Goal: Information Seeking & Learning: Find contact information

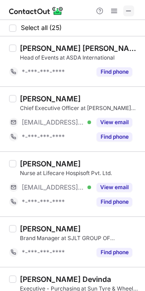
click at [126, 10] on span at bounding box center [128, 10] width 7 height 7
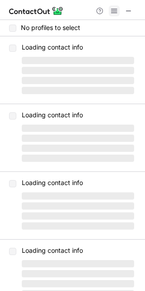
click at [118, 15] on span at bounding box center [114, 10] width 7 height 7
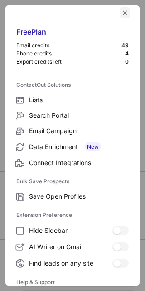
click at [122, 14] on span "left-button" at bounding box center [125, 12] width 7 height 7
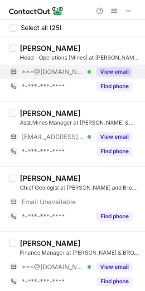
click at [108, 74] on button "View email" at bounding box center [115, 71] width 36 height 9
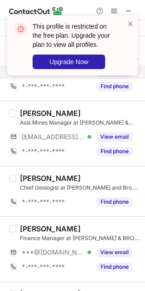
click at [126, 23] on div "This profile is restricted on the free plan. Upgrade your plan to view all prof…" at bounding box center [69, 45] width 116 height 53
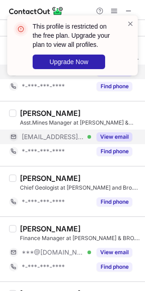
click at [112, 139] on button "View email" at bounding box center [115, 136] width 36 height 9
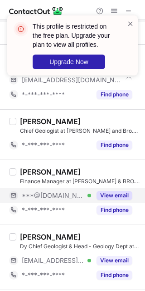
click at [106, 192] on button "View email" at bounding box center [115, 195] width 36 height 9
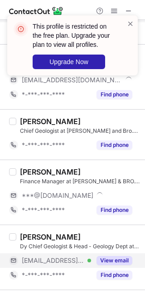
click at [117, 259] on button "View email" at bounding box center [115, 260] width 36 height 9
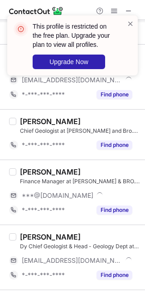
click at [124, 23] on div "This profile is restricted on the free plan. Upgrade your plan to view all prof…" at bounding box center [79, 45] width 92 height 47
click at [133, 21] on span at bounding box center [130, 23] width 7 height 9
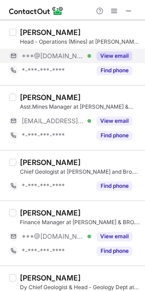
scroll to position [0, 0]
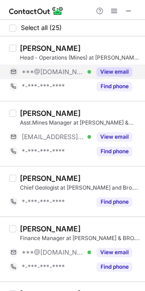
click at [113, 75] on button "View email" at bounding box center [115, 71] width 36 height 9
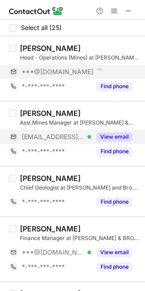
click at [114, 139] on button "View email" at bounding box center [115, 136] width 36 height 9
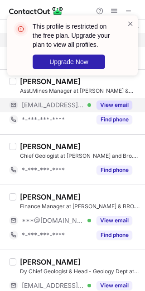
scroll to position [57, 0]
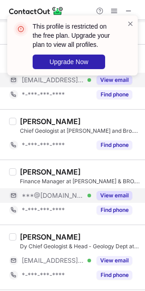
click at [109, 194] on button "View email" at bounding box center [115, 195] width 36 height 9
click at [134, 26] on span at bounding box center [130, 23] width 7 height 9
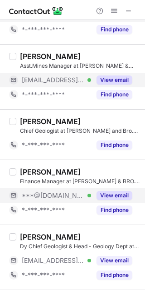
click at [112, 77] on div "This profile is restricted on the free plan. Upgrade your plan to view all prof…" at bounding box center [72, 145] width 145 height 291
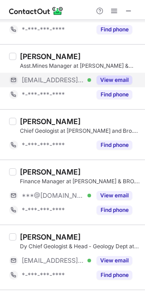
drag, startPoint x: 110, startPoint y: 192, endPoint x: 109, endPoint y: 228, distance: 35.9
click at [112, 194] on button "View email" at bounding box center [115, 195] width 36 height 9
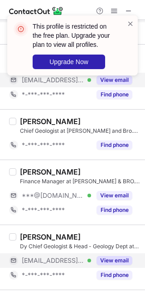
click at [108, 266] on div "View email" at bounding box center [111, 260] width 41 height 15
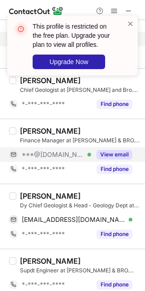
scroll to position [114, 0]
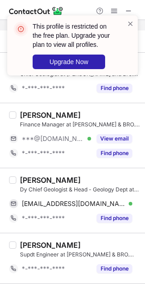
click at [70, 176] on div "Leo Christy Albert" at bounding box center [50, 179] width 61 height 9
click at [70, 177] on div "Leo Christy Albert" at bounding box center [50, 179] width 61 height 9
copy div "Albert"
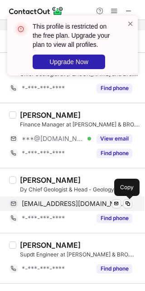
drag, startPoint x: 128, startPoint y: 203, endPoint x: 130, endPoint y: 197, distance: 6.1
click at [129, 203] on span at bounding box center [128, 203] width 7 height 7
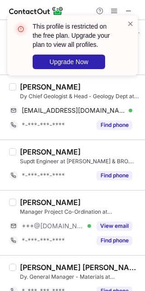
scroll to position [227, 0]
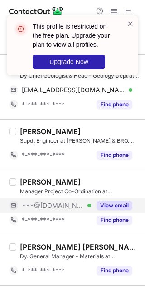
click at [110, 210] on button "View email" at bounding box center [115, 205] width 36 height 9
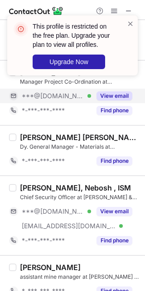
scroll to position [341, 0]
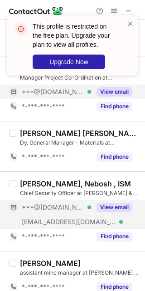
click at [112, 208] on button "View email" at bounding box center [115, 207] width 36 height 9
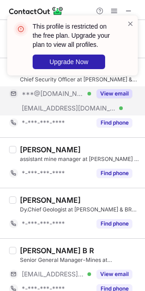
scroll to position [568, 0]
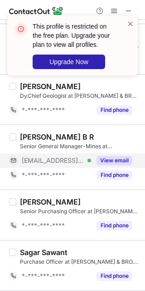
click at [105, 160] on button "View email" at bounding box center [115, 160] width 36 height 9
click at [107, 167] on div "View email" at bounding box center [111, 160] width 41 height 15
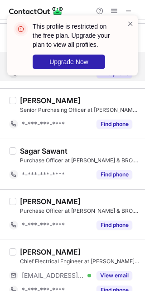
scroll to position [682, 0]
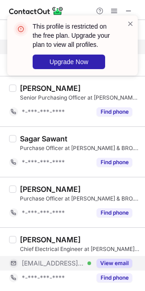
click at [99, 267] on button "View email" at bounding box center [115, 263] width 36 height 9
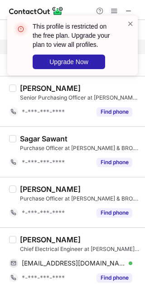
scroll to position [739, 0]
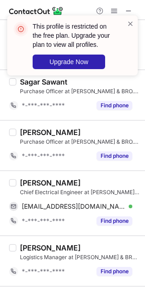
click at [55, 183] on div "Tushar Naik" at bounding box center [50, 182] width 61 height 9
click at [18, 188] on div "Tushar Naik Chief Electrical Engineer at V. M. SALGAOCAR & BRO. PVT. LTD. tusha…" at bounding box center [78, 203] width 124 height 50
click at [26, 183] on div "Tushar Naik" at bounding box center [50, 182] width 61 height 9
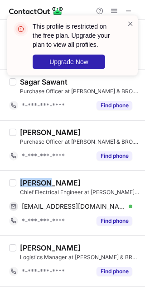
copy div "Tushar"
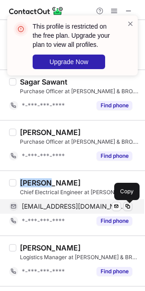
click at [126, 211] on button at bounding box center [128, 206] width 9 height 9
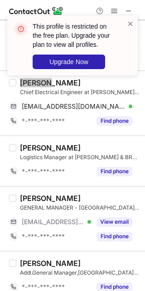
scroll to position [852, 0]
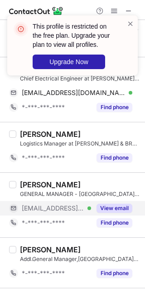
click at [110, 210] on button "View email" at bounding box center [115, 208] width 36 height 9
click at [24, 187] on div "Peter Lapaz" at bounding box center [50, 184] width 61 height 9
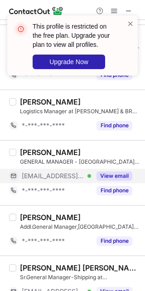
scroll to position [966, 0]
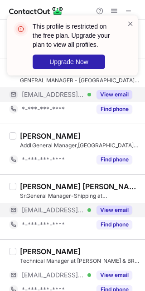
click at [110, 211] on button "View email" at bounding box center [115, 209] width 36 height 9
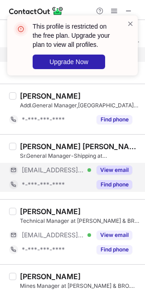
scroll to position [1023, 0]
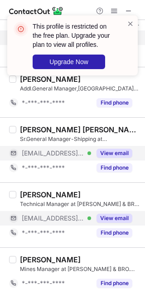
click at [107, 215] on div "View email" at bounding box center [111, 218] width 41 height 15
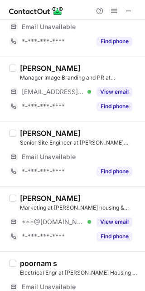
scroll to position [0, 0]
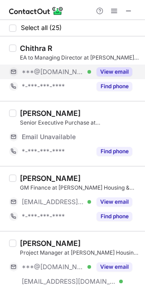
click at [105, 71] on button "View email" at bounding box center [115, 71] width 36 height 9
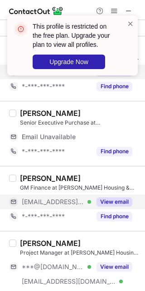
click at [111, 201] on button "View email" at bounding box center [115, 201] width 36 height 9
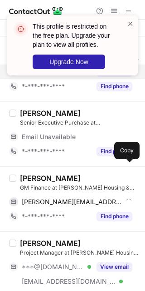
scroll to position [57, 0]
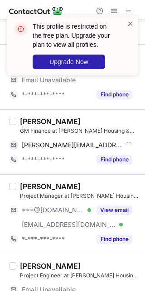
click at [81, 123] on div "Chandramouli swaran" at bounding box center [50, 121] width 61 height 9
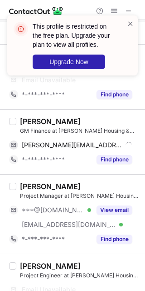
click at [81, 120] on div "Chandramouli swaran" at bounding box center [50, 121] width 61 height 9
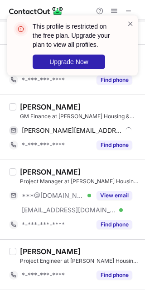
copy div "swaran"
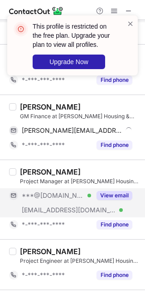
click at [107, 200] on div "View email" at bounding box center [111, 195] width 41 height 15
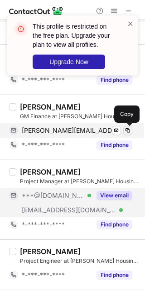
click at [130, 133] on span at bounding box center [128, 130] width 7 height 7
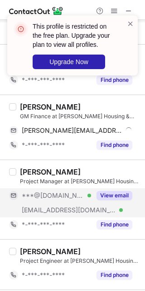
click at [115, 189] on div "View email" at bounding box center [111, 195] width 41 height 15
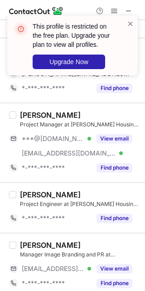
scroll to position [170, 0]
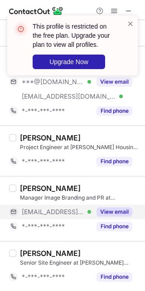
click at [112, 216] on button "View email" at bounding box center [115, 211] width 36 height 9
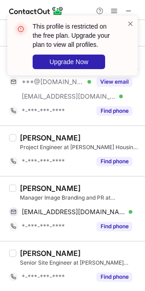
click at [28, 189] on div "Mallika Chaudhuri" at bounding box center [50, 188] width 61 height 9
click at [89, 190] on div "Mallika Chaudhuri" at bounding box center [80, 188] width 120 height 9
click at [81, 189] on div "Mallika Chaudhuri" at bounding box center [50, 188] width 61 height 9
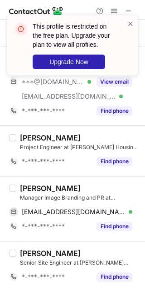
click at [81, 189] on div "Mallika Chaudhuri" at bounding box center [50, 188] width 61 height 9
copy div "Chaudhuri"
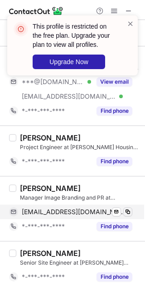
click at [123, 209] on div "mallika@navins.in Verified" at bounding box center [77, 212] width 111 height 8
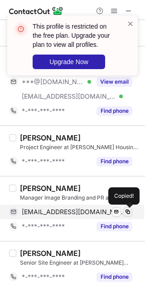
click at [126, 210] on span at bounding box center [128, 211] width 7 height 7
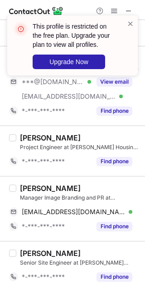
click at [145, 194] on html "This profile is restricted on the free plan. Upgrade your plan to view all prof…" at bounding box center [72, 145] width 145 height 291
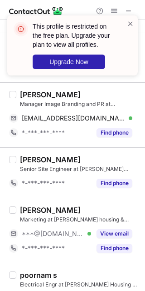
scroll to position [284, 0]
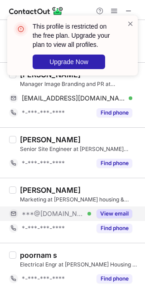
click at [115, 213] on button "View email" at bounding box center [115, 213] width 36 height 9
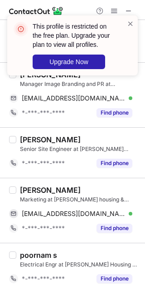
drag, startPoint x: 115, startPoint y: 214, endPoint x: 60, endPoint y: 180, distance: 65.1
click at [60, 180] on div "satheesh naveen Marketing at Navin housing & properties pvt ltd smart_brain28@y…" at bounding box center [72, 210] width 145 height 65
click at [33, 192] on div "satheesh naveen" at bounding box center [50, 189] width 61 height 9
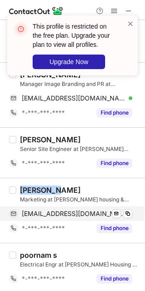
copy div "satheesh"
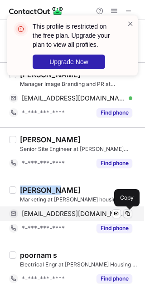
click at [130, 216] on span at bounding box center [128, 213] width 7 height 7
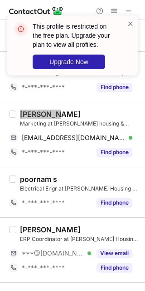
scroll to position [398, 0]
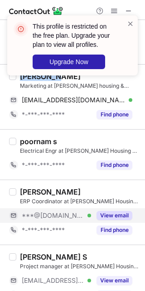
click at [112, 214] on button "View email" at bounding box center [115, 215] width 36 height 9
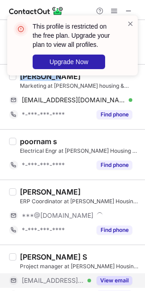
click at [106, 280] on button "View email" at bounding box center [115, 280] width 36 height 9
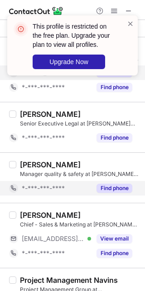
scroll to position [625, 0]
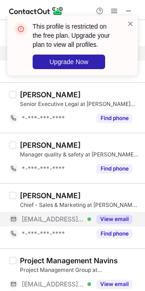
click at [112, 220] on button "View email" at bounding box center [115, 219] width 36 height 9
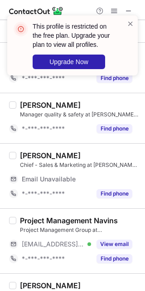
scroll to position [682, 0]
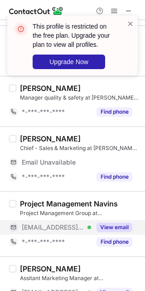
click at [115, 228] on button "View email" at bounding box center [115, 227] width 36 height 9
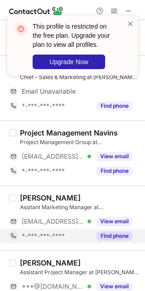
scroll to position [795, 0]
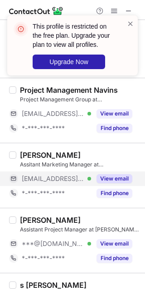
click at [106, 180] on button "View email" at bounding box center [115, 178] width 36 height 9
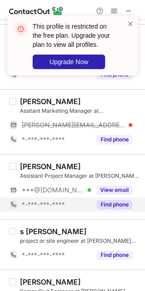
scroll to position [852, 0]
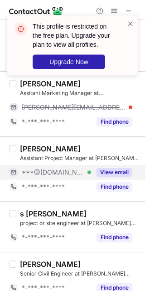
click at [105, 176] on button "View email" at bounding box center [115, 172] width 36 height 9
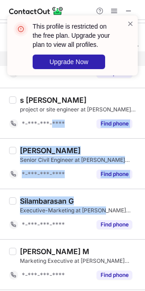
scroll to position [1023, 0]
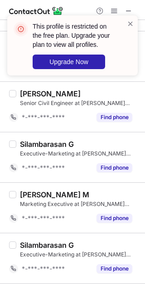
click at [101, 189] on div "BALACHANDAR M Marketing Executive at Navin Housing & Properties Pvt Ltd *-***-*…" at bounding box center [72, 207] width 145 height 50
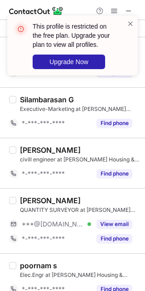
scroll to position [1183, 0]
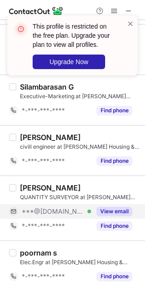
click at [112, 210] on button "View email" at bounding box center [115, 211] width 36 height 9
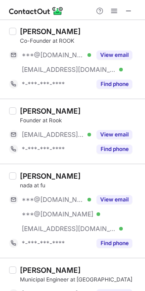
scroll to position [114, 0]
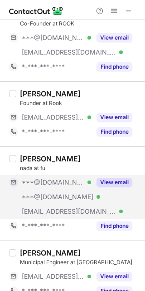
click at [110, 183] on button "View email" at bounding box center [115, 182] width 36 height 9
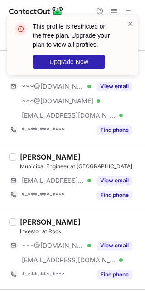
scroll to position [227, 0]
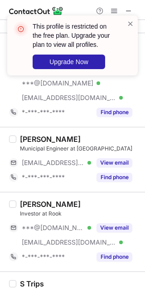
click at [110, 160] on button "View email" at bounding box center [115, 162] width 36 height 9
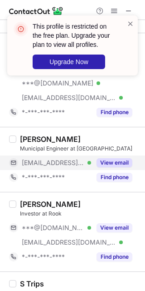
click at [110, 160] on button "View email" at bounding box center [115, 162] width 36 height 9
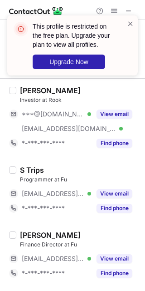
scroll to position [284, 0]
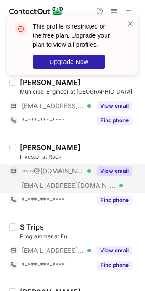
click at [108, 169] on button "View email" at bounding box center [115, 170] width 36 height 9
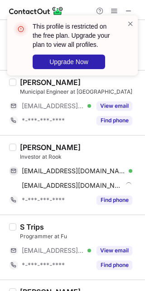
click at [41, 148] on div "Ravichandran Venkataramanujam" at bounding box center [50, 147] width 61 height 9
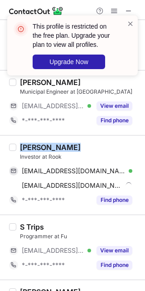
click at [41, 148] on div "Ravichandran Venkataramanujam" at bounding box center [50, 147] width 61 height 9
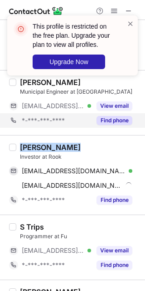
copy div "Ravichandran"
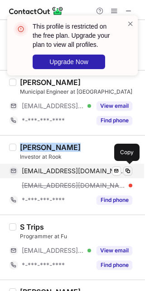
click at [127, 167] on button at bounding box center [128, 170] width 9 height 9
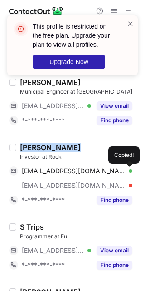
drag, startPoint x: 116, startPoint y: 251, endPoint x: 114, endPoint y: 241, distance: 10.3
click at [117, 251] on button "View email" at bounding box center [115, 250] width 36 height 9
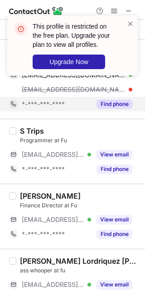
scroll to position [398, 0]
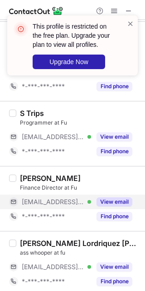
click at [114, 198] on button "View email" at bounding box center [115, 201] width 36 height 9
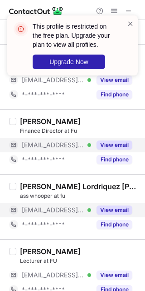
click at [106, 209] on button "View email" at bounding box center [115, 209] width 36 height 9
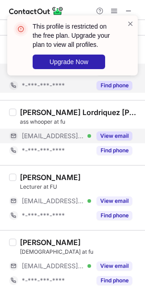
scroll to position [496, 0]
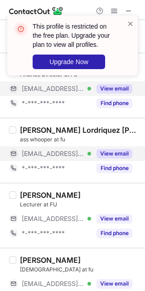
click at [110, 153] on button "View email" at bounding box center [115, 153] width 36 height 9
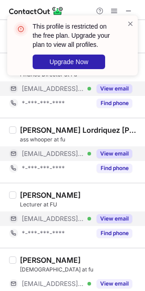
click at [110, 217] on button "View email" at bounding box center [115, 218] width 36 height 9
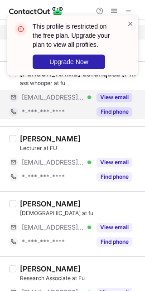
scroll to position [553, 0]
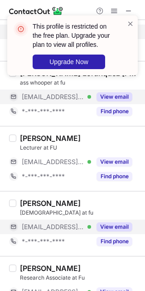
click at [111, 225] on button "View email" at bounding box center [115, 226] width 36 height 9
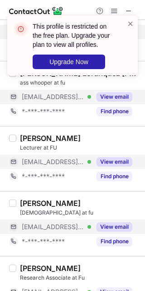
scroll to position [610, 0]
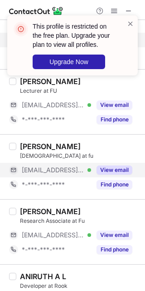
click at [110, 172] on button "View email" at bounding box center [115, 169] width 36 height 9
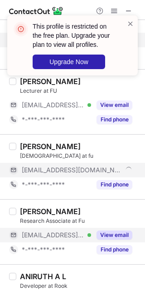
click at [114, 235] on button "View email" at bounding box center [115, 234] width 36 height 9
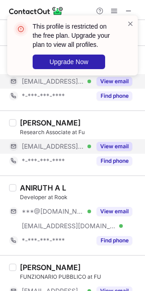
scroll to position [724, 0]
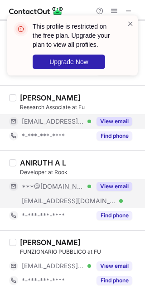
click at [107, 185] on button "View email" at bounding box center [115, 186] width 36 height 9
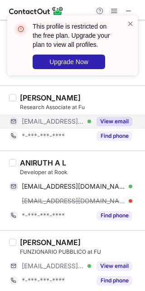
click at [35, 163] on div "ANIRUTH A L" at bounding box center [43, 162] width 46 height 9
copy div "ANIRUTH"
click at [127, 179] on div "ANIRUTH A L Developer at Rook aniruth2k3@gmail.com Verified Send email Copy ani…" at bounding box center [78, 190] width 124 height 65
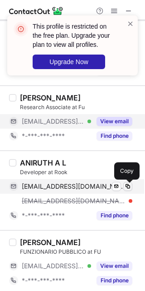
click at [128, 184] on span at bounding box center [128, 186] width 7 height 7
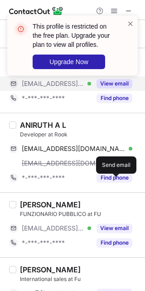
scroll to position [780, 0]
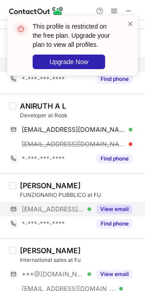
click at [111, 210] on button "View email" at bounding box center [115, 209] width 36 height 9
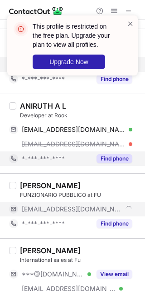
scroll to position [837, 0]
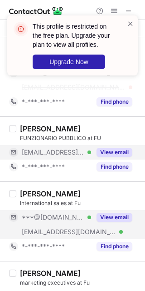
click at [109, 220] on button "View email" at bounding box center [115, 217] width 36 height 9
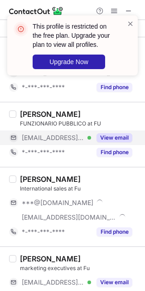
scroll to position [894, 0]
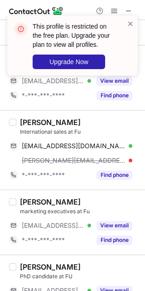
click at [35, 124] on div "Dorothy Chen" at bounding box center [50, 122] width 61 height 9
copy div "Dorothy"
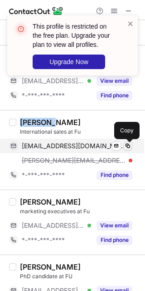
drag, startPoint x: 144, startPoint y: 139, endPoint x: 126, endPoint y: 148, distance: 20.5
click at [126, 148] on span at bounding box center [128, 145] width 7 height 7
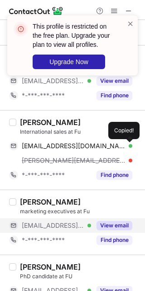
click at [122, 220] on div "View email" at bounding box center [111, 225] width 41 height 15
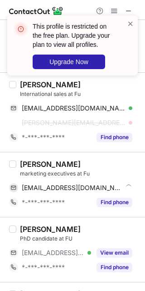
scroll to position [951, 0]
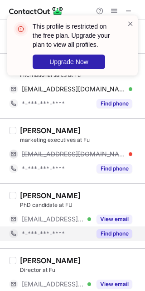
click at [114, 235] on button "Find phone" at bounding box center [115, 233] width 36 height 9
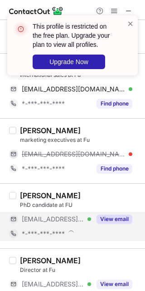
click at [116, 215] on div "View email" at bounding box center [111, 219] width 41 height 15
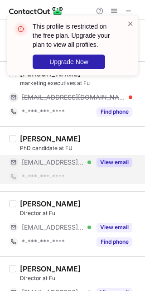
click at [109, 163] on button "View email" at bounding box center [115, 162] width 36 height 9
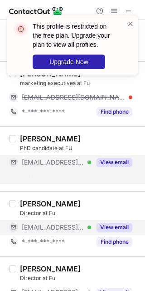
click at [112, 225] on button "View email" at bounding box center [115, 227] width 36 height 9
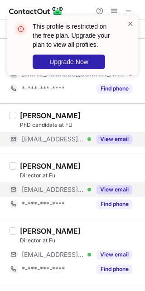
scroll to position [1065, 0]
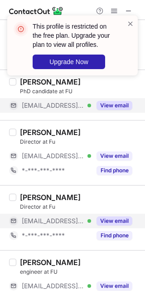
click at [107, 224] on button "View email" at bounding box center [115, 220] width 36 height 9
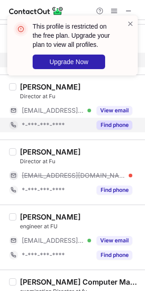
scroll to position [1121, 0]
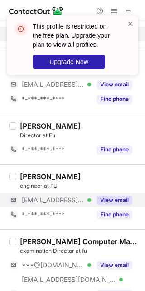
click at [110, 201] on button "View email" at bounding box center [115, 199] width 36 height 9
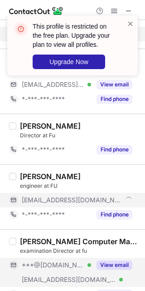
click at [104, 268] on button "View email" at bounding box center [115, 264] width 36 height 9
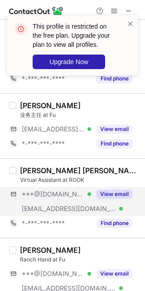
scroll to position [1349, 0]
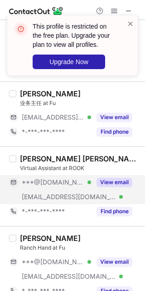
drag, startPoint x: 116, startPoint y: 187, endPoint x: 112, endPoint y: 255, distance: 67.4
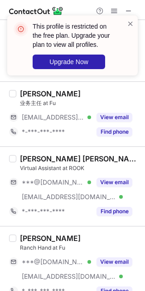
click at [116, 189] on div "View email" at bounding box center [111, 182] width 41 height 15
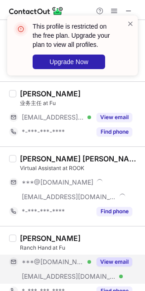
click at [112, 264] on button "View email" at bounding box center [115, 261] width 36 height 9
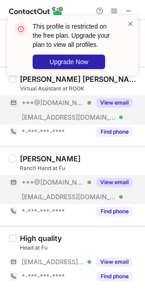
scroll to position [1430, 0]
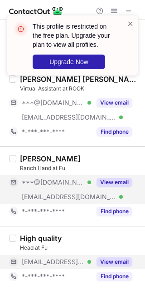
click at [113, 260] on button "View email" at bounding box center [115, 261] width 36 height 9
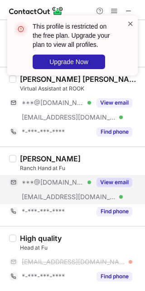
click at [132, 26] on span at bounding box center [130, 23] width 7 height 9
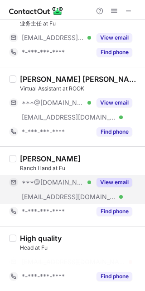
click at [128, 12] on div "This profile is restricted on the free plan. Upgrade your plan to view all prof…" at bounding box center [72, 48] width 145 height 85
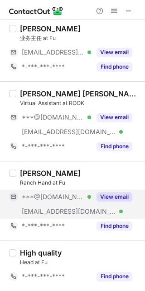
scroll to position [1416, 0]
click at [128, 12] on div "This profile is restricted on the free plan. Upgrade your plan to view all prof…" at bounding box center [72, 15] width 145 height 18
click at [128, 12] on span at bounding box center [128, 10] width 7 height 7
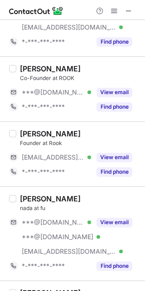
scroll to position [57, 0]
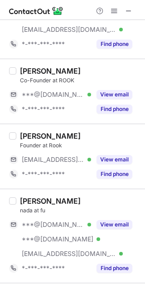
drag, startPoint x: 19, startPoint y: 137, endPoint x: 107, endPoint y: 132, distance: 88.3
click at [106, 132] on div "Aravindh Ravichandran Founder at Rook ***@rook.co.in Verified View email *-***-…" at bounding box center [78, 156] width 124 height 50
copy div "Aravindh Ravichandran"
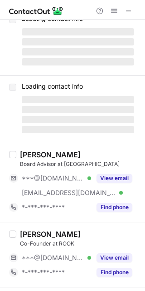
scroll to position [159, 0]
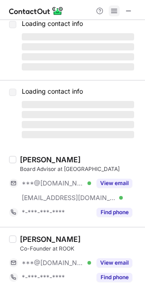
click at [110, 14] on button at bounding box center [114, 10] width 11 height 11
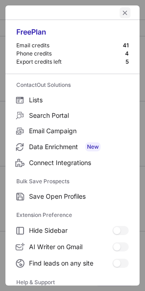
click at [122, 15] on span "left-button" at bounding box center [125, 12] width 7 height 7
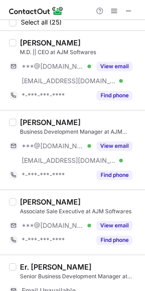
scroll to position [0, 0]
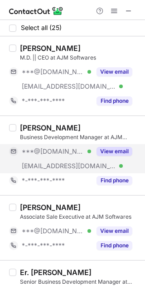
click at [100, 155] on button "View email" at bounding box center [115, 151] width 36 height 9
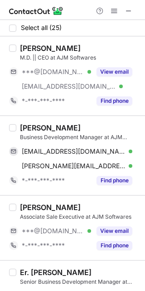
click at [28, 128] on div "Vipul Balar" at bounding box center [50, 127] width 61 height 9
copy div "Vipul"
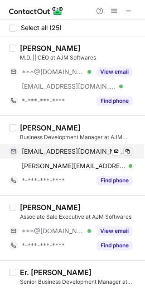
click at [132, 153] on div "vipulbalar@gmail.com Verified Send email Copy vipul.balar@ajm.in Verified Send …" at bounding box center [74, 158] width 131 height 29
click at [127, 153] on span at bounding box center [128, 151] width 7 height 7
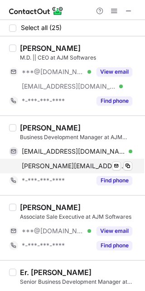
click at [128, 159] on div "vipul.balar@ajm.in Verified Send email Copy" at bounding box center [71, 166] width 124 height 15
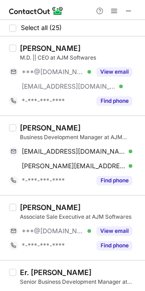
click at [123, 221] on div "Associate Sale Executive at AJM Softwares" at bounding box center [80, 217] width 120 height 8
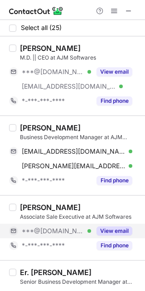
drag, startPoint x: 123, startPoint y: 225, endPoint x: 121, endPoint y: 232, distance: 6.5
click at [123, 226] on div "View email" at bounding box center [111, 231] width 41 height 15
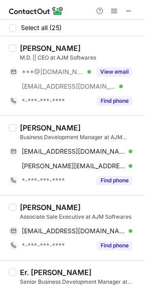
click at [55, 208] on div "Sourabh Goyal" at bounding box center [50, 207] width 61 height 9
click at [57, 207] on div "Sourabh Goyal" at bounding box center [50, 207] width 61 height 9
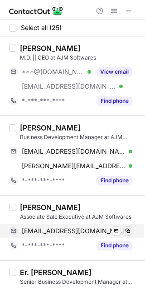
click at [129, 226] on div "saurbhgoyal10000@gmail.com Verified Send email Copy" at bounding box center [71, 231] width 124 height 15
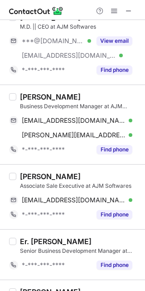
scroll to position [114, 0]
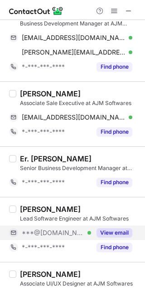
click at [109, 230] on button "View email" at bounding box center [115, 232] width 36 height 9
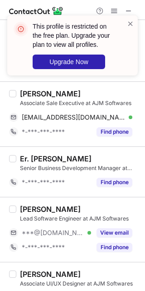
click at [31, 208] on div "Mahesh Bhatnagar" at bounding box center [50, 209] width 61 height 9
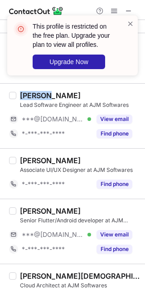
scroll to position [284, 0]
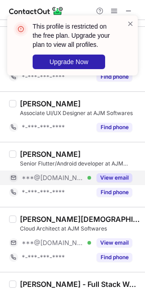
click at [110, 184] on div "View email" at bounding box center [111, 177] width 41 height 15
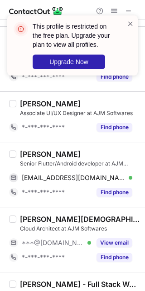
click at [28, 155] on div "Tarun Khatri" at bounding box center [50, 154] width 61 height 9
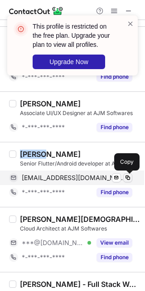
click at [129, 177] on span at bounding box center [128, 177] width 7 height 7
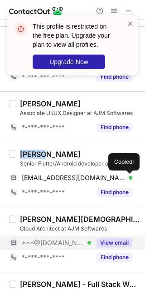
drag, startPoint x: 129, startPoint y: 177, endPoint x: 107, endPoint y: 239, distance: 65.6
click at [107, 239] on button "View email" at bounding box center [115, 242] width 36 height 9
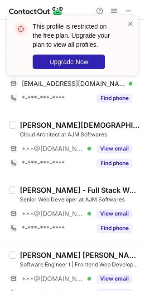
scroll to position [398, 0]
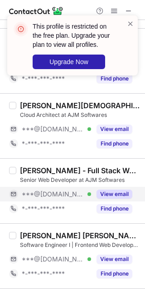
click at [116, 196] on button "View email" at bounding box center [115, 194] width 36 height 9
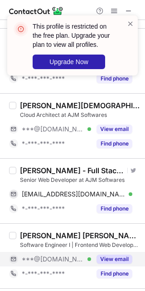
click at [109, 263] on button "View email" at bounding box center [115, 259] width 36 height 9
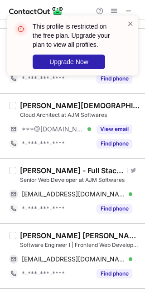
click at [28, 172] on div "Rahul Vyas - Full Stack Web Developer" at bounding box center [72, 170] width 105 height 9
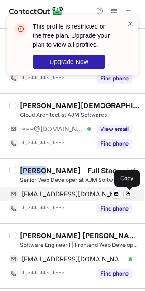
click at [132, 196] on button at bounding box center [128, 194] width 9 height 9
click at [131, 196] on span at bounding box center [128, 193] width 7 height 7
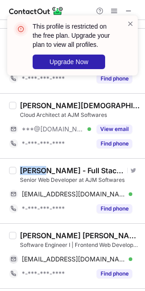
click at [58, 233] on div "Jaswant Singh Gehlot" at bounding box center [80, 235] width 120 height 9
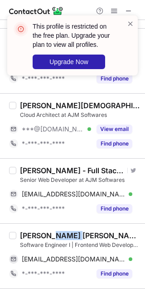
click at [58, 233] on div "Jaswant Singh Gehlot" at bounding box center [80, 235] width 120 height 9
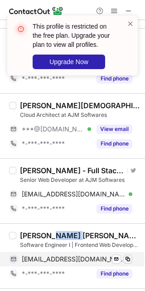
click at [127, 257] on button at bounding box center [128, 259] width 9 height 9
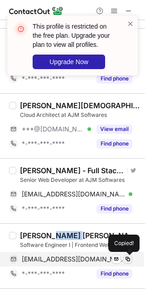
click at [131, 262] on span at bounding box center [128, 258] width 7 height 7
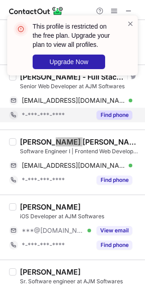
scroll to position [511, 0]
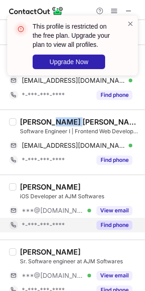
click at [106, 205] on div "View email" at bounding box center [111, 210] width 41 height 15
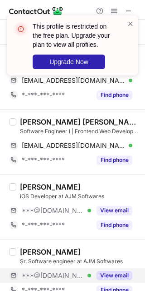
drag, startPoint x: 104, startPoint y: 274, endPoint x: 110, endPoint y: 269, distance: 8.4
click at [105, 274] on button "View email" at bounding box center [115, 275] width 36 height 9
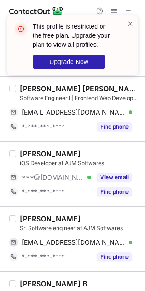
scroll to position [568, 0]
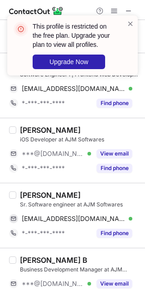
click at [45, 196] on div "Mahendra Kumar" at bounding box center [50, 194] width 61 height 9
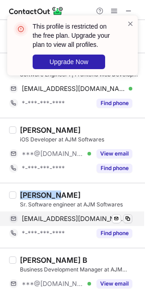
drag, startPoint x: 62, startPoint y: 201, endPoint x: 128, endPoint y: 224, distance: 70.0
click at [128, 223] on button at bounding box center [128, 218] width 9 height 9
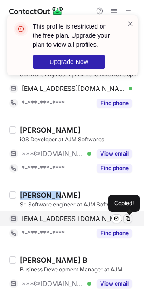
click at [128, 223] on button at bounding box center [128, 218] width 9 height 9
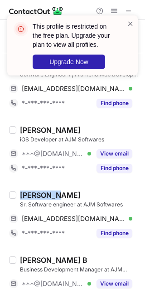
click at [98, 247] on div "Mahendra Kumar Sr. Software engineer at AJM Softwares mahendrakgujar@gmail.com …" at bounding box center [72, 215] width 145 height 65
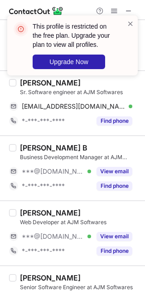
scroll to position [682, 0]
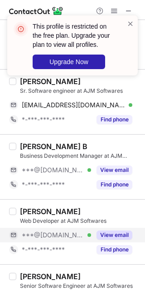
click at [115, 235] on button "View email" at bounding box center [115, 234] width 36 height 9
click at [21, 210] on div "Priyanka Garg" at bounding box center [50, 211] width 61 height 9
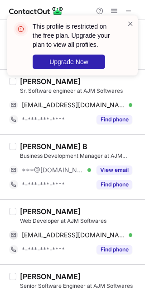
click at [24, 212] on div "Priyanka Garg" at bounding box center [50, 211] width 61 height 9
click at [30, 212] on div "Priyanka Garg" at bounding box center [50, 211] width 61 height 9
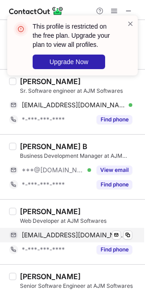
click at [122, 237] on div "garggpriya12@gmail.com Verified" at bounding box center [77, 235] width 111 height 8
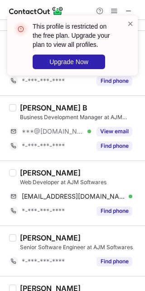
scroll to position [795, 0]
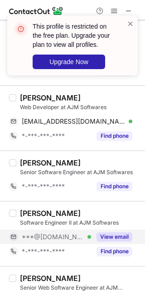
click at [110, 236] on button "View email" at bounding box center [115, 236] width 36 height 9
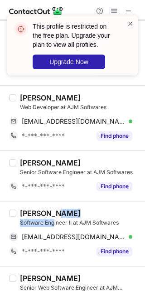
click at [54, 219] on div "Girish Agarwal Software Engineer II at AJM Softwares" at bounding box center [80, 218] width 120 height 18
click at [61, 212] on div "Girish Agarwal" at bounding box center [50, 213] width 61 height 9
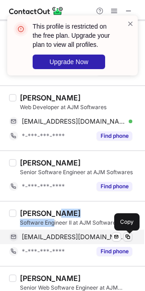
click at [126, 240] on span at bounding box center [128, 236] width 7 height 7
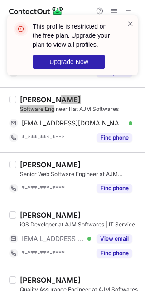
scroll to position [966, 0]
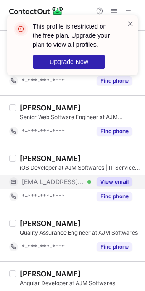
click at [110, 179] on button "View email" at bounding box center [115, 181] width 36 height 9
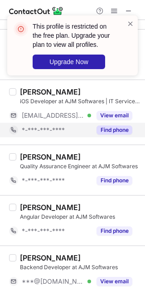
scroll to position [1080, 0]
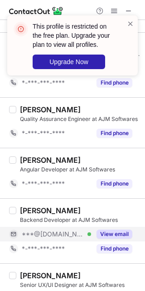
click at [114, 232] on button "View email" at bounding box center [115, 234] width 36 height 9
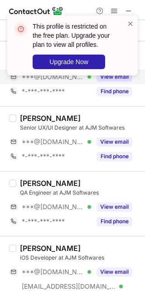
scroll to position [1250, 0]
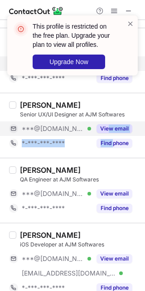
click at [108, 133] on button "View email" at bounding box center [115, 128] width 36 height 9
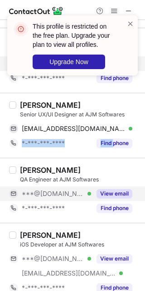
click at [115, 192] on button "View email" at bounding box center [115, 193] width 36 height 9
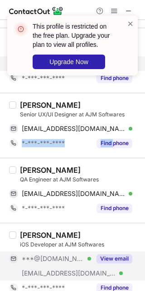
click at [120, 260] on button "View email" at bounding box center [115, 258] width 36 height 9
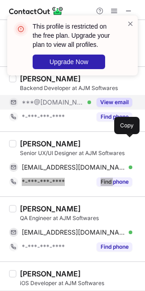
scroll to position [1193, 0]
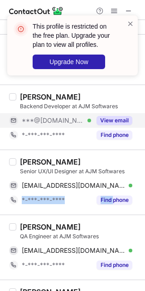
click at [32, 166] on div "RAHUL PUROHIT" at bounding box center [50, 161] width 61 height 9
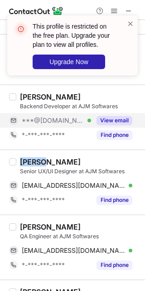
click at [32, 166] on div "RAHUL PUROHIT" at bounding box center [50, 161] width 61 height 9
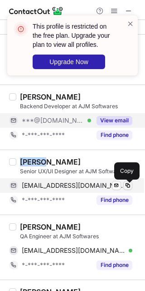
click at [126, 186] on span at bounding box center [128, 185] width 7 height 7
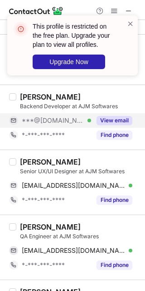
click at [33, 228] on div "Divya Bhatnagar" at bounding box center [50, 226] width 61 height 9
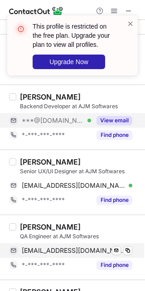
click at [123, 255] on div "bhatnagardivya96@gmail.com Verified" at bounding box center [77, 250] width 111 height 8
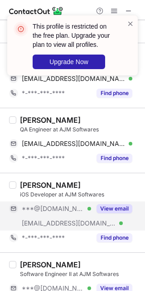
scroll to position [1307, 0]
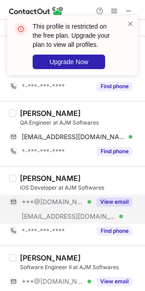
drag, startPoint x: 113, startPoint y: 206, endPoint x: 112, endPoint y: 212, distance: 6.0
click at [114, 206] on button "View email" at bounding box center [115, 201] width 36 height 9
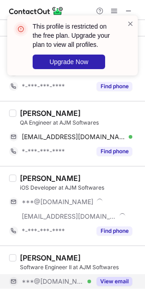
click at [103, 283] on button "View email" at bounding box center [115, 281] width 36 height 9
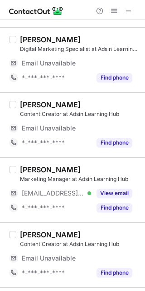
scroll to position [114, 0]
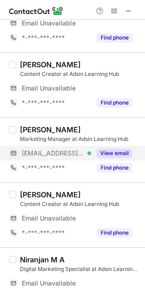
click at [110, 149] on button "View email" at bounding box center [115, 153] width 36 height 9
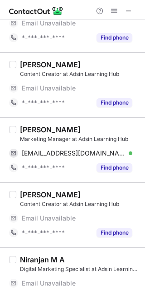
click at [34, 135] on div "JASIM CP Marketing Manager at Adsin Learning Hub" at bounding box center [80, 134] width 120 height 18
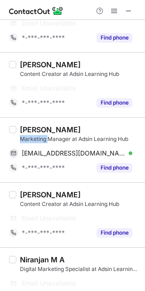
click at [33, 130] on div "JASIM CP" at bounding box center [50, 129] width 61 height 9
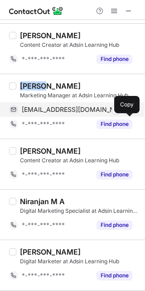
scroll to position [99, 0]
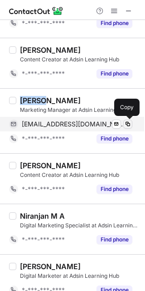
click at [129, 125] on span at bounding box center [128, 123] width 7 height 7
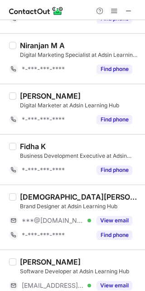
scroll to position [326, 0]
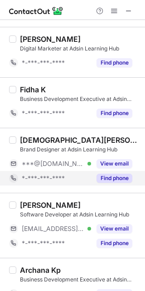
drag, startPoint x: 88, startPoint y: 135, endPoint x: 55, endPoint y: 185, distance: 59.9
click at [55, 185] on div "*-***-***-****" at bounding box center [50, 178] width 82 height 15
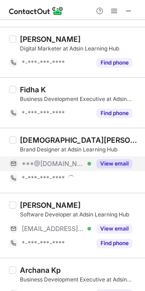
click at [117, 160] on button "View email" at bounding box center [115, 163] width 36 height 9
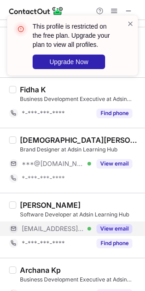
click at [112, 228] on button "View email" at bounding box center [115, 228] width 36 height 9
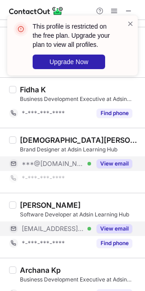
click at [115, 158] on div "View email" at bounding box center [111, 163] width 41 height 15
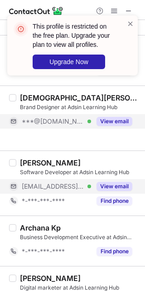
scroll to position [440, 0]
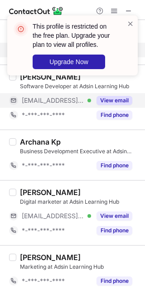
click at [105, 212] on button "View email" at bounding box center [115, 215] width 36 height 9
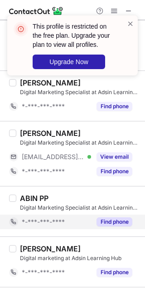
scroll to position [838, 0]
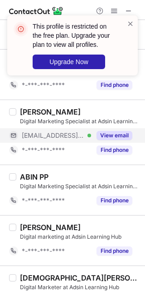
click at [111, 139] on button "View email" at bounding box center [115, 135] width 36 height 9
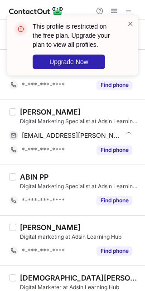
click at [57, 113] on div "Anshid Shahim" at bounding box center [50, 111] width 61 height 9
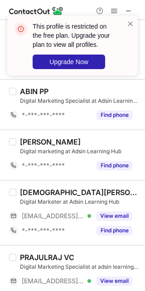
scroll to position [951, 0]
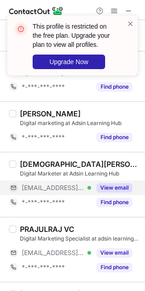
click at [108, 190] on button "View email" at bounding box center [115, 187] width 36 height 9
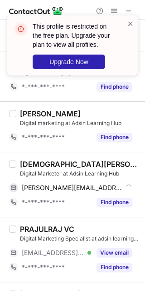
click at [37, 166] on div "Muhammed Ansif" at bounding box center [80, 164] width 120 height 9
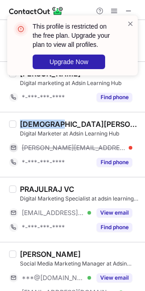
scroll to position [1008, 0]
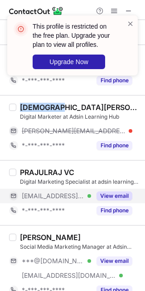
click at [108, 198] on button "View email" at bounding box center [115, 195] width 36 height 9
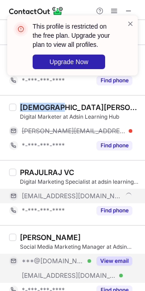
click at [98, 263] on button "View email" at bounding box center [115, 260] width 36 height 9
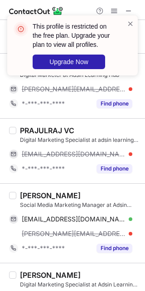
scroll to position [1050, 0]
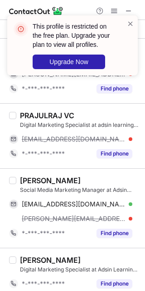
click at [37, 183] on div "Muhammed Shamnad" at bounding box center [50, 180] width 61 height 9
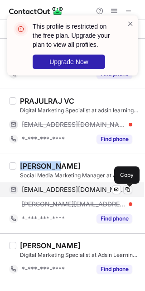
click at [129, 190] on span at bounding box center [128, 189] width 7 height 7
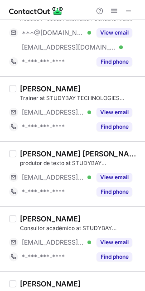
scroll to position [57, 0]
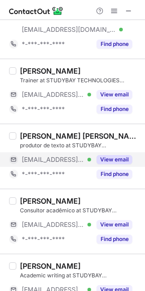
click at [102, 154] on div "View email" at bounding box center [111, 159] width 41 height 15
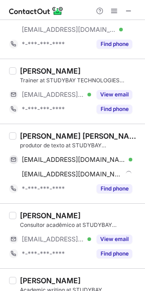
click at [105, 223] on div "Consultor acadêmico at STUDYBAY TECHNOLOGIES PRIVATE LIMITED" at bounding box center [80, 225] width 120 height 8
click at [21, 133] on div "Liziane Teixeira Vaz" at bounding box center [80, 135] width 120 height 9
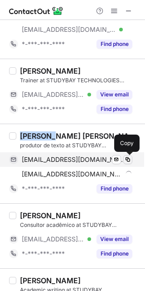
click at [132, 160] on button at bounding box center [128, 159] width 9 height 9
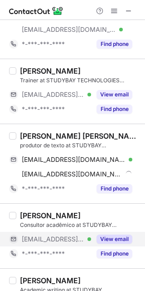
click at [109, 235] on div "View email" at bounding box center [111, 239] width 41 height 15
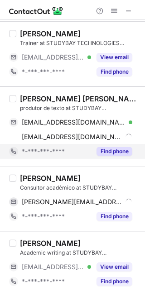
scroll to position [114, 0]
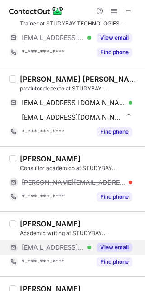
click at [119, 245] on button "View email" at bounding box center [115, 247] width 36 height 9
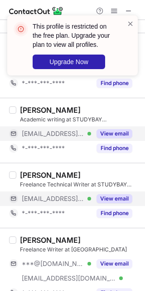
click at [121, 200] on button "View email" at bounding box center [115, 198] width 36 height 9
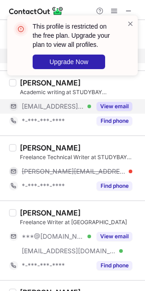
scroll to position [284, 0]
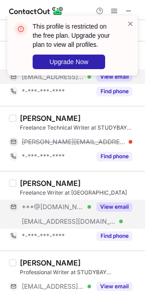
click at [113, 210] on button "View email" at bounding box center [115, 206] width 36 height 9
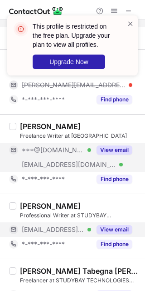
scroll to position [326, 0]
click at [110, 223] on div "View email" at bounding box center [111, 229] width 41 height 15
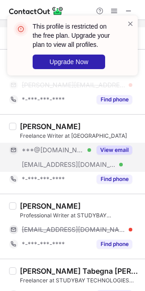
click at [23, 207] on div "Ben Njugugna" at bounding box center [50, 205] width 61 height 9
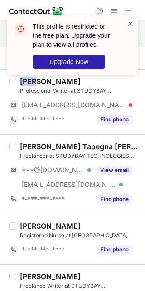
scroll to position [440, 0]
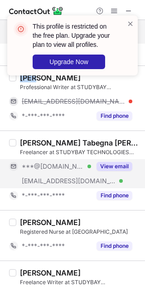
click at [110, 170] on button "View email" at bounding box center [115, 166] width 36 height 9
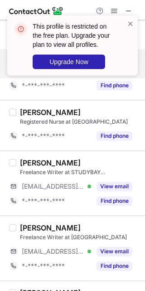
scroll to position [554, 0]
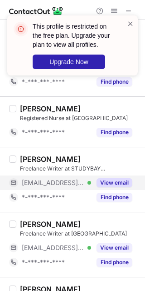
click at [114, 178] on div "View email" at bounding box center [111, 182] width 41 height 15
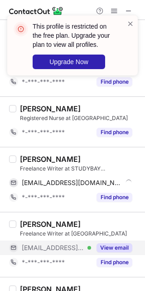
click at [110, 251] on button "View email" at bounding box center [115, 247] width 36 height 9
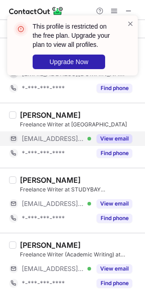
scroll to position [653, 0]
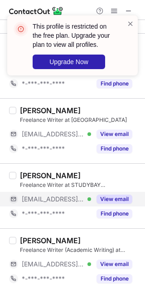
click at [116, 198] on button "View email" at bounding box center [115, 199] width 36 height 9
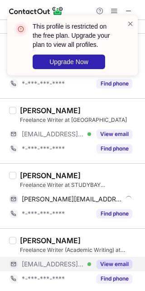
click at [115, 264] on button "View email" at bounding box center [115, 264] width 36 height 9
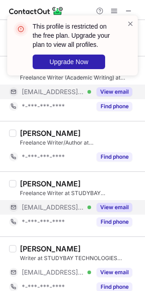
scroll to position [880, 0]
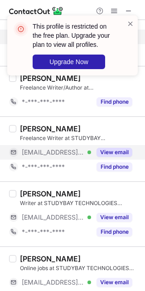
click at [103, 157] on button "View email" at bounding box center [115, 152] width 36 height 9
click at [107, 207] on div "Writer at STUDYBAY TECHNOLOGIES PRIVATE LIMITED" at bounding box center [80, 203] width 120 height 8
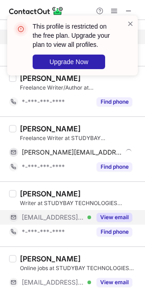
click at [108, 220] on button "View email" at bounding box center [115, 217] width 36 height 9
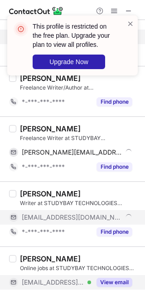
scroll to position [866, 0]
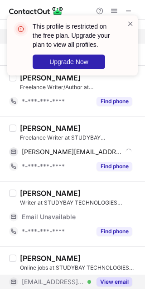
click at [111, 286] on button "View email" at bounding box center [115, 281] width 36 height 9
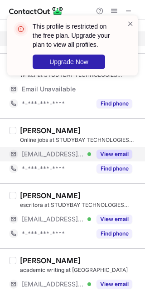
scroll to position [1036, 0]
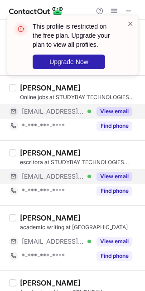
click at [115, 178] on button "View email" at bounding box center [115, 176] width 36 height 9
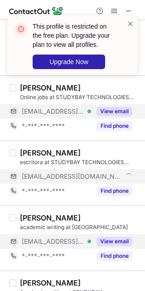
click at [115, 236] on div "View email" at bounding box center [111, 241] width 41 height 15
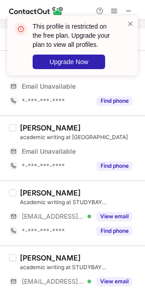
scroll to position [1135, 0]
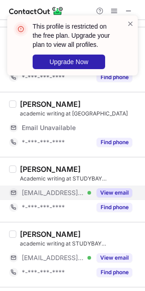
click at [110, 196] on button "View email" at bounding box center [115, 192] width 36 height 9
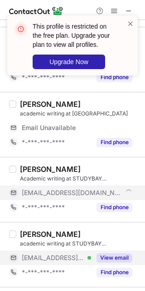
click at [105, 253] on div "View email" at bounding box center [111, 257] width 41 height 15
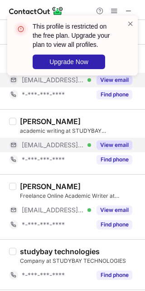
scroll to position [1249, 0]
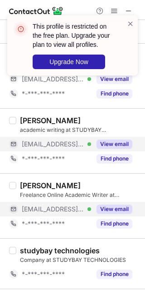
click at [105, 207] on button "View email" at bounding box center [115, 209] width 36 height 9
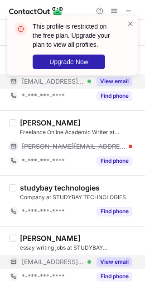
click at [103, 262] on button "View email" at bounding box center [115, 261] width 36 height 9
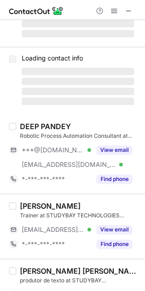
scroll to position [0, 0]
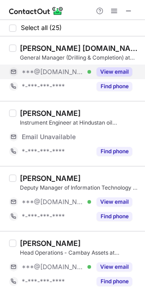
click at [110, 74] on button "View email" at bounding box center [115, 71] width 36 height 9
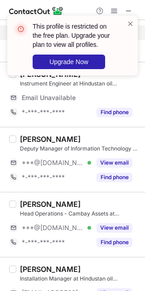
scroll to position [57, 0]
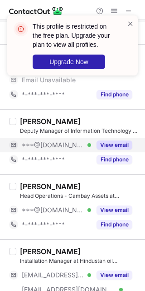
click at [110, 145] on button "View email" at bounding box center [115, 144] width 36 height 9
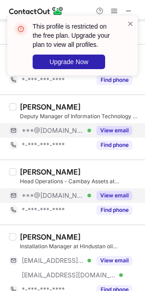
click at [115, 195] on button "View email" at bounding box center [115, 195] width 36 height 9
click at [130, 20] on div "This profile is restricted on the free plan. Upgrade your plan to view all prof…" at bounding box center [72, 45] width 131 height 60
click at [113, 14] on div "This profile is restricted on the free plan. Upgrade your plan to view all prof…" at bounding box center [72, 48] width 145 height 85
click at [113, 12] on div "This profile is restricted on the free plan. Upgrade your plan to view all prof…" at bounding box center [72, 48] width 145 height 85
click at [132, 22] on span at bounding box center [130, 23] width 7 height 9
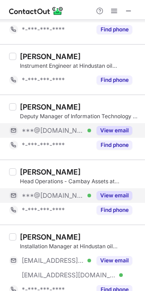
click at [116, 11] on div "This profile is restricted on the free plan. Upgrade your plan to view all prof…" at bounding box center [72, 15] width 145 height 18
click at [116, 11] on span at bounding box center [114, 10] width 7 height 7
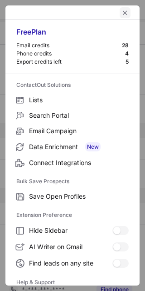
click at [122, 10] on span "left-button" at bounding box center [125, 12] width 7 height 7
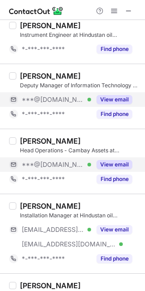
scroll to position [114, 0]
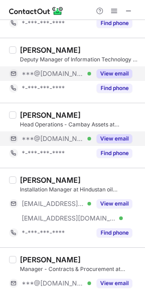
click at [122, 140] on button "View email" at bounding box center [115, 138] width 36 height 9
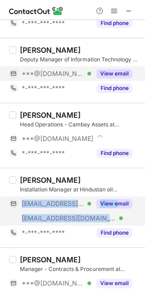
click at [121, 211] on div "***@rediffmail.com Verified ***@hoec.com Verified View email" at bounding box center [74, 210] width 131 height 29
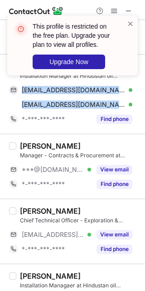
scroll to position [170, 0]
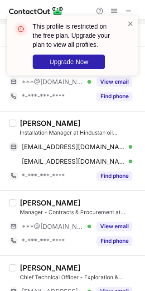
click at [31, 122] on div "Manoj Kumar Dutta" at bounding box center [50, 123] width 61 height 9
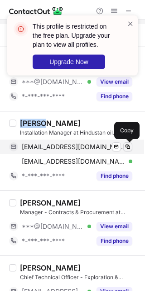
click at [130, 143] on span at bounding box center [128, 146] width 7 height 7
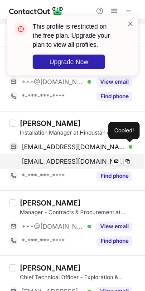
click at [133, 158] on div "mdutta@hoec.com Verified Send email Copy" at bounding box center [71, 161] width 124 height 15
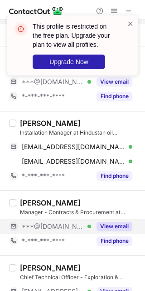
scroll to position [227, 0]
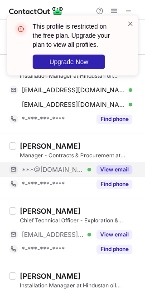
drag, startPoint x: 108, startPoint y: 173, endPoint x: 111, endPoint y: 166, distance: 8.1
click at [109, 173] on button "View email" at bounding box center [115, 169] width 36 height 9
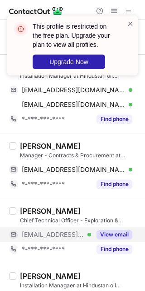
click at [115, 233] on button "View email" at bounding box center [115, 234] width 36 height 9
click at [37, 148] on div "Prasanna Venkateshan" at bounding box center [50, 145] width 61 height 9
click at [128, 155] on div "Manager - Contracts & Procurement at Hindustan oil Exploration Company" at bounding box center [80, 155] width 120 height 8
click at [128, 156] on div "Manager - Contracts & Procurement at Hindustan oil Exploration Company" at bounding box center [80, 155] width 120 height 8
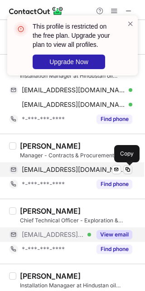
click at [130, 166] on span at bounding box center [128, 169] width 7 height 7
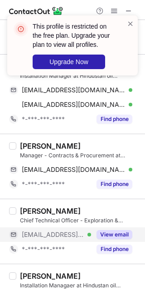
click at [121, 239] on button "View email" at bounding box center [115, 234] width 36 height 9
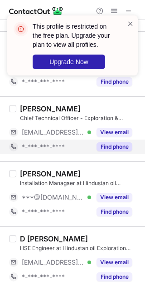
scroll to position [398, 0]
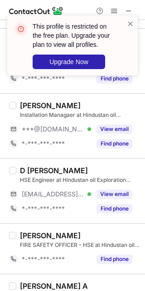
click at [107, 187] on div "D Arun Ayyappan HSE Engineer at Hindustan oil Exploration Company ***@sify.com …" at bounding box center [78, 191] width 124 height 50
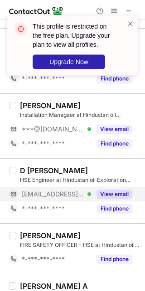
click at [128, 198] on button "View email" at bounding box center [115, 194] width 36 height 9
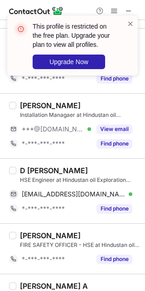
click at [33, 173] on div "D Arun Ayyappan" at bounding box center [54, 170] width 68 height 9
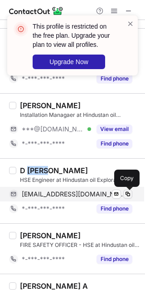
click at [130, 198] on span at bounding box center [128, 193] width 7 height 7
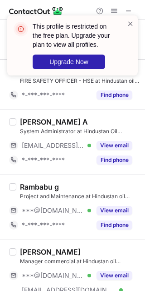
scroll to position [568, 0]
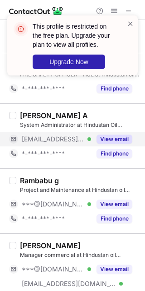
drag, startPoint x: 113, startPoint y: 136, endPoint x: 114, endPoint y: 142, distance: 6.1
click at [113, 136] on button "View email" at bounding box center [115, 139] width 36 height 9
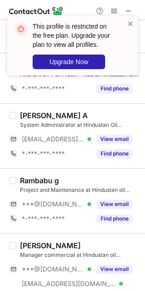
drag, startPoint x: 118, startPoint y: 201, endPoint x: 112, endPoint y: 237, distance: 36.5
click at [118, 201] on button "View email" at bounding box center [115, 204] width 36 height 9
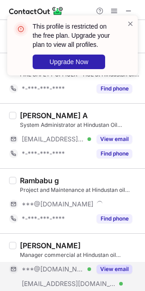
click at [112, 262] on div "Alok Nath Manager commercial at Hindustan oil Exploration Company ***@gmail.com…" at bounding box center [78, 273] width 124 height 65
click at [110, 271] on button "View email" at bounding box center [115, 269] width 36 height 9
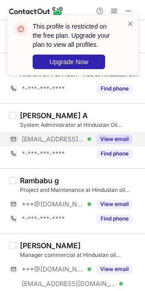
click at [115, 144] on button "View email" at bounding box center [115, 139] width 36 height 9
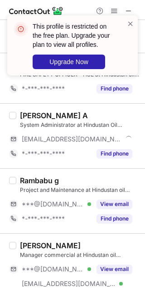
click at [124, 212] on div "Rambabu g Project and Maintenance at Hindustan oil Exploration Company ***@yaho…" at bounding box center [78, 201] width 124 height 50
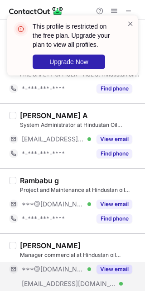
click at [112, 271] on button "View email" at bounding box center [115, 269] width 36 height 9
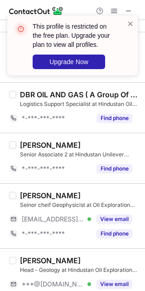
scroll to position [852, 0]
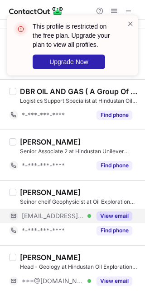
click at [105, 215] on button "View email" at bounding box center [115, 215] width 36 height 9
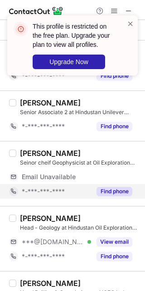
scroll to position [909, 0]
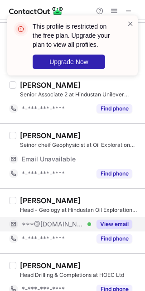
click at [111, 224] on button "View email" at bounding box center [115, 224] width 36 height 9
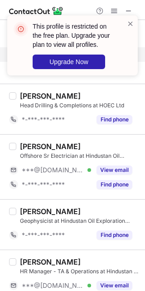
scroll to position [1080, 0]
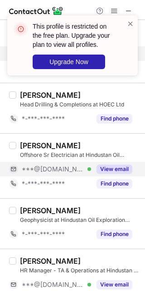
click at [110, 173] on button "View email" at bounding box center [115, 169] width 36 height 9
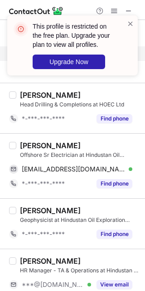
click at [44, 146] on div "Srinivasan Padmanabhan" at bounding box center [50, 145] width 61 height 9
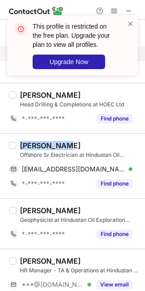
click at [44, 146] on div "Srinivasan Padmanabhan" at bounding box center [50, 145] width 61 height 9
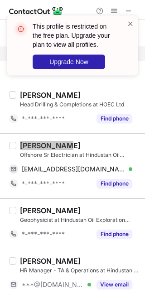
scroll to position [1065, 0]
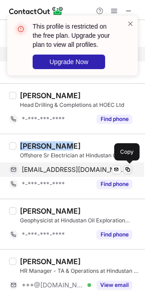
click at [122, 173] on div "sriniva_85@yahoo.co.in Verified" at bounding box center [77, 169] width 111 height 8
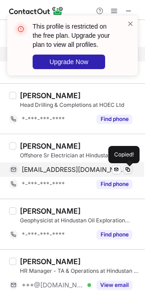
click at [129, 173] on span at bounding box center [128, 169] width 7 height 7
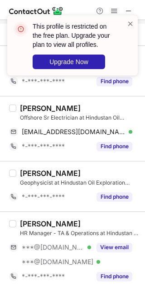
scroll to position [1121, 0]
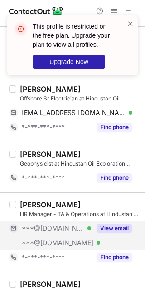
click at [117, 226] on button "View email" at bounding box center [115, 228] width 36 height 9
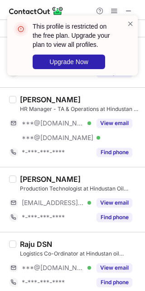
scroll to position [1235, 0]
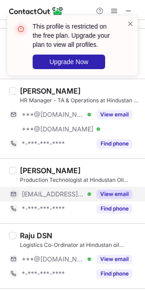
click at [107, 193] on button "View email" at bounding box center [115, 194] width 36 height 9
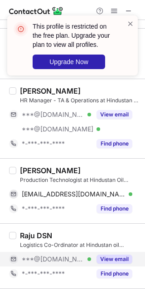
click at [108, 263] on button "View email" at bounding box center [115, 259] width 36 height 9
click at [22, 158] on div "Santhosh Kumar HR Manager - TA & Operations at Hindustan oil Exploration Compan…" at bounding box center [72, 119] width 145 height 80
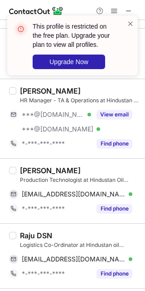
click at [33, 177] on div "Ramya Muthuvalli Production Technologist at Hindustan Oil Exploration Company L…" at bounding box center [80, 175] width 120 height 18
click at [34, 177] on div "Ramya Muthuvalli Production Technologist at Hindustan Oil Exploration Company L…" at bounding box center [80, 175] width 120 height 18
click at [33, 170] on div "Ramya Muthuvalli" at bounding box center [50, 170] width 61 height 9
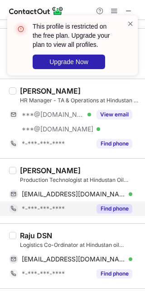
click at [126, 203] on div "Find phone" at bounding box center [111, 208] width 41 height 15
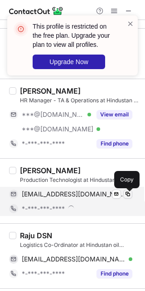
click at [126, 198] on span at bounding box center [128, 193] width 7 height 7
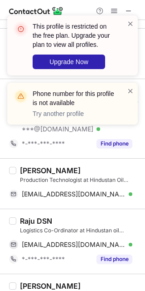
click at [22, 235] on div "Logistics Co-Ordinator at Hindustan oil Exploration Company" at bounding box center [80, 230] width 120 height 8
click at [20, 224] on div "Raju DSN" at bounding box center [36, 220] width 32 height 9
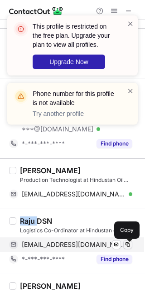
click at [128, 244] on span at bounding box center [128, 244] width 7 height 7
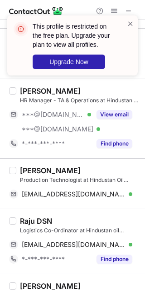
click at [145, 266] on html "This profile is restricted on the free plan. Upgrade your plan to view all prof…" at bounding box center [72, 145] width 145 height 291
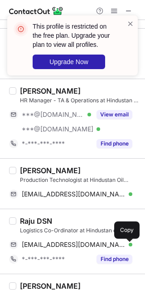
scroll to position [1270, 0]
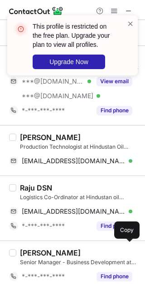
click at [112, 201] on div "Raju DSN Logistics Co-Ordinator at Hindustan oil Exploration Company rajudanthu…" at bounding box center [78, 208] width 124 height 50
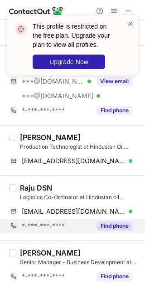
click at [83, 226] on div "*-***-***-****" at bounding box center [57, 226] width 70 height 8
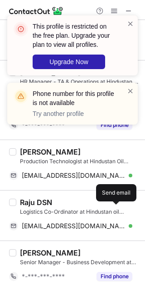
scroll to position [1256, 0]
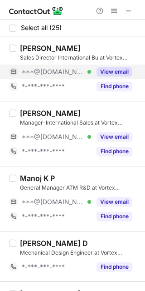
drag, startPoint x: 95, startPoint y: 158, endPoint x: 108, endPoint y: 73, distance: 86.3
click at [104, 74] on button "View email" at bounding box center [115, 71] width 36 height 9
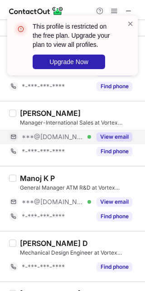
click at [99, 137] on button "View email" at bounding box center [115, 136] width 36 height 9
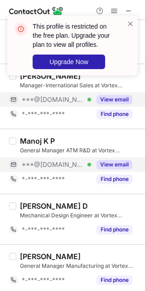
scroll to position [57, 0]
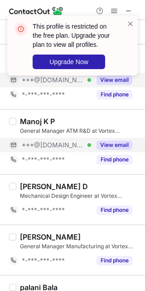
click at [110, 149] on button "View email" at bounding box center [115, 144] width 36 height 9
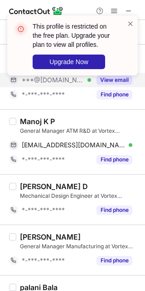
click at [35, 128] on div "General Manager ATM R&D at Vortex Engineering Pvt. Ltd." at bounding box center [80, 131] width 120 height 8
click at [30, 121] on div "Manoj K P" at bounding box center [37, 121] width 35 height 9
copy div "Manoj"
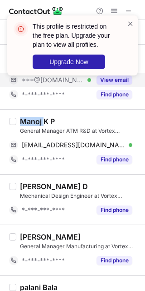
drag, startPoint x: 130, startPoint y: 141, endPoint x: 30, endPoint y: 126, distance: 100.7
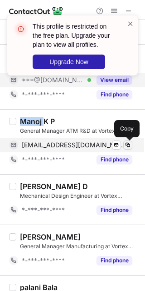
click at [131, 145] on span at bounding box center [128, 144] width 7 height 7
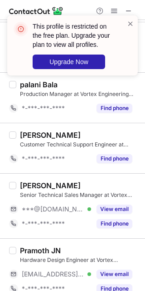
scroll to position [284, 0]
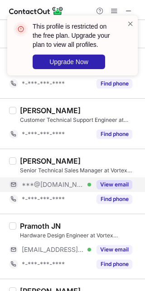
click at [115, 185] on button "View email" at bounding box center [115, 184] width 36 height 9
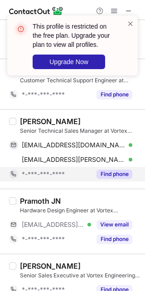
scroll to position [341, 0]
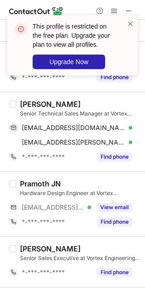
click at [58, 106] on div "Jayanta Paul" at bounding box center [50, 104] width 61 height 9
click at [58, 105] on div "Jayanta Paul" at bounding box center [50, 104] width 61 height 9
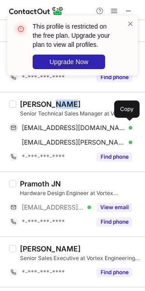
copy div "Paul"
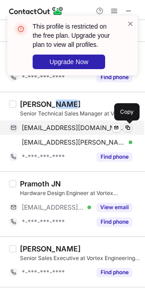
click at [130, 129] on span at bounding box center [128, 127] width 7 height 7
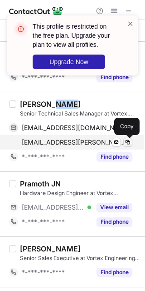
click at [131, 141] on span at bounding box center [128, 142] width 7 height 7
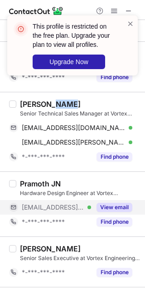
click at [108, 207] on button "View email" at bounding box center [115, 207] width 36 height 9
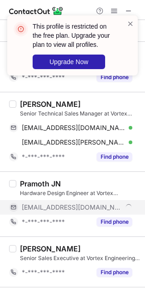
click at [35, 182] on div "Pramoth JN" at bounding box center [40, 183] width 41 height 9
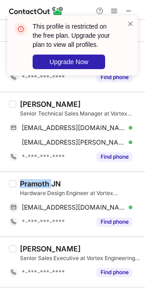
click at [35, 182] on div "Pramoth JN" at bounding box center [40, 183] width 41 height 9
copy div "Pramoth"
click at [135, 210] on div "Pramoth JN Hardware Design Engineer at Vortex Engineering Pvt. Ltd. pramoth@vor…" at bounding box center [72, 203] width 145 height 65
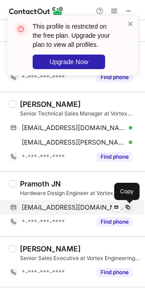
click at [128, 210] on span at bounding box center [128, 207] width 7 height 7
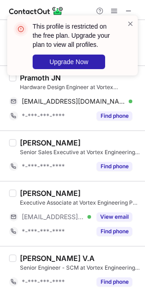
scroll to position [455, 0]
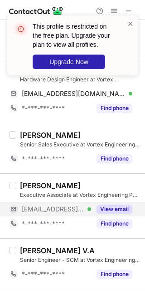
click at [117, 215] on div "View email" at bounding box center [111, 209] width 41 height 15
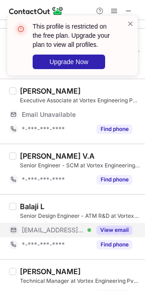
scroll to position [568, 0]
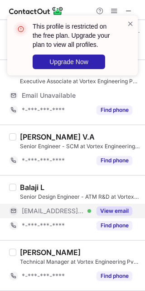
click at [103, 212] on button "View email" at bounding box center [115, 210] width 36 height 9
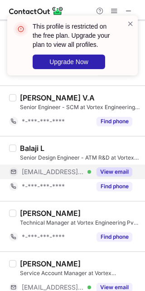
scroll to position [625, 0]
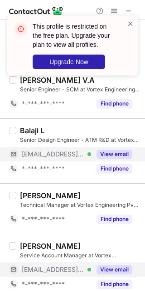
click at [110, 268] on button "View email" at bounding box center [115, 269] width 36 height 9
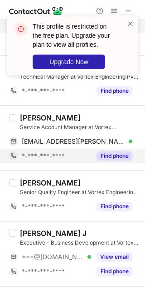
scroll to position [724, 0]
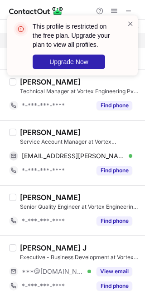
click at [31, 129] on div "Naveen Dyal" at bounding box center [50, 132] width 61 height 9
copy div "Naveen"
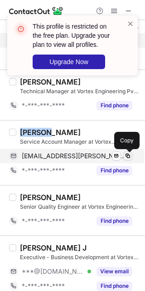
click at [125, 157] on span at bounding box center [128, 155] width 7 height 7
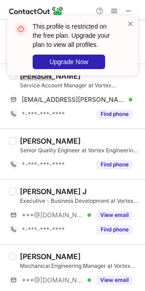
scroll to position [781, 0]
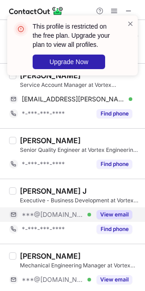
click at [109, 209] on div "View email" at bounding box center [111, 214] width 41 height 15
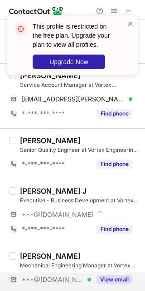
click at [114, 282] on button "View email" at bounding box center [115, 279] width 36 height 9
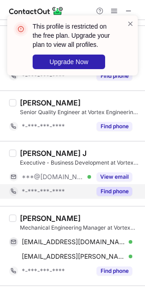
scroll to position [838, 0]
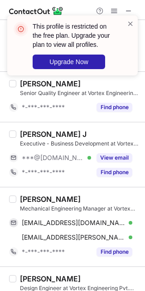
click at [30, 196] on div "Rajesh Adhavan" at bounding box center [50, 199] width 61 height 9
copy div "Rajesh"
click at [137, 226] on div "Rajesh Adhavan Mechanical Engineering Manager at Vortex Engineering Pvt. Ltd. r…" at bounding box center [72, 227] width 145 height 80
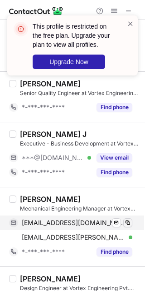
click at [130, 226] on span at bounding box center [128, 222] width 7 height 7
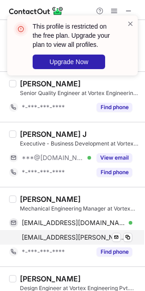
click at [130, 233] on div "rajesh.adhavan@vortexindia.co.in Verified Send email Copy" at bounding box center [71, 237] width 124 height 15
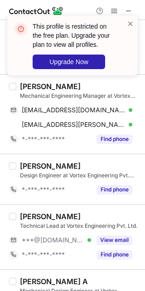
scroll to position [951, 0]
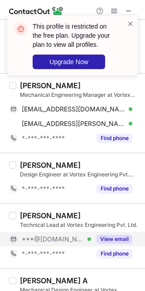
click at [118, 242] on button "View email" at bounding box center [115, 239] width 36 height 9
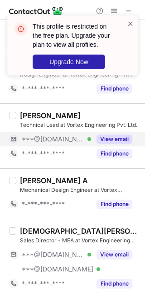
scroll to position [1065, 0]
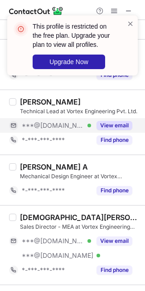
click at [115, 126] on button "View email" at bounding box center [115, 125] width 36 height 9
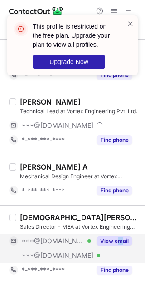
click at [121, 247] on div "View email" at bounding box center [111, 241] width 41 height 15
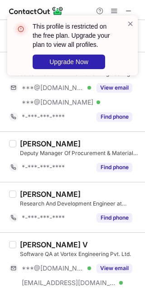
scroll to position [1241, 0]
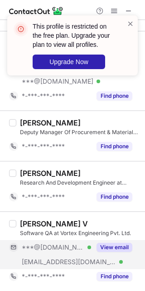
click at [113, 251] on button "View email" at bounding box center [115, 247] width 36 height 9
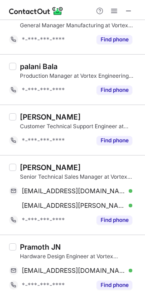
scroll to position [207, 0]
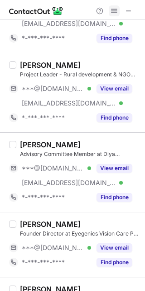
click at [111, 10] on span at bounding box center [114, 10] width 7 height 7
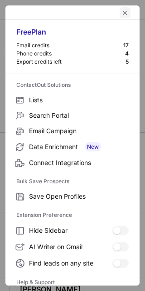
click at [122, 9] on span "left-button" at bounding box center [125, 12] width 7 height 7
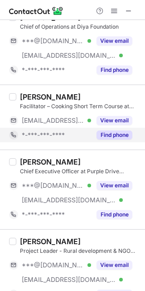
scroll to position [57, 0]
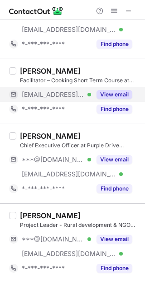
click at [111, 92] on button "View email" at bounding box center [115, 94] width 36 height 9
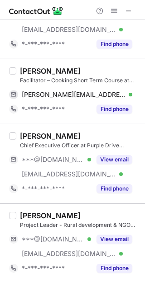
click at [85, 65] on div "Simarpreet Singh Luthra Facilitator – Cooking Short Term Course at Diya Foundat…" at bounding box center [72, 91] width 145 height 65
copy div "Luthra"
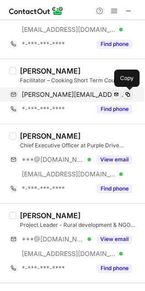
click at [130, 95] on span at bounding box center [128, 94] width 7 height 7
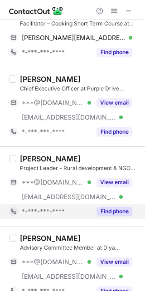
scroll to position [170, 0]
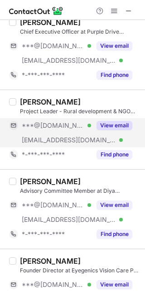
click at [112, 126] on button "View email" at bounding box center [115, 125] width 36 height 9
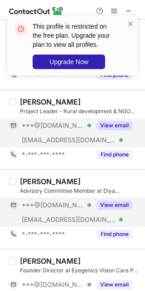
click at [110, 203] on button "View email" at bounding box center [115, 204] width 36 height 9
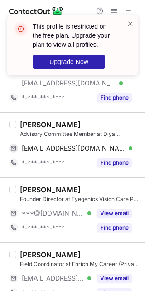
click at [25, 124] on div "Swetha Prakash" at bounding box center [50, 124] width 61 height 9
drag, startPoint x: 25, startPoint y: 124, endPoint x: 36, endPoint y: 124, distance: 10.9
click at [26, 124] on div "Swetha Prakash" at bounding box center [50, 124] width 61 height 9
click at [57, 124] on div "Swetha Prakash" at bounding box center [50, 124] width 61 height 9
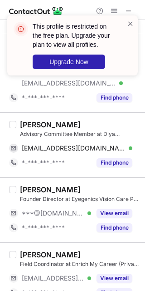
copy div "Prakash"
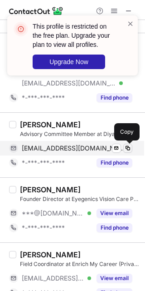
click at [129, 149] on span at bounding box center [128, 148] width 7 height 7
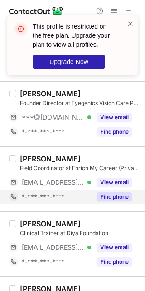
scroll to position [341, 0]
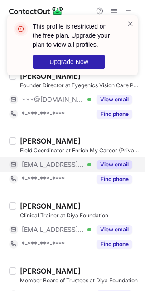
click at [102, 164] on button "View email" at bounding box center [115, 164] width 36 height 9
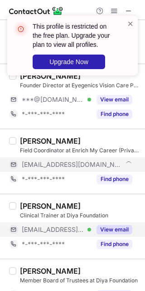
click at [110, 230] on button "View email" at bounding box center [115, 229] width 36 height 9
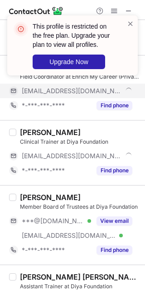
scroll to position [398, 0]
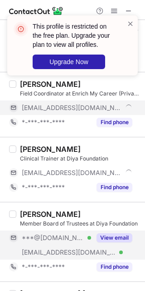
click at [120, 237] on button "View email" at bounding box center [115, 237] width 36 height 9
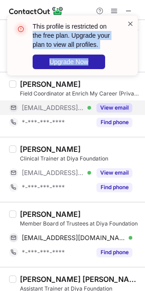
drag, startPoint x: 120, startPoint y: 13, endPoint x: 128, endPoint y: 24, distance: 14.3
click at [127, 24] on div "This profile is restricted on the free plan. Upgrade your plan to view all prof…" at bounding box center [72, 45] width 131 height 60
click at [129, 24] on span at bounding box center [130, 23] width 7 height 9
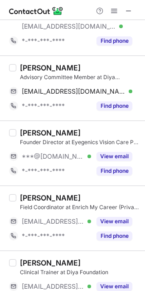
drag, startPoint x: 125, startPoint y: 107, endPoint x: 119, endPoint y: 137, distance: 31.1
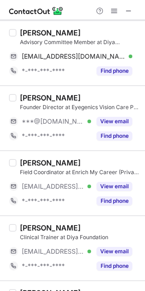
scroll to position [341, 0]
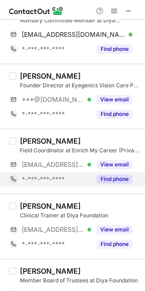
click at [116, 170] on div "View email" at bounding box center [111, 164] width 41 height 15
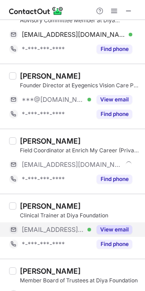
click at [116, 230] on button "View email" at bounding box center [115, 229] width 36 height 9
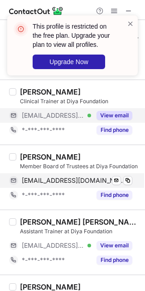
scroll to position [511, 0]
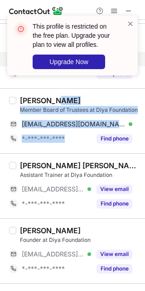
drag, startPoint x: 99, startPoint y: 133, endPoint x: 60, endPoint y: 103, distance: 48.9
click at [60, 103] on div "Agomoni Bose Member Board of Trustees at Diya Foundation agomoni20@gmail.com Ve…" at bounding box center [78, 121] width 124 height 50
click at [60, 103] on div "Agomoni Bose" at bounding box center [50, 100] width 61 height 9
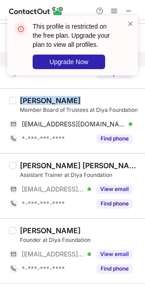
click at [60, 103] on div "Agomoni Bose" at bounding box center [50, 100] width 61 height 9
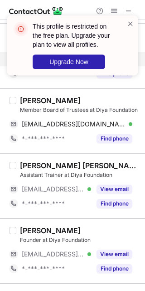
drag, startPoint x: 63, startPoint y: 93, endPoint x: 64, endPoint y: 89, distance: 4.7
click at [64, 89] on div "This profile is restricted on the free plan. Upgrade your plan to view all prof…" at bounding box center [72, 48] width 145 height 85
click at [62, 102] on div "Agomoni Bose" at bounding box center [50, 100] width 61 height 9
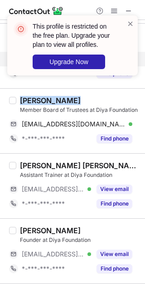
click at [62, 102] on div "Agomoni Bose" at bounding box center [50, 100] width 61 height 9
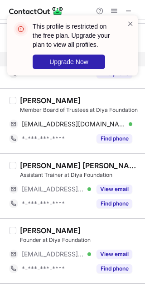
click at [67, 100] on div "Agomoni Bose" at bounding box center [50, 100] width 61 height 9
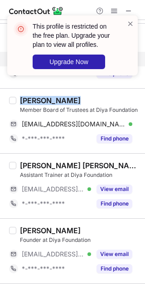
click at [67, 100] on div "Agomoni Bose" at bounding box center [50, 100] width 61 height 9
drag, startPoint x: 67, startPoint y: 100, endPoint x: 50, endPoint y: 89, distance: 20.0
click at [66, 100] on div "Agomoni Bose" at bounding box center [50, 100] width 61 height 9
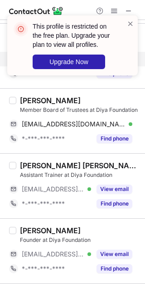
click at [48, 87] on div "This profile is restricted on the free plan. Upgrade your plan to view all prof…" at bounding box center [72, 48] width 145 height 85
click at [62, 96] on div "Agomoni Bose" at bounding box center [50, 100] width 61 height 9
copy div "Bose"
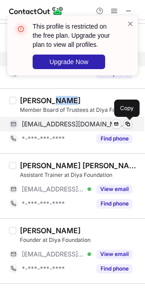
click at [129, 126] on span at bounding box center [128, 123] width 7 height 7
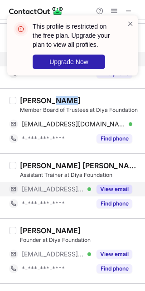
click at [117, 189] on button "View email" at bounding box center [115, 189] width 36 height 9
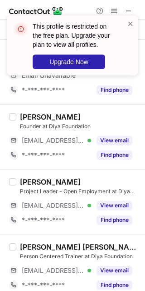
scroll to position [682, 0]
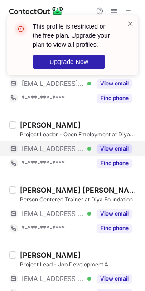
click at [114, 148] on button "View email" at bounding box center [115, 148] width 36 height 9
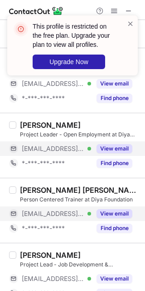
click at [114, 211] on button "View email" at bounding box center [115, 213] width 36 height 9
click at [112, 153] on button "View email" at bounding box center [115, 148] width 36 height 9
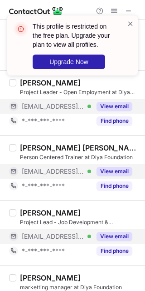
click at [110, 232] on button "View email" at bounding box center [115, 236] width 36 height 9
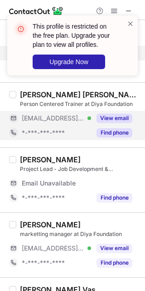
scroll to position [781, 0]
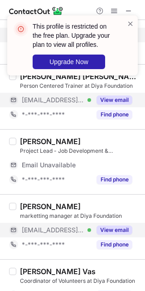
click at [107, 233] on button "View email" at bounding box center [115, 229] width 36 height 9
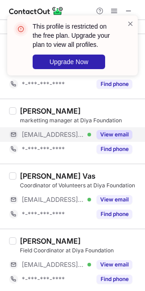
scroll to position [895, 0]
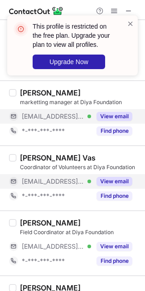
click at [104, 180] on button "View email" at bounding box center [115, 181] width 36 height 9
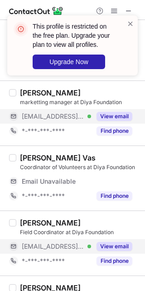
click at [104, 249] on button "View email" at bounding box center [115, 246] width 36 height 9
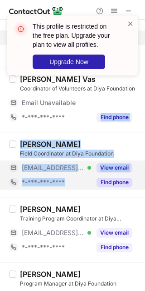
scroll to position [1008, 0]
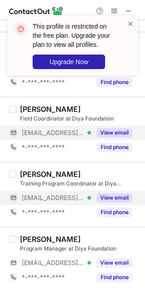
click at [114, 194] on div "View email" at bounding box center [111, 197] width 41 height 15
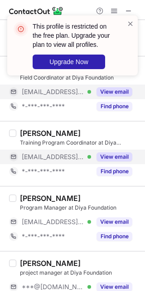
scroll to position [1050, 0]
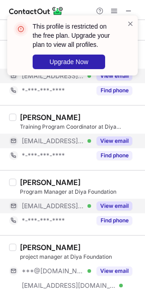
click at [114, 204] on button "View email" at bounding box center [115, 205] width 36 height 9
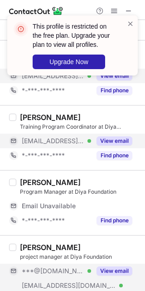
click at [114, 274] on button "View email" at bounding box center [115, 270] width 36 height 9
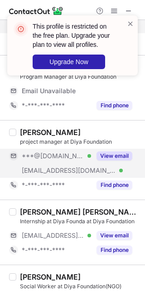
scroll to position [1164, 0]
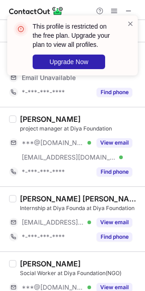
drag, startPoint x: 108, startPoint y: 171, endPoint x: 110, endPoint y: 213, distance: 41.5
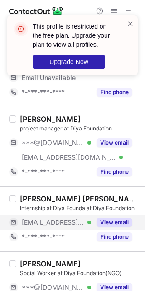
drag, startPoint x: 110, startPoint y: 213, endPoint x: 99, endPoint y: 226, distance: 17.4
click at [99, 226] on button "View email" at bounding box center [115, 222] width 36 height 9
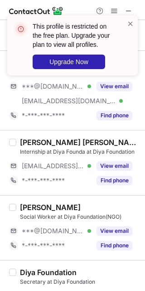
scroll to position [1221, 0]
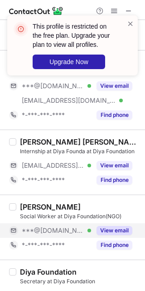
click at [113, 234] on button "View email" at bounding box center [115, 230] width 36 height 9
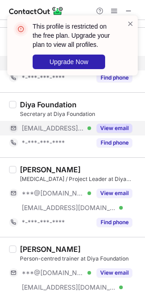
scroll to position [1391, 0]
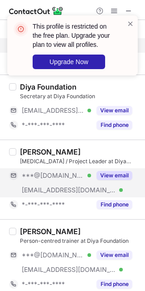
click at [105, 175] on button "View email" at bounding box center [115, 175] width 36 height 9
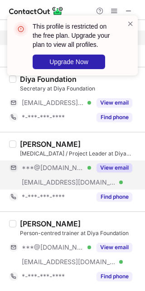
scroll to position [1401, 0]
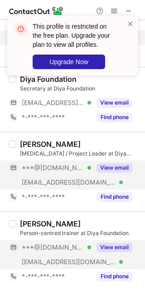
click at [120, 241] on div "View email" at bounding box center [111, 247] width 41 height 15
click at [145, 151] on html "This profile is restricted on the free plan. Upgrade your plan to view all prof…" at bounding box center [72, 145] width 145 height 291
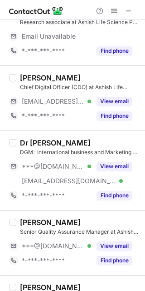
scroll to position [114, 0]
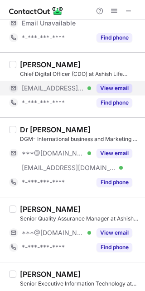
click at [109, 85] on button "View email" at bounding box center [115, 88] width 36 height 9
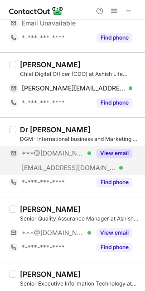
click at [107, 155] on button "View email" at bounding box center [115, 153] width 36 height 9
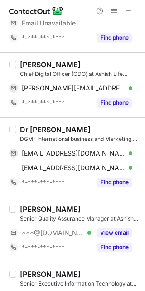
click at [35, 65] on div "Abdulla Fatiya" at bounding box center [50, 64] width 61 height 9
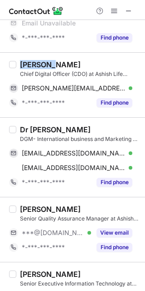
copy div "Abdulla"
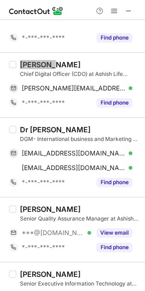
scroll to position [99, 0]
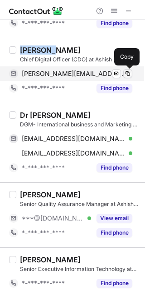
click at [132, 76] on button at bounding box center [128, 73] width 9 height 9
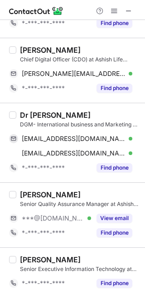
click at [74, 114] on div "Dr Navneet Singh" at bounding box center [55, 114] width 71 height 9
copy div "Singh"
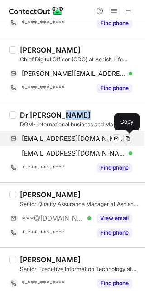
click at [129, 137] on span at bounding box center [128, 138] width 7 height 7
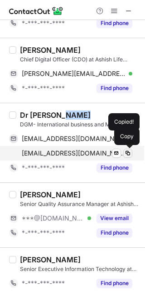
click at [130, 153] on span at bounding box center [128, 153] width 7 height 7
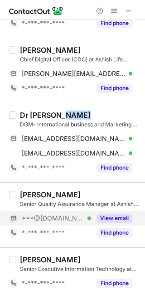
click at [124, 223] on div "View email" at bounding box center [111, 218] width 41 height 15
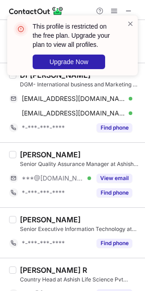
scroll to position [156, 0]
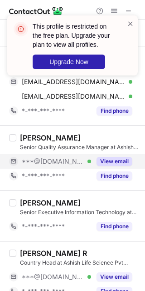
click at [115, 165] on button "View email" at bounding box center [115, 161] width 36 height 9
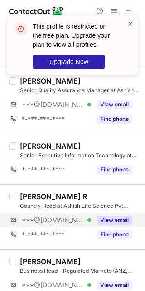
click at [110, 218] on button "View email" at bounding box center [115, 219] width 36 height 9
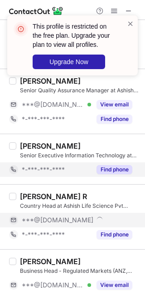
scroll to position [270, 0]
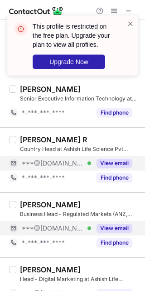
click at [102, 224] on button "View email" at bounding box center [115, 228] width 36 height 9
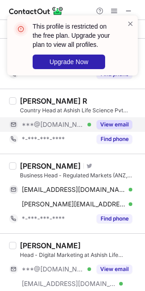
scroll to position [326, 0]
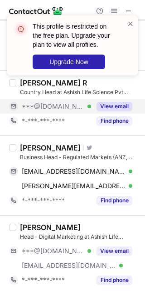
click at [53, 147] on div "Sutanu Nayak" at bounding box center [50, 147] width 61 height 9
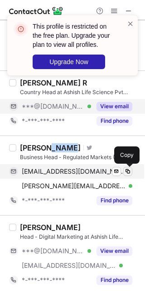
click at [129, 173] on span at bounding box center [128, 171] width 7 height 7
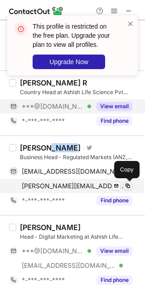
click at [131, 187] on span at bounding box center [128, 185] width 7 height 7
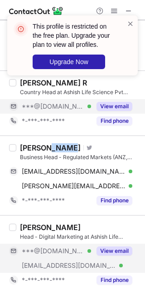
click at [125, 249] on button "View email" at bounding box center [115, 250] width 36 height 9
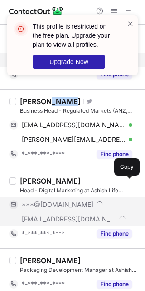
scroll to position [383, 0]
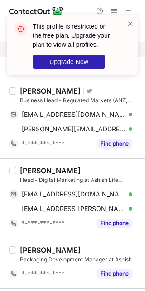
click at [31, 169] on div "Sumit Dadhich" at bounding box center [50, 170] width 61 height 9
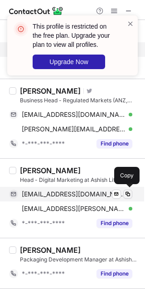
click at [123, 198] on div "sumitdadhich1986@gmail.com Verified" at bounding box center [77, 194] width 111 height 8
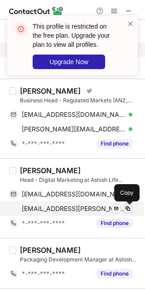
click at [131, 213] on button at bounding box center [128, 208] width 9 height 9
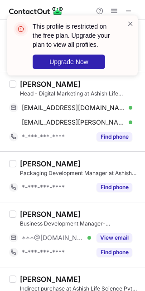
scroll to position [497, 0]
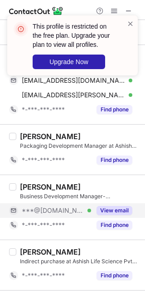
click at [110, 208] on button "View email" at bounding box center [115, 210] width 36 height 9
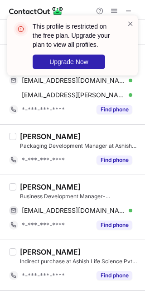
click at [54, 189] on div "Ronitt Agarrwal" at bounding box center [50, 186] width 61 height 9
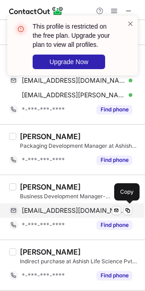
click at [128, 217] on div "ronittagarrwal46@gmail.com Verified Send email Copy" at bounding box center [71, 210] width 124 height 15
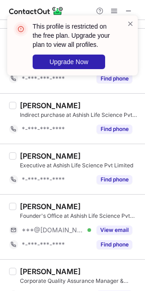
scroll to position [667, 0]
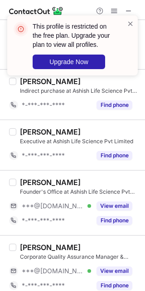
drag, startPoint x: 107, startPoint y: 205, endPoint x: 109, endPoint y: 235, distance: 30.5
click at [107, 205] on button "View email" at bounding box center [115, 205] width 36 height 9
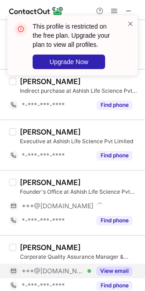
click at [114, 272] on button "View email" at bounding box center [115, 270] width 36 height 9
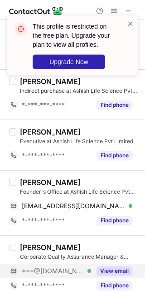
click at [55, 183] on div "Bhavya Dhelia" at bounding box center [50, 182] width 61 height 9
click at [43, 175] on div "Bhavya Dhelia Founder's Office at Ashish Life Science Pvt Limited bhavyadhelia7…" at bounding box center [72, 202] width 145 height 65
click at [41, 180] on div "Bhavya Dhelia" at bounding box center [50, 182] width 61 height 9
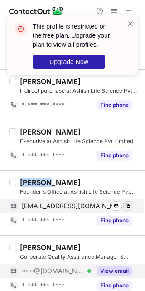
click at [126, 208] on span at bounding box center [128, 205] width 7 height 7
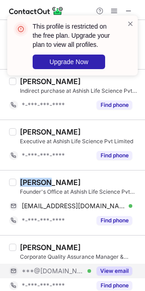
click at [115, 271] on button "View email" at bounding box center [115, 270] width 36 height 9
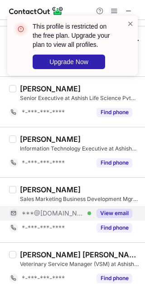
scroll to position [951, 0]
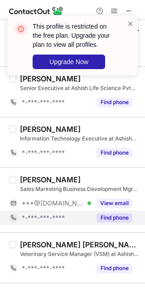
drag, startPoint x: 111, startPoint y: 205, endPoint x: 105, endPoint y: 223, distance: 19.6
click at [112, 205] on button "View email" at bounding box center [115, 203] width 36 height 9
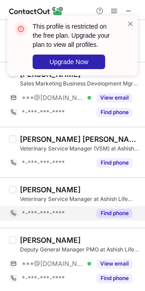
scroll to position [1065, 0]
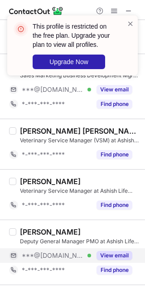
click at [108, 259] on button "View email" at bounding box center [115, 255] width 36 height 9
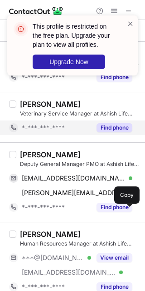
scroll to position [1179, 0]
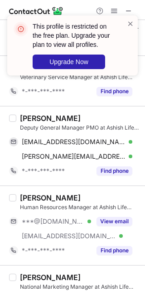
click at [81, 116] on div "Chandrasekhar Bathula" at bounding box center [50, 118] width 61 height 9
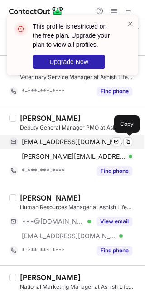
click at [132, 148] on div "chandgeneral@gmail.com Verified Send email Copy" at bounding box center [71, 142] width 124 height 15
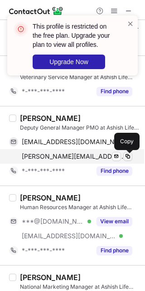
click at [127, 158] on span at bounding box center [128, 156] width 7 height 7
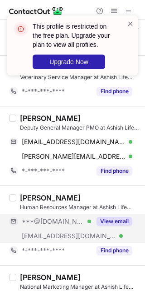
click at [99, 224] on button "View email" at bounding box center [115, 221] width 36 height 9
click at [108, 224] on button "View email" at bounding box center [115, 221] width 36 height 9
click at [130, 25] on span at bounding box center [130, 23] width 7 height 9
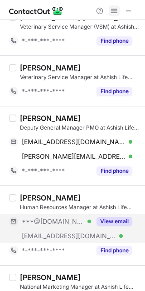
click at [110, 10] on button at bounding box center [114, 10] width 11 height 11
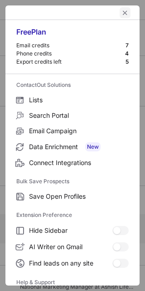
click at [122, 13] on span "left-button" at bounding box center [125, 12] width 7 height 7
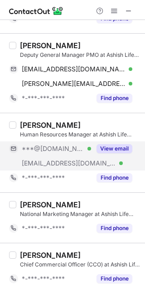
scroll to position [1256, 0]
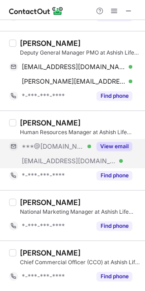
click at [123, 151] on div "View email" at bounding box center [111, 146] width 41 height 15
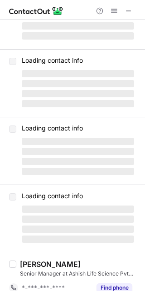
scroll to position [0, 0]
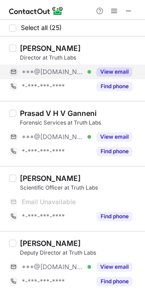
click at [114, 72] on button "View email" at bounding box center [115, 71] width 36 height 9
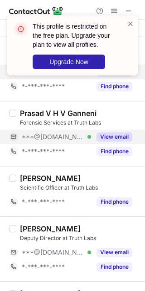
click at [114, 137] on button "View email" at bounding box center [115, 136] width 36 height 9
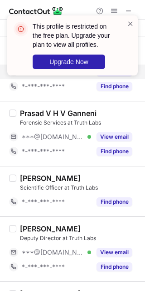
scroll to position [57, 0]
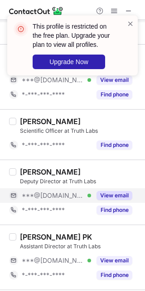
click at [112, 199] on button "View email" at bounding box center [115, 195] width 36 height 9
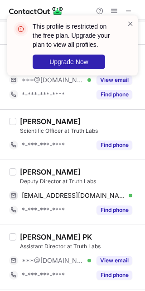
click at [38, 172] on div "Soushna Bagchi" at bounding box center [50, 171] width 61 height 9
click at [57, 172] on div "Soushna Bagchi" at bounding box center [50, 171] width 61 height 9
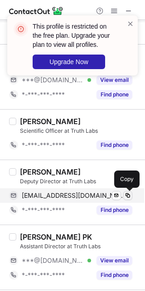
click at [128, 191] on button at bounding box center [128, 195] width 9 height 9
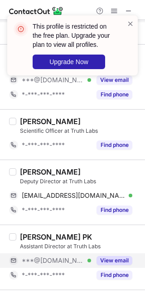
click at [118, 256] on button "View email" at bounding box center [115, 260] width 36 height 9
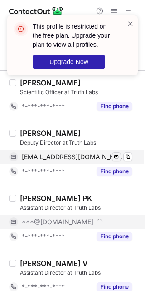
scroll to position [114, 0]
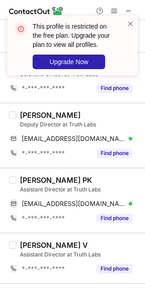
click at [30, 177] on div "Immanuel PK" at bounding box center [56, 179] width 72 height 9
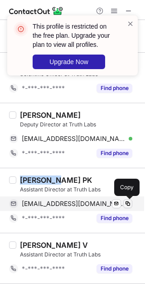
click at [131, 202] on span at bounding box center [128, 203] width 7 height 7
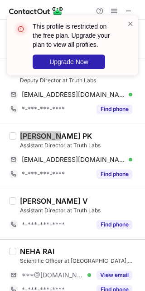
scroll to position [227, 0]
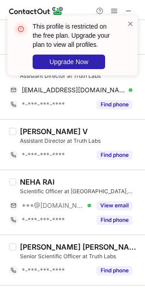
drag, startPoint x: 112, startPoint y: 202, endPoint x: 112, endPoint y: 195, distance: 6.8
click at [112, 202] on button "View email" at bounding box center [115, 205] width 36 height 9
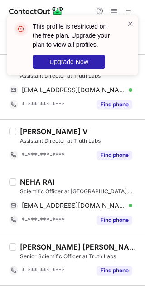
click at [33, 178] on div "NEHA RAI" at bounding box center [37, 181] width 35 height 9
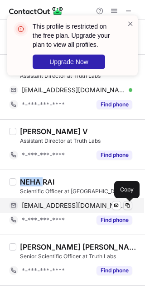
click at [130, 205] on span at bounding box center [128, 205] width 7 height 7
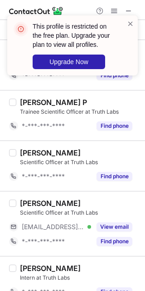
scroll to position [625, 0]
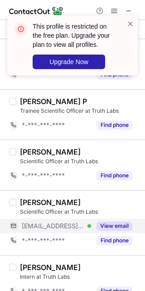
click at [114, 226] on button "View email" at bounding box center [115, 225] width 36 height 9
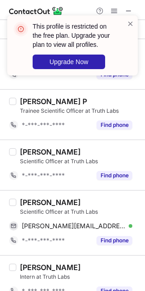
click at [24, 199] on div "Hamsini V" at bounding box center [50, 202] width 61 height 9
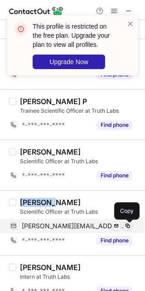
click at [129, 227] on span at bounding box center [128, 225] width 7 height 7
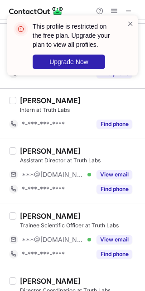
scroll to position [795, 0]
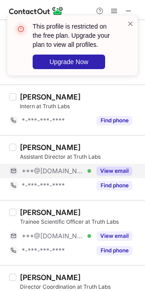
click at [112, 173] on button "View email" at bounding box center [115, 170] width 36 height 9
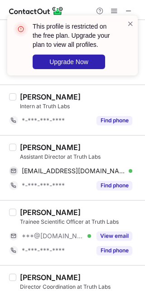
click at [27, 142] on div "Apoorva Patel Assistant Director at Truth Labs apoorva99appu@gmail.com Verified…" at bounding box center [72, 167] width 145 height 65
click at [28, 142] on div "Apoorva Patel Assistant Director at Truth Labs apoorva99appu@gmail.com Verified…" at bounding box center [72, 167] width 145 height 65
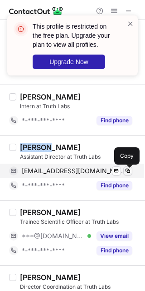
click at [125, 170] on span at bounding box center [128, 170] width 7 height 7
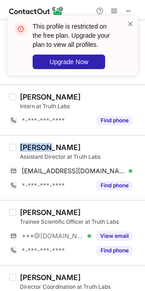
click at [108, 226] on div "Trainee Scientific Officer at Truth Labs" at bounding box center [80, 222] width 120 height 8
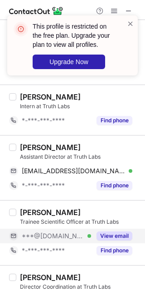
click at [117, 238] on button "View email" at bounding box center [115, 235] width 36 height 9
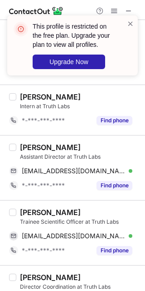
click at [64, 213] on div "Addanki Srisaisivani" at bounding box center [50, 212] width 61 height 9
click at [65, 213] on div "Addanki Srisaisivani" at bounding box center [50, 212] width 61 height 9
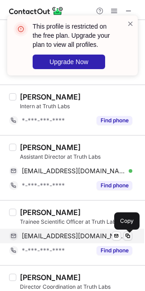
click at [132, 235] on button at bounding box center [128, 235] width 9 height 9
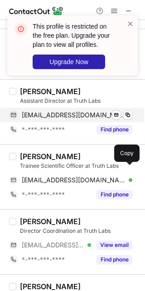
scroll to position [909, 0]
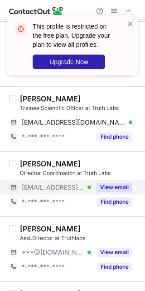
click at [110, 185] on button "View email" at bounding box center [115, 187] width 36 height 9
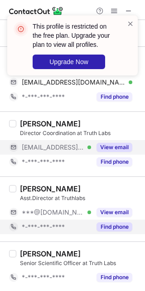
scroll to position [966, 0]
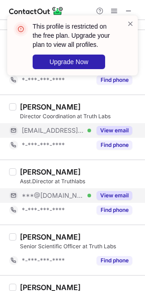
click at [122, 196] on button "View email" at bounding box center [115, 195] width 36 height 9
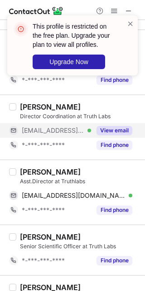
click at [27, 171] on div "Joseph Munnangi" at bounding box center [50, 171] width 61 height 9
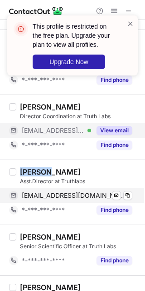
click at [122, 195] on div "josephmunnangi@gmail.com Verified" at bounding box center [77, 195] width 111 height 8
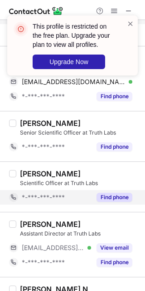
scroll to position [1136, 0]
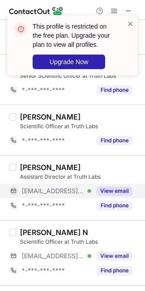
click at [121, 188] on button "View email" at bounding box center [115, 190] width 36 height 9
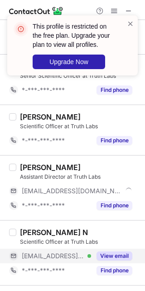
click at [109, 255] on button "View email" at bounding box center [115, 255] width 36 height 9
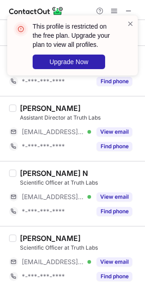
scroll to position [1198, 0]
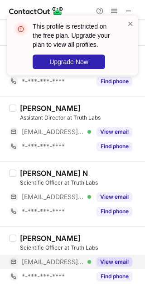
click at [110, 261] on button "View email" at bounding box center [115, 261] width 36 height 9
click at [129, 20] on div "This profile is restricted on the free plan. Upgrade your plan to view all prof…" at bounding box center [72, 45] width 131 height 60
click at [113, 11] on div "This profile is restricted on the free plan. Upgrade your plan to view all prof…" at bounding box center [72, 48] width 145 height 85
click at [114, 10] on div "This profile is restricted on the free plan. Upgrade your plan to view all prof…" at bounding box center [72, 48] width 145 height 85
click at [130, 17] on div "This profile is restricted on the free plan. Upgrade your plan to view all prof…" at bounding box center [72, 45] width 131 height 60
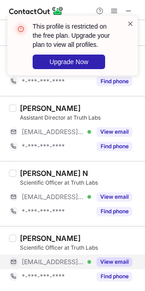
click at [130, 23] on span at bounding box center [130, 23] width 7 height 9
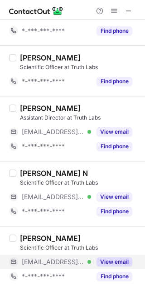
click at [130, 23] on span at bounding box center [130, 23] width 7 height 9
click at [113, 10] on div "This profile is restricted on the free plan. Upgrade your plan to view all prof…" at bounding box center [72, 48] width 145 height 85
click at [113, 10] on span at bounding box center [114, 10] width 7 height 7
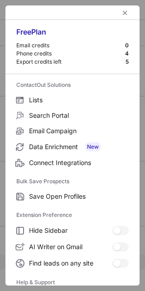
click at [113, 10] on div at bounding box center [72, 12] width 135 height 15
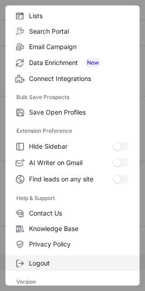
scroll to position [87, 0]
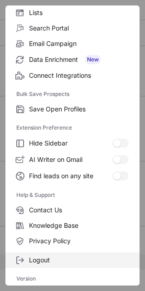
click at [69, 254] on label "Logout" at bounding box center [72, 259] width 135 height 15
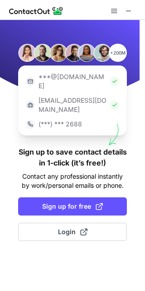
click at [96, 197] on div "+200M ***@gmail.com ***@company.com (***) *** 2688 Sign up to save contact deta…" at bounding box center [72, 155] width 145 height 271
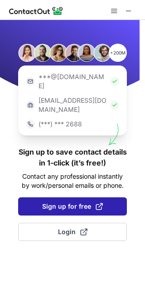
click at [87, 202] on span "Sign up for free" at bounding box center [72, 206] width 61 height 9
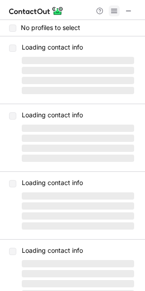
click at [109, 12] on div "Help & Support" at bounding box center [115, 10] width 44 height 11
click at [116, 15] on span at bounding box center [114, 10] width 7 height 7
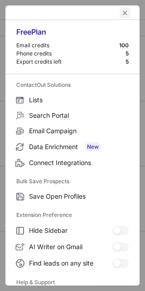
click at [122, 14] on span "left-button" at bounding box center [125, 12] width 7 height 7
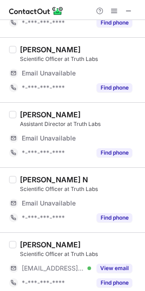
scroll to position [1372, 0]
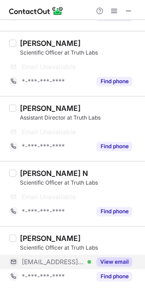
click at [120, 260] on button "View email" at bounding box center [115, 261] width 36 height 9
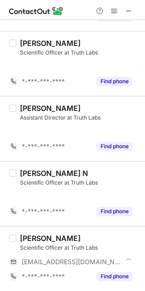
scroll to position [1183, 0]
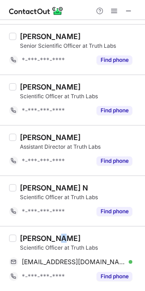
click at [57, 240] on div "Shaik Basheer" at bounding box center [50, 238] width 61 height 9
click at [60, 237] on div "Shaik Basheer" at bounding box center [50, 238] width 61 height 9
click at [65, 236] on div "Shaik Basheer" at bounding box center [50, 238] width 61 height 9
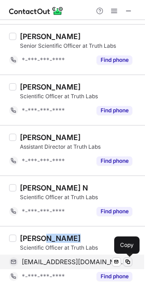
click at [130, 265] on span at bounding box center [128, 261] width 7 height 7
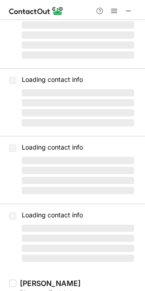
scroll to position [0, 0]
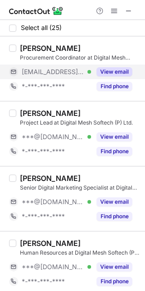
click at [132, 74] on button "View email" at bounding box center [115, 71] width 36 height 9
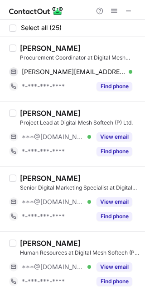
click at [50, 42] on div "Meenu Roy Procurement Coordinator at Digital Mesh Softech (P) Ltd. meenu.roy@di…" at bounding box center [72, 68] width 145 height 65
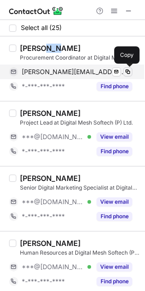
click at [128, 70] on span at bounding box center [128, 71] width 7 height 7
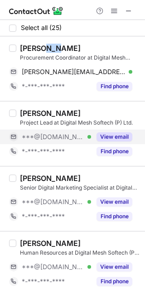
click at [115, 134] on button "View email" at bounding box center [115, 136] width 36 height 9
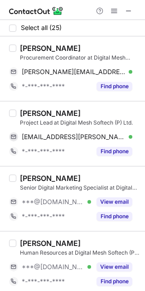
click at [62, 110] on div "Vibin Viswanath" at bounding box center [50, 113] width 61 height 9
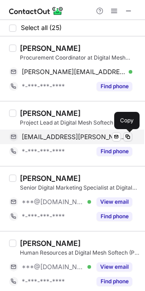
click at [129, 135] on span at bounding box center [128, 136] width 7 height 7
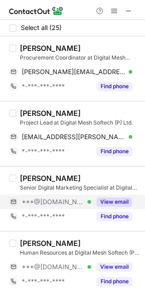
click at [116, 199] on button "View email" at bounding box center [115, 201] width 36 height 9
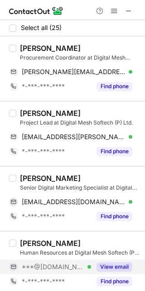
click at [122, 267] on button "View email" at bounding box center [115, 266] width 36 height 9
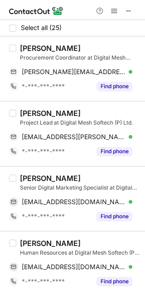
click at [32, 247] on div "Radhi Menon" at bounding box center [50, 243] width 61 height 9
click at [32, 246] on div "Radhi Menon" at bounding box center [50, 243] width 61 height 9
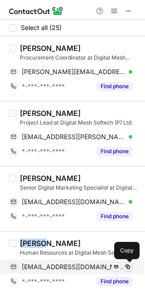
click at [130, 269] on span at bounding box center [128, 266] width 7 height 7
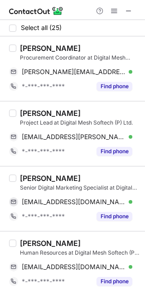
click at [30, 180] on div "Anurag K S" at bounding box center [50, 178] width 61 height 9
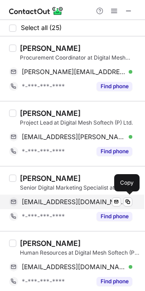
click at [131, 207] on div "anuragks2011@gmail.com Verified Send email Copy" at bounding box center [71, 202] width 124 height 15
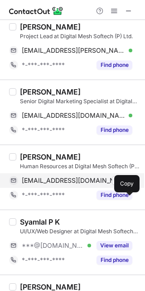
scroll to position [114, 0]
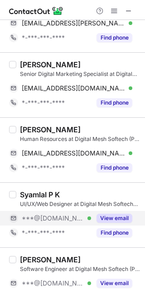
click at [113, 214] on button "View email" at bounding box center [115, 218] width 36 height 9
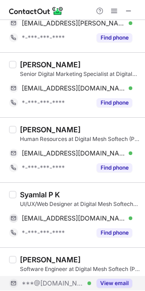
click at [114, 279] on div "View email" at bounding box center [111, 283] width 41 height 15
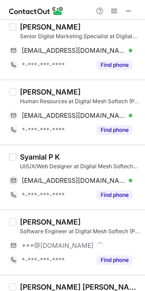
scroll to position [170, 0]
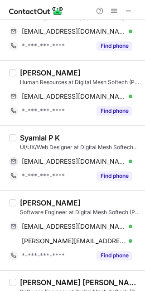
click at [30, 139] on div "Syamlal P K" at bounding box center [40, 137] width 40 height 9
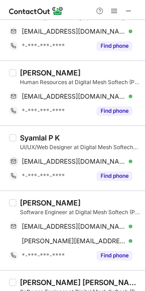
click at [30, 125] on div "Radhi Menon Human Resources at Digital Mesh Softech (P) Ltd. menonradhii@gmail.…" at bounding box center [72, 92] width 145 height 65
click at [33, 133] on div "Syamlal P K" at bounding box center [40, 137] width 40 height 9
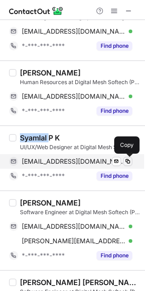
click at [127, 164] on span at bounding box center [128, 161] width 7 height 7
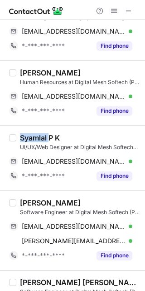
click at [81, 203] on div "SAYUJ RAGHAVAN" at bounding box center [50, 202] width 61 height 9
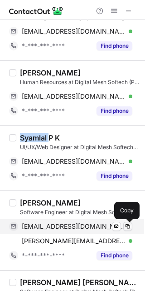
click at [125, 228] on span at bounding box center [128, 226] width 7 height 7
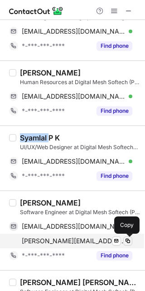
click at [130, 241] on span at bounding box center [128, 240] width 7 height 7
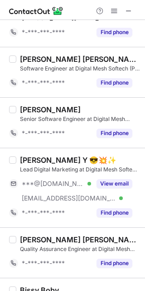
scroll to position [398, 0]
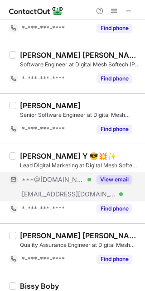
click at [110, 183] on button "View email" at bounding box center [115, 179] width 36 height 9
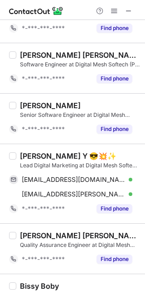
click at [28, 155] on div "Jowin Leo Y 😎💥✨" at bounding box center [68, 155] width 97 height 9
click at [29, 155] on div "Jowin Leo Y 😎💥✨" at bounding box center [68, 155] width 97 height 9
click at [47, 157] on div "Jowin Leo Y 😎💥✨" at bounding box center [68, 155] width 97 height 9
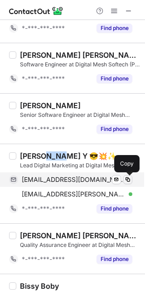
click at [128, 181] on span at bounding box center [128, 179] width 7 height 7
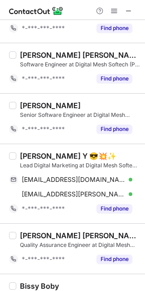
click at [133, 198] on div "leojowin@yahoo.com Verified Send email Copied! jowin.leo@digitalmesh.com Verifi…" at bounding box center [74, 186] width 131 height 29
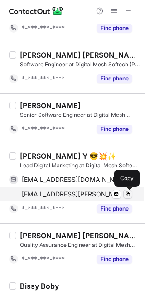
click at [128, 194] on span at bounding box center [128, 193] width 7 height 7
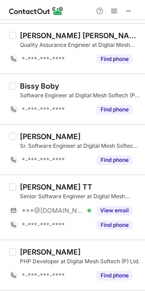
scroll to position [625, 0]
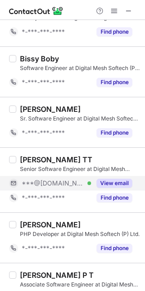
click at [112, 186] on button "View email" at bounding box center [115, 183] width 36 height 9
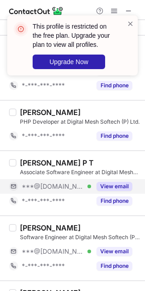
scroll to position [739, 0]
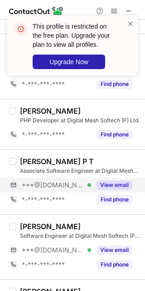
click at [105, 189] on button "View email" at bounding box center [115, 184] width 36 height 9
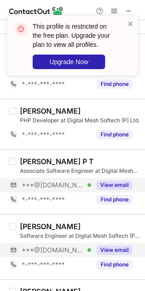
click at [116, 251] on button "View email" at bounding box center [115, 249] width 36 height 9
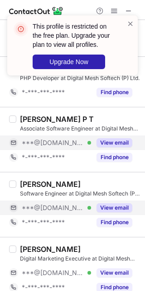
scroll to position [852, 0]
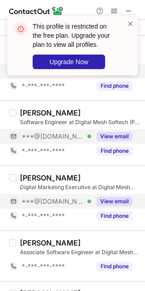
click at [106, 203] on button "View email" at bounding box center [115, 201] width 36 height 9
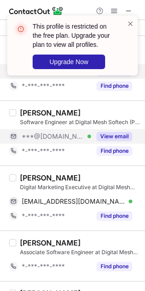
click at [32, 177] on div "Ranjith Palode" at bounding box center [50, 177] width 61 height 9
click at [32, 178] on div "Ranjith Palode" at bounding box center [50, 177] width 61 height 9
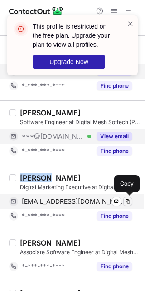
click at [127, 203] on span at bounding box center [128, 201] width 7 height 7
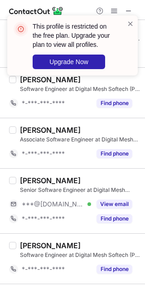
scroll to position [1136, 0]
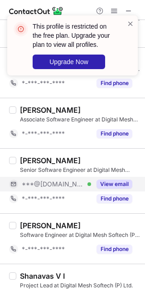
click at [114, 191] on div "View email" at bounding box center [111, 184] width 41 height 15
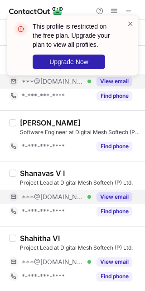
scroll to position [1241, 0]
click at [116, 191] on div "View email" at bounding box center [111, 197] width 41 height 15
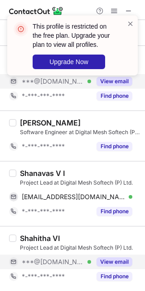
click at [115, 259] on button "View email" at bounding box center [115, 261] width 36 height 9
click at [30, 173] on div "Shanavas V I" at bounding box center [42, 173] width 45 height 9
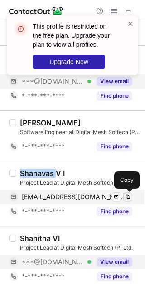
click at [131, 199] on span at bounding box center [128, 196] width 7 height 7
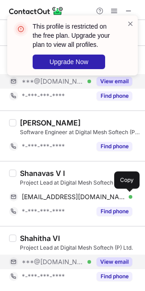
click at [124, 16] on div "This profile is restricted on the free plan. Upgrade your plan to view all prof…" at bounding box center [72, 45] width 131 height 60
click at [130, 21] on span at bounding box center [130, 23] width 7 height 9
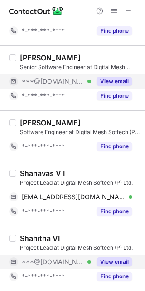
click at [130, 21] on span at bounding box center [130, 23] width 7 height 9
click at [115, 14] on div "This profile is restricted on the free plan. Upgrade your plan to view all prof…" at bounding box center [72, 48] width 145 height 85
click at [115, 14] on span at bounding box center [114, 10] width 7 height 7
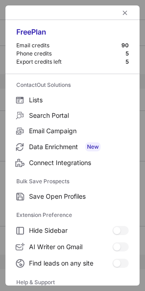
click at [122, 21] on div "Free Plan Email credits 90 Phone credits 5 Export credits left 5" at bounding box center [72, 47] width 135 height 54
click at [120, 17] on button "left-button" at bounding box center [125, 12] width 11 height 11
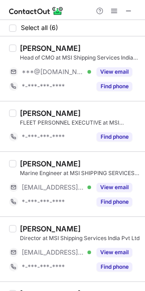
scroll to position [57, 0]
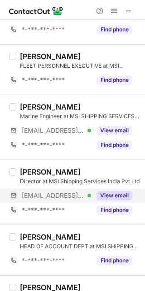
click at [110, 192] on button "View email" at bounding box center [115, 195] width 36 height 9
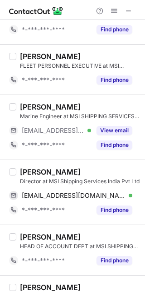
click at [33, 172] on div "Ericson Lobo" at bounding box center [50, 171] width 61 height 9
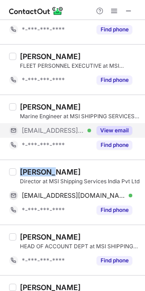
click at [103, 126] on button "View email" at bounding box center [115, 130] width 36 height 9
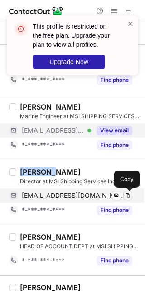
click at [128, 192] on span at bounding box center [128, 195] width 7 height 7
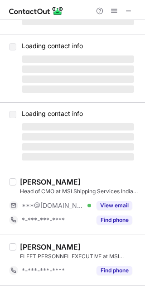
scroll to position [0, 0]
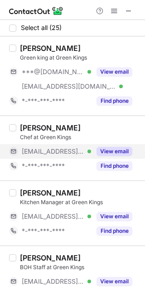
click at [107, 155] on button "View email" at bounding box center [115, 151] width 36 height 9
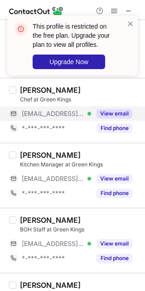
scroll to position [57, 0]
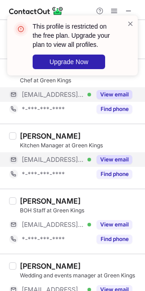
click at [103, 155] on div "View email" at bounding box center [111, 159] width 41 height 15
click at [37, 139] on div "anthony ashford" at bounding box center [50, 135] width 61 height 9
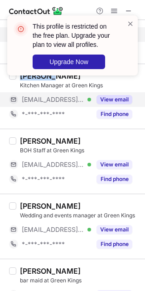
scroll to position [170, 0]
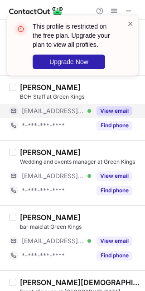
click at [106, 109] on button "View email" at bounding box center [115, 110] width 36 height 9
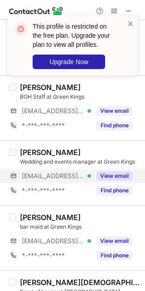
click at [110, 170] on div "View email" at bounding box center [111, 176] width 41 height 15
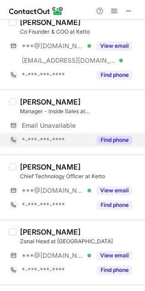
scroll to position [227, 0]
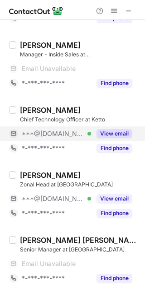
click at [117, 135] on button "View email" at bounding box center [115, 133] width 36 height 9
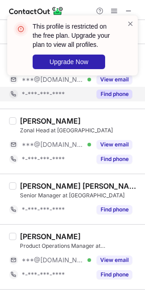
scroll to position [270, 0]
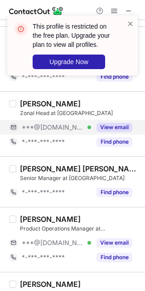
click at [108, 127] on button "View email" at bounding box center [115, 127] width 36 height 9
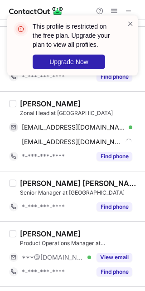
click at [62, 105] on div "Savitesh Mishra" at bounding box center [50, 103] width 61 height 9
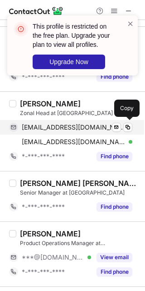
click at [130, 132] on div "saviteshmisra@gmail.com Verified Send email Copy" at bounding box center [71, 127] width 124 height 15
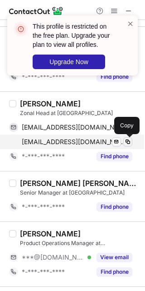
click at [131, 145] on span at bounding box center [128, 141] width 7 height 7
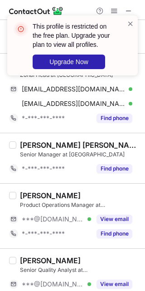
scroll to position [326, 0]
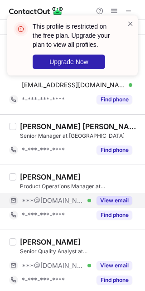
drag, startPoint x: 116, startPoint y: 200, endPoint x: 119, endPoint y: 207, distance: 7.8
click at [116, 200] on button "View email" at bounding box center [115, 200] width 36 height 9
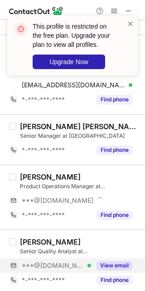
click at [125, 268] on button "View email" at bounding box center [115, 265] width 36 height 9
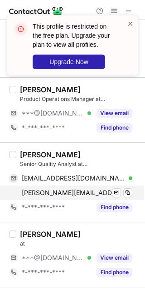
scroll to position [440, 0]
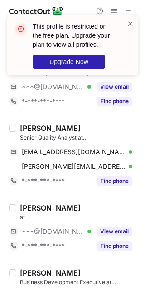
click at [24, 130] on div "Bhavesh Rathod" at bounding box center [50, 128] width 61 height 9
click at [25, 130] on div "Bhavesh Rathod" at bounding box center [50, 128] width 61 height 9
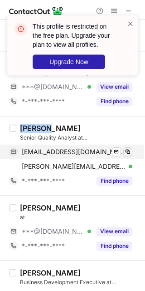
click at [130, 151] on span at bounding box center [128, 151] width 7 height 7
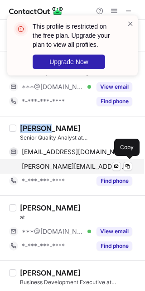
click at [131, 161] on div "bhavesh.rathod@ketto.org Verified Send email Copy" at bounding box center [71, 166] width 124 height 15
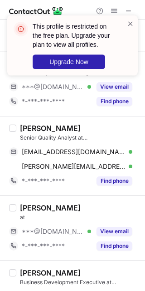
drag, startPoint x: 110, startPoint y: 231, endPoint x: 107, endPoint y: 217, distance: 14.0
click at [110, 232] on button "View email" at bounding box center [115, 231] width 36 height 9
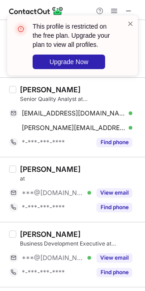
scroll to position [497, 0]
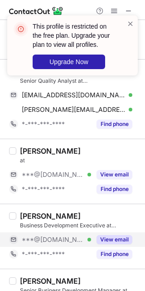
click at [102, 234] on div "Mukesh Yadav Business Development Executive at Ketto ***@gmail.com Verified Vie…" at bounding box center [78, 236] width 124 height 50
click at [105, 242] on button "View email" at bounding box center [115, 239] width 36 height 9
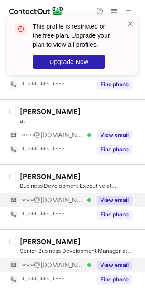
scroll to position [610, 0]
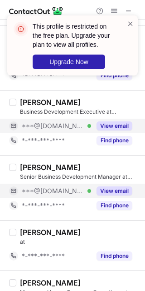
click at [103, 189] on button "View email" at bounding box center [115, 190] width 36 height 9
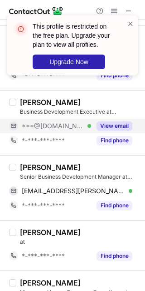
click at [19, 162] on div "Conroy Dcosta Senior Business Development Manager at Ketto coney.dcosta@yahoo.c…" at bounding box center [72, 187] width 145 height 65
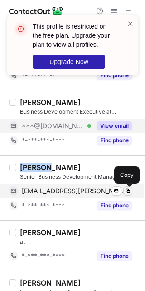
click at [130, 195] on span at bounding box center [128, 190] width 7 height 7
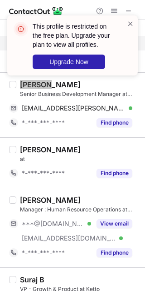
scroll to position [724, 0]
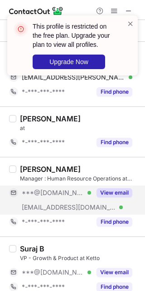
click at [113, 195] on button "View email" at bounding box center [115, 192] width 36 height 9
click at [64, 171] on div "Sonam Singh" at bounding box center [50, 169] width 61 height 9
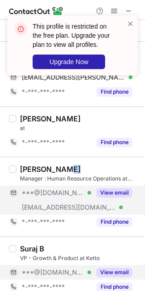
click at [115, 277] on button "View email" at bounding box center [115, 272] width 36 height 9
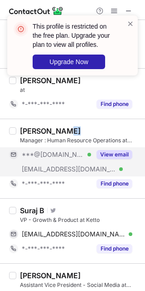
scroll to position [781, 0]
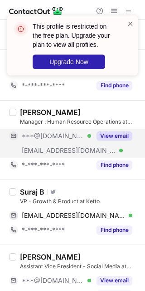
click at [26, 187] on div "Suraj B Visit Twitter profile VP - Growth & Product at Ketto infosurajb@gmail.c…" at bounding box center [72, 212] width 145 height 65
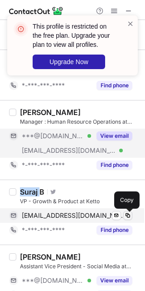
click at [125, 215] on span at bounding box center [128, 215] width 7 height 7
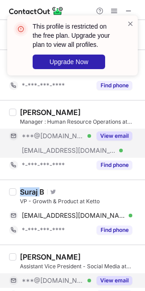
click at [116, 282] on button "View email" at bounding box center [115, 280] width 36 height 9
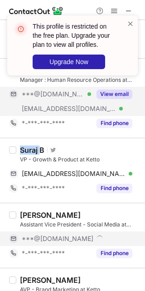
scroll to position [838, 0]
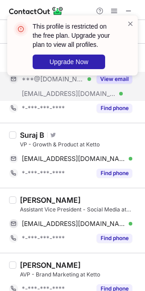
click at [53, 201] on div "Kumar Vishal" at bounding box center [50, 199] width 61 height 9
click at [137, 229] on div "Kumar Vishal Assistant Vice President - Social Media at Ketto mailkrvishal1992@…" at bounding box center [72, 220] width 145 height 65
click at [133, 229] on div "mailkrvishal1992@gmail.com Verified Send email Copy" at bounding box center [74, 223] width 131 height 15
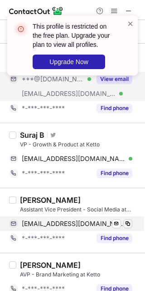
click at [124, 228] on button at bounding box center [128, 223] width 9 height 9
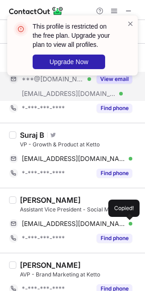
drag, startPoint x: 124, startPoint y: 229, endPoint x: 144, endPoint y: 219, distance: 22.4
click at [128, 228] on button at bounding box center [128, 223] width 9 height 9
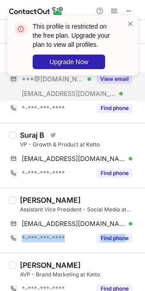
scroll to position [951, 0]
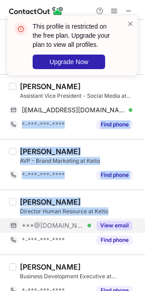
drag, startPoint x: 125, startPoint y: 215, endPoint x: 117, endPoint y: 227, distance: 14.5
click at [117, 227] on button "View email" at bounding box center [115, 225] width 36 height 9
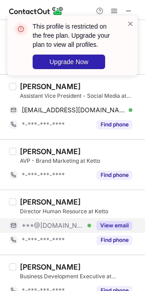
drag, startPoint x: 117, startPoint y: 227, endPoint x: 110, endPoint y: 228, distance: 6.8
click at [110, 227] on button "View email" at bounding box center [115, 225] width 36 height 9
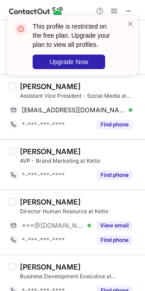
click at [145, 244] on html "This profile is restricted on the free plan. Upgrade your plan to view all prof…" at bounding box center [72, 145] width 145 height 291
drag, startPoint x: 160, startPoint y: 232, endPoint x: 88, endPoint y: 188, distance: 84.5
click at [88, 188] on div "Neelay Shah AVP - Brand Marketing at Ketto *-***-***-**** Find phone" at bounding box center [72, 164] width 145 height 50
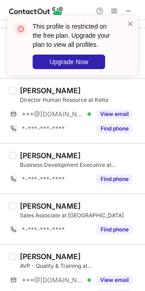
scroll to position [1065, 0]
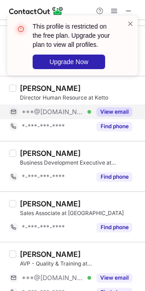
click at [114, 114] on button "View email" at bounding box center [115, 111] width 36 height 9
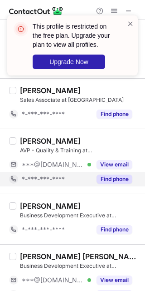
scroll to position [1179, 0]
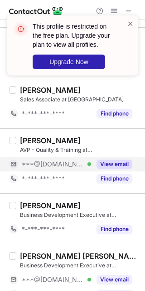
click at [112, 165] on button "View email" at bounding box center [115, 164] width 36 height 9
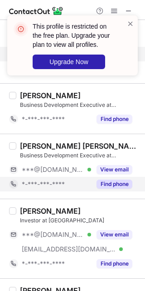
scroll to position [1292, 0]
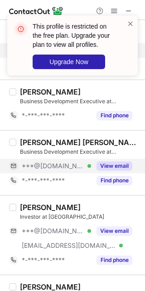
click at [112, 169] on button "View email" at bounding box center [115, 165] width 36 height 9
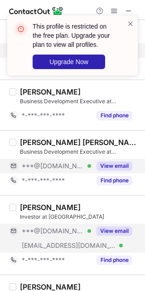
click at [104, 231] on button "View email" at bounding box center [115, 230] width 36 height 9
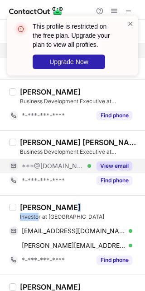
drag, startPoint x: 39, startPoint y: 216, endPoint x: 62, endPoint y: 203, distance: 26.9
click at [62, 203] on div "Kavit Sutariya Investor at Ketto kavitsutaria@hotmail.com Verified Send email C…" at bounding box center [72, 235] width 145 height 80
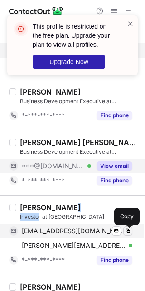
click at [127, 235] on span at bounding box center [128, 230] width 7 height 7
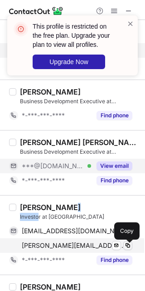
click at [130, 245] on span at bounding box center [128, 245] width 7 height 7
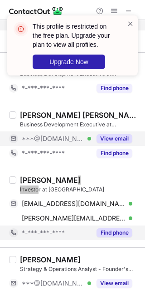
scroll to position [1343, 0]
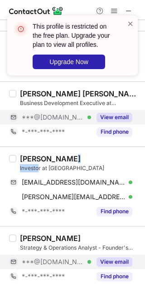
drag, startPoint x: 107, startPoint y: 263, endPoint x: 114, endPoint y: 260, distance: 6.9
click at [108, 263] on button "View email" at bounding box center [115, 261] width 36 height 9
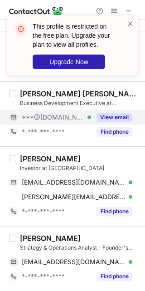
click at [66, 237] on div "Animesh Singh" at bounding box center [50, 238] width 61 height 9
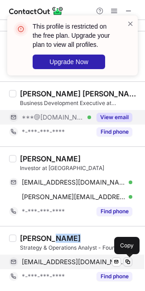
click at [130, 260] on span at bounding box center [128, 261] width 7 height 7
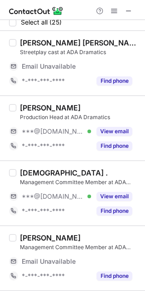
scroll to position [0, 0]
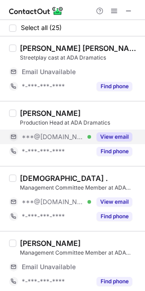
click at [116, 135] on button "View email" at bounding box center [115, 136] width 36 height 9
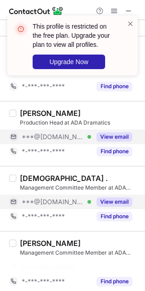
click at [92, 196] on div "View email" at bounding box center [111, 202] width 41 height 15
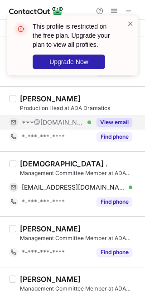
click at [35, 163] on div "Jahnavi ." at bounding box center [64, 163] width 88 height 9
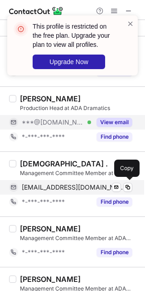
click at [131, 193] on div "jahnavi40511@gmail.com Verified Send email Copy" at bounding box center [71, 187] width 124 height 15
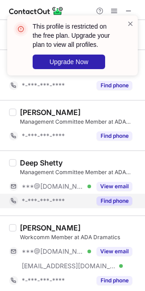
scroll to position [170, 0]
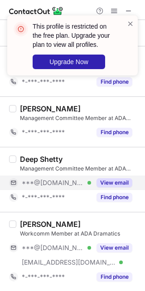
click at [117, 185] on button "View email" at bounding box center [115, 182] width 36 height 9
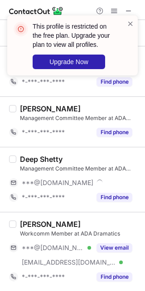
click at [55, 158] on div "Deep Shetty" at bounding box center [41, 159] width 43 height 9
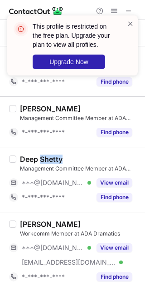
click at [55, 158] on div "Deep Shetty" at bounding box center [41, 159] width 43 height 9
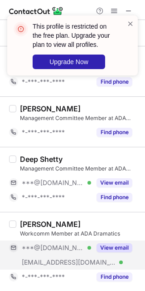
click at [110, 257] on div "***@gmail.com Verified ***@adadramatics.com Verified View email" at bounding box center [74, 254] width 131 height 29
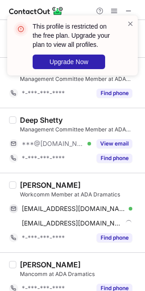
scroll to position [227, 0]
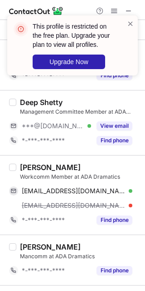
click at [74, 160] on div "Deekshith Reddy Workcomm Member at ADA Dramatics deekshithgangula67@gmail.com V…" at bounding box center [72, 195] width 145 height 80
click at [75, 162] on div "Deekshith Reddy Workcomm Member at ADA Dramatics deekshithgangula67@gmail.com V…" at bounding box center [72, 195] width 145 height 80
click at [74, 167] on div "Deekshith Reddy" at bounding box center [50, 167] width 61 height 9
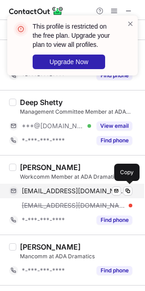
click at [132, 197] on div "deekshithgangula67@gmail.com Verified Send email Copy" at bounding box center [71, 191] width 124 height 15
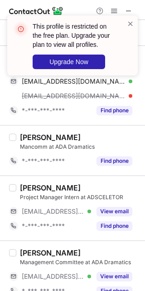
scroll to position [341, 0]
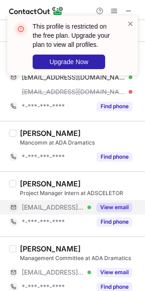
click at [100, 208] on button "View email" at bounding box center [115, 207] width 36 height 9
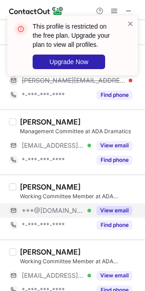
scroll to position [455, 0]
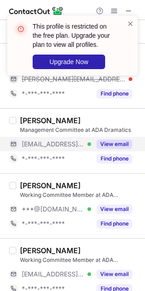
click at [110, 147] on button "View email" at bounding box center [115, 144] width 36 height 9
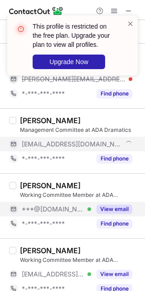
click at [104, 208] on button "View email" at bounding box center [115, 209] width 36 height 9
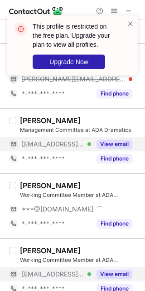
click at [121, 270] on button "View email" at bounding box center [115, 274] width 36 height 9
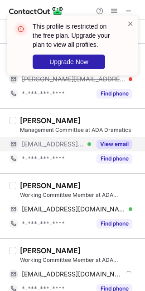
click at [118, 142] on button "View email" at bounding box center [115, 144] width 36 height 9
click at [54, 184] on div "Rohan Patil" at bounding box center [50, 185] width 61 height 9
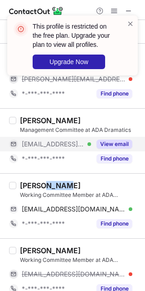
click at [54, 184] on div "Rohan Patil" at bounding box center [50, 185] width 61 height 9
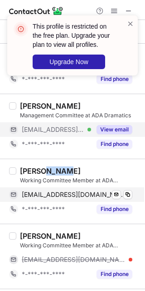
drag, startPoint x: 133, startPoint y: 204, endPoint x: 129, endPoint y: 201, distance: 4.9
click at [133, 204] on div "*-***-***-**** Find phone" at bounding box center [74, 209] width 131 height 15
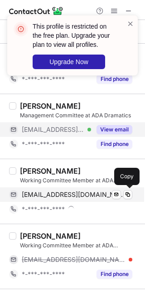
click at [129, 201] on div "rohanpatil1902@gmail.com Verified Send email Copy" at bounding box center [71, 194] width 124 height 15
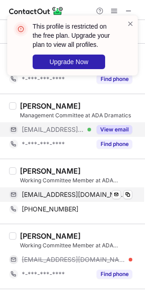
scroll to position [511, 0]
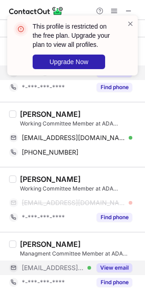
click at [108, 267] on button "View email" at bounding box center [115, 267] width 36 height 9
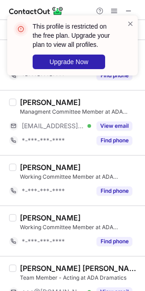
scroll to position [682, 0]
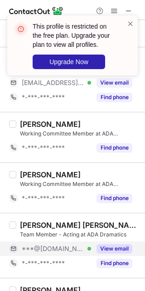
click at [105, 246] on button "View email" at bounding box center [115, 248] width 36 height 9
click at [113, 250] on button "View email" at bounding box center [115, 248] width 36 height 9
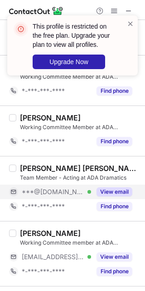
scroll to position [795, 0]
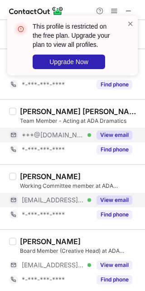
click at [112, 204] on button "View email" at bounding box center [115, 199] width 36 height 9
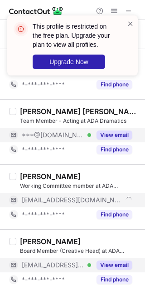
click at [110, 262] on button "View email" at bounding box center [115, 264] width 36 height 9
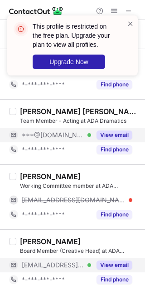
click at [32, 179] on div "Mahad Sheikh" at bounding box center [50, 176] width 61 height 9
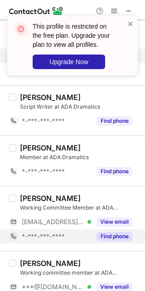
scroll to position [1023, 0]
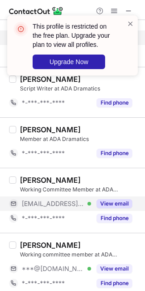
drag, startPoint x: 108, startPoint y: 205, endPoint x: 114, endPoint y: 205, distance: 6.4
click at [108, 205] on button "View email" at bounding box center [115, 203] width 36 height 9
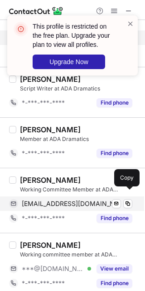
scroll to position [1080, 0]
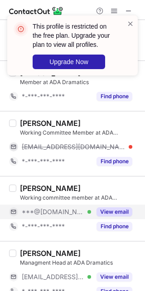
click at [105, 216] on button "View email" at bounding box center [115, 211] width 36 height 9
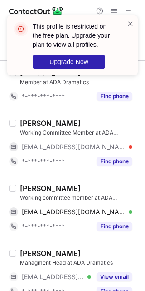
scroll to position [1065, 0]
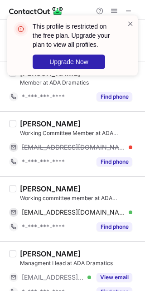
click at [31, 193] on div "Vyshnavi Raghunath" at bounding box center [50, 188] width 61 height 9
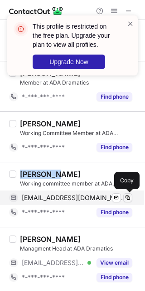
click at [130, 199] on span at bounding box center [128, 197] width 7 height 7
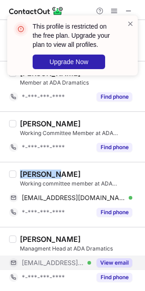
click at [120, 262] on button "View email" at bounding box center [115, 262] width 36 height 9
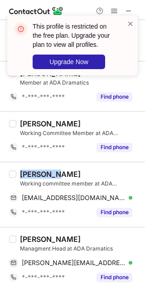
click at [69, 237] on div "Rajvardhan Singh" at bounding box center [50, 239] width 61 height 9
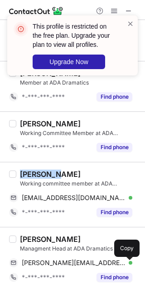
drag, startPoint x: 129, startPoint y: 265, endPoint x: 144, endPoint y: 262, distance: 15.7
click at [129, 265] on span at bounding box center [128, 262] width 7 height 7
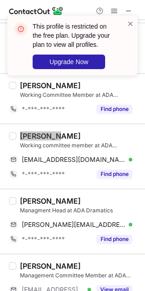
scroll to position [1178, 0]
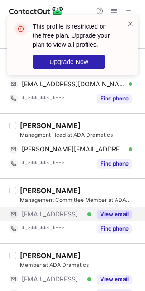
click at [118, 216] on button "View email" at bounding box center [115, 214] width 36 height 9
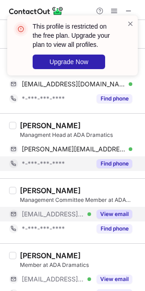
scroll to position [1198, 0]
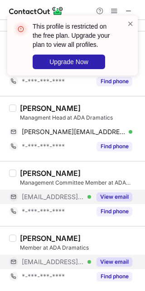
click at [108, 261] on button "View email" at bounding box center [115, 261] width 36 height 9
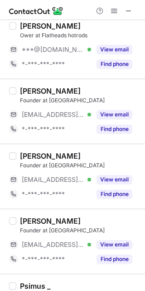
scroll to position [0, 0]
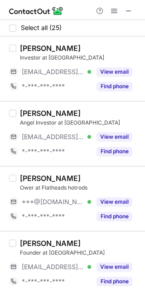
click at [101, 64] on div "Devendra Agrawal Investor at Flatheads ***@flatheads.in Verified View email *-*…" at bounding box center [78, 69] width 124 height 50
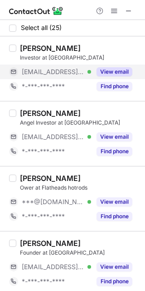
click at [105, 68] on button "View email" at bounding box center [115, 71] width 36 height 9
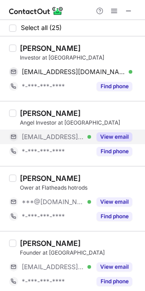
click at [105, 136] on button "View email" at bounding box center [115, 136] width 36 height 9
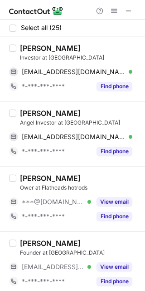
click at [35, 52] on div "Devendra Agrawal" at bounding box center [50, 48] width 61 height 9
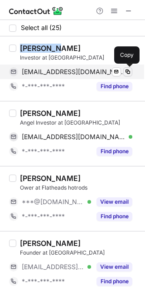
click at [125, 73] on span at bounding box center [128, 71] width 7 height 7
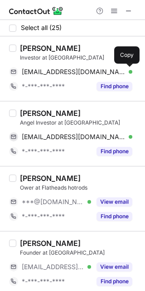
click at [29, 114] on div "Shweta Agrawal" at bounding box center [50, 113] width 61 height 9
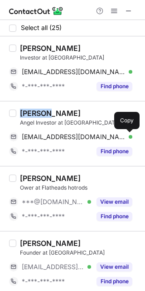
drag, startPoint x: 128, startPoint y: 136, endPoint x: 140, endPoint y: 141, distance: 12.7
click at [128, 136] on span at bounding box center [128, 136] width 7 height 7
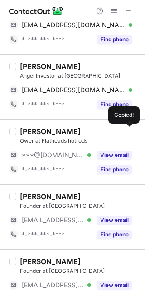
scroll to position [57, 0]
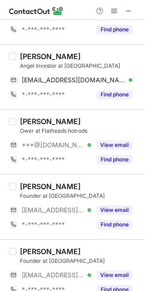
drag, startPoint x: 92, startPoint y: 141, endPoint x: 110, endPoint y: 195, distance: 55.9
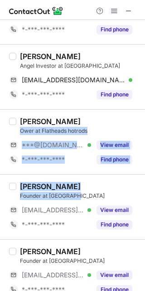
drag, startPoint x: 108, startPoint y: 165, endPoint x: 74, endPoint y: 180, distance: 37.7
click at [74, 180] on div "Vaughn Mckenzie Founder at Flatheads ***@flatheads.in Verified View email *-***…" at bounding box center [72, 206] width 145 height 65
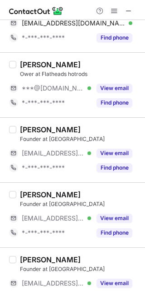
scroll to position [170, 0]
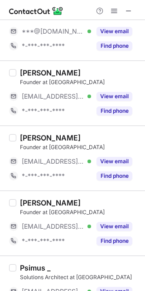
drag, startPoint x: 96, startPoint y: 149, endPoint x: 58, endPoint y: 185, distance: 52.4
click at [58, 185] on div "Rosario Mccann Founder at Flatheads ***@flatheads.in Verified View email *-***-…" at bounding box center [72, 157] width 145 height 65
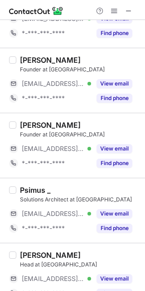
scroll to position [284, 0]
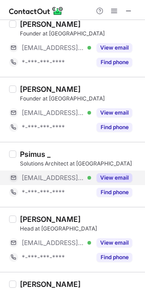
click at [124, 183] on div "View email" at bounding box center [111, 177] width 41 height 15
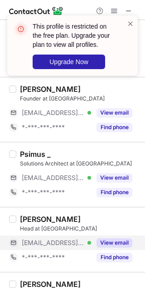
drag, startPoint x: 124, startPoint y: 183, endPoint x: 107, endPoint y: 246, distance: 65.9
click at [107, 246] on button "View email" at bounding box center [115, 242] width 36 height 9
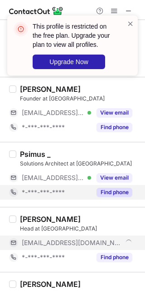
scroll to position [341, 0]
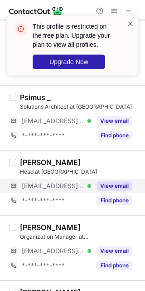
click at [112, 184] on button "View email" at bounding box center [115, 185] width 36 height 9
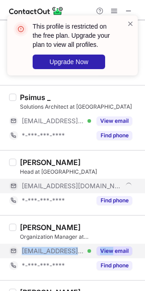
drag, startPoint x: 111, startPoint y: 240, endPoint x: 112, endPoint y: 248, distance: 7.7
click at [112, 248] on div "Ella Bryan Organization Manager at Flatheads ***@flatheads.in Verified View ema…" at bounding box center [78, 248] width 124 height 50
click at [112, 250] on button "View email" at bounding box center [115, 250] width 36 height 9
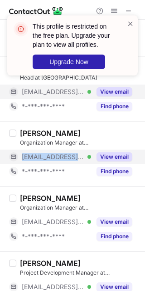
scroll to position [455, 0]
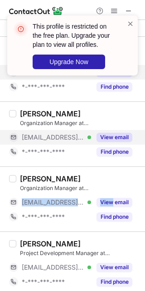
click at [112, 194] on div "Izaiah Levine Organization Manager at Flatheads ***@flatheads.in Verified View …" at bounding box center [78, 199] width 124 height 50
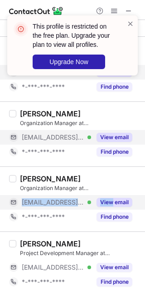
click at [112, 205] on button "View email" at bounding box center [115, 202] width 36 height 9
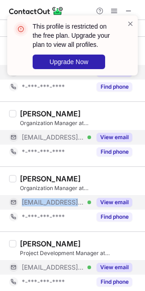
click at [120, 274] on div "View email" at bounding box center [111, 267] width 41 height 15
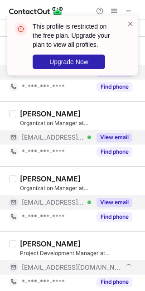
click at [119, 269] on div "***@flatheads.in" at bounding box center [77, 267] width 111 height 8
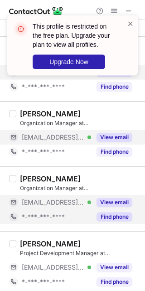
click at [96, 193] on div "Izaiah Levine Organization Manager at Flatheads ***@flatheads.in Verified View …" at bounding box center [78, 199] width 124 height 50
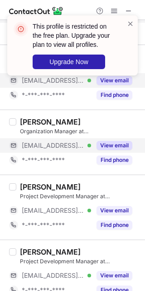
click at [96, 192] on div "Marin Gilbert Project Development Manager at Flatheads" at bounding box center [80, 191] width 120 height 18
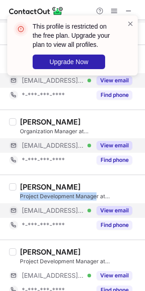
scroll to position [568, 0]
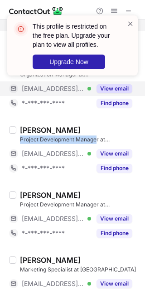
click at [98, 193] on div "Select all (25) Devendra Agrawal Investor at Flatheads devendra@dexterangels.co…" at bounding box center [72, 272] width 145 height 1641
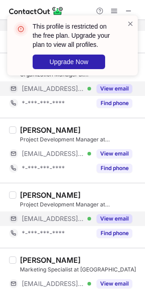
click at [108, 212] on div "View email" at bounding box center [111, 218] width 41 height 15
click at [108, 212] on div "***@flatheads.in" at bounding box center [71, 218] width 124 height 15
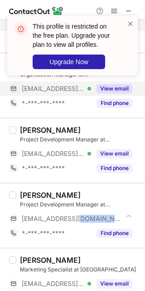
click at [109, 210] on div "Blake Springer Project Development Manager at Flatheads ***@flatheads.in *-***-…" at bounding box center [78, 215] width 124 height 50
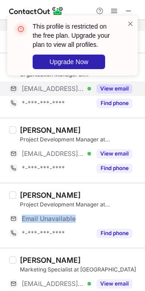
click at [109, 210] on div "Blake Springer Project Development Manager at Flatheads Email Unavailable Email…" at bounding box center [78, 215] width 124 height 50
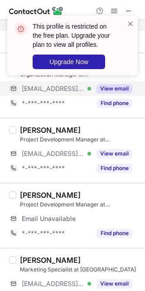
click at [109, 210] on div "Blake Springer Project Development Manager at Flatheads Email Unavailable Email…" at bounding box center [78, 215] width 124 height 50
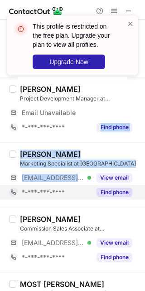
scroll to position [682, 0]
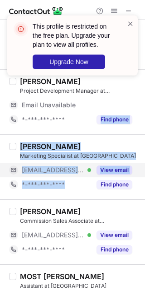
click at [109, 171] on button "View email" at bounding box center [115, 169] width 36 height 9
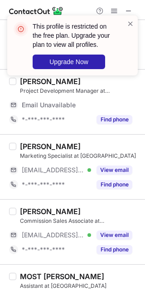
click at [121, 227] on div "Alex Weddle Commission Sales Associate at Flatheads ***@flatheads.in Verified V…" at bounding box center [78, 232] width 124 height 50
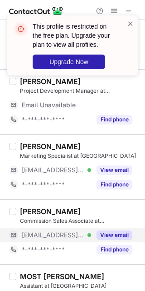
click at [119, 231] on button "View email" at bounding box center [115, 234] width 36 height 9
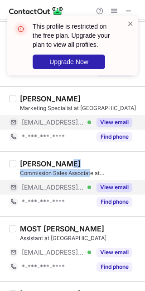
scroll to position [739, 0]
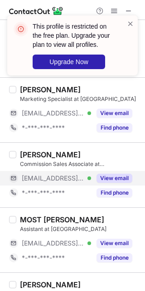
drag, startPoint x: 91, startPoint y: 174, endPoint x: 35, endPoint y: 207, distance: 65.2
click at [35, 207] on div "Alex Weddle Commission Sales Associate at Flatheads ***@flatheads.in Verified V…" at bounding box center [72, 174] width 145 height 65
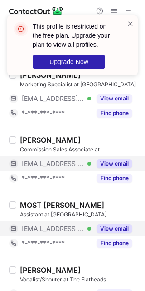
click at [112, 235] on div "View email" at bounding box center [111, 228] width 41 height 15
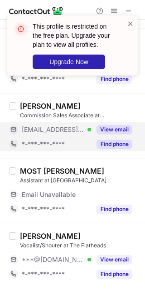
scroll to position [795, 0]
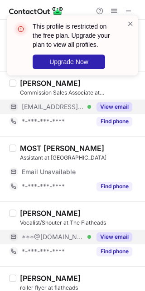
drag, startPoint x: 94, startPoint y: 254, endPoint x: 96, endPoint y: 236, distance: 17.4
click at [96, 236] on div "Ciaran Woodrow Vocalist/Shouter at The Flatheads ***@gmail.com Verified View em…" at bounding box center [78, 234] width 124 height 50
click at [99, 235] on button "View email" at bounding box center [115, 236] width 36 height 9
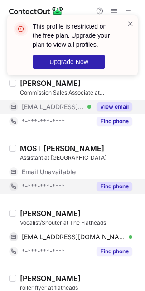
scroll to position [852, 0]
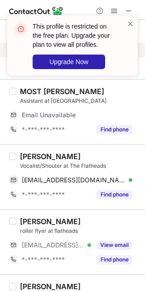
click at [32, 153] on div "Ciaran Woodrow" at bounding box center [50, 156] width 61 height 9
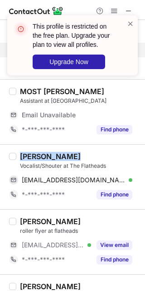
click at [32, 153] on div "Ciaran Woodrow" at bounding box center [50, 156] width 61 height 9
click at [32, 151] on div "Ciaran Woodrow Vocalist/Shouter at The Flatheads ciaranjwoodrowshipley@gmail.co…" at bounding box center [72, 176] width 145 height 65
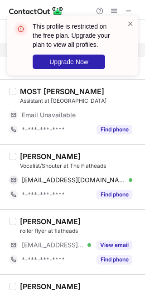
click at [32, 141] on div "MOST AYSHA BEGUM Assistant at Flatheads Email Unavailable Email address *-***-*…" at bounding box center [72, 111] width 145 height 65
click at [28, 155] on div "Ciaran Woodrow" at bounding box center [50, 156] width 61 height 9
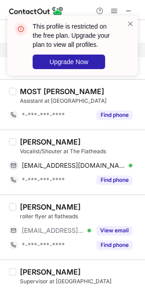
click at [25, 140] on div "Ciaran Woodrow" at bounding box center [50, 141] width 61 height 9
click at [22, 144] on div "Ciaran Woodrow" at bounding box center [50, 141] width 61 height 9
click at [133, 172] on div "ciaranjwoodrowshipley@gmail.com Verified Send email Copy" at bounding box center [74, 165] width 131 height 15
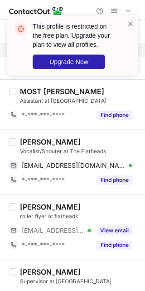
click at [133, 172] on div "ciaranjwoodrowshipley@gmail.com Verified Send email Copy" at bounding box center [74, 165] width 131 height 15
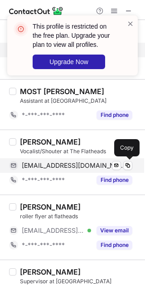
click at [131, 172] on div "ciaranjwoodrowshipley@gmail.com Verified Send email Copy" at bounding box center [71, 165] width 124 height 15
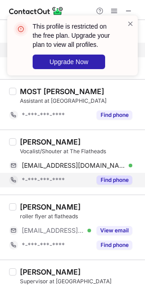
scroll to position [909, 0]
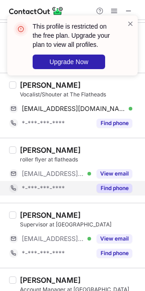
drag, startPoint x: 108, startPoint y: 171, endPoint x: 108, endPoint y: 183, distance: 11.8
click at [108, 171] on button "View email" at bounding box center [115, 173] width 36 height 9
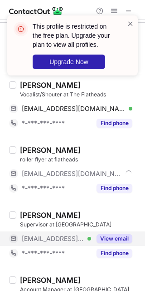
click at [108, 237] on button "View email" at bounding box center [115, 238] width 36 height 9
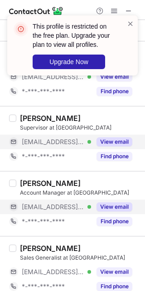
scroll to position [1023, 0]
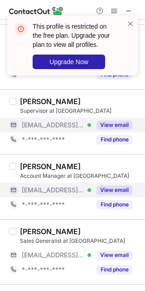
click at [114, 191] on button "View email" at bounding box center [115, 189] width 36 height 9
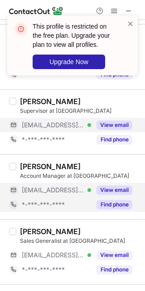
scroll to position [1080, 0]
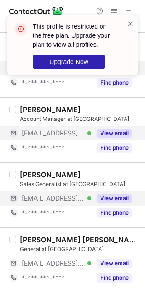
click at [113, 201] on button "View email" at bounding box center [115, 198] width 36 height 9
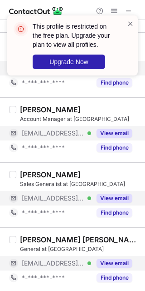
click at [104, 265] on button "View email" at bounding box center [115, 263] width 36 height 9
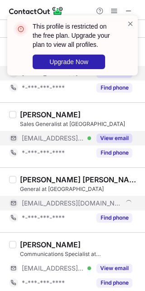
scroll to position [1193, 0]
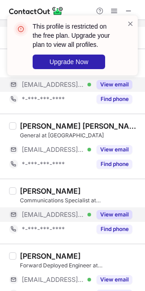
click at [110, 219] on button "View email" at bounding box center [115, 214] width 36 height 9
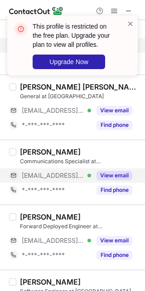
scroll to position [1250, 0]
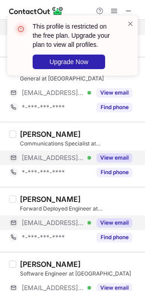
click at [112, 226] on button "View email" at bounding box center [115, 222] width 36 height 9
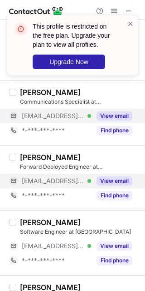
scroll to position [1343, 0]
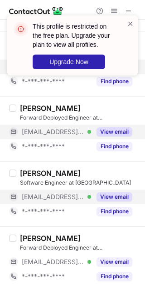
click at [107, 198] on button "View email" at bounding box center [115, 196] width 36 height 9
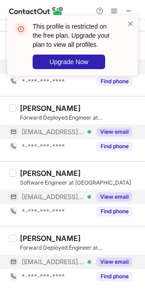
click at [114, 258] on button "View email" at bounding box center [115, 261] width 36 height 9
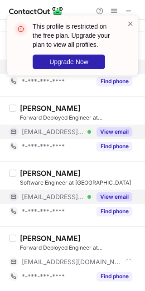
click at [112, 199] on button "View email" at bounding box center [115, 196] width 36 height 9
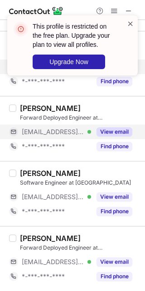
click at [129, 21] on span at bounding box center [130, 23] width 7 height 9
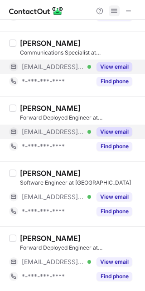
click at [113, 11] on span at bounding box center [114, 10] width 7 height 7
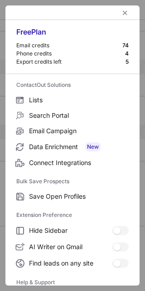
click at [113, 11] on div at bounding box center [72, 12] width 135 height 15
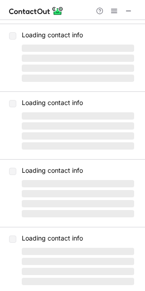
scroll to position [0, 0]
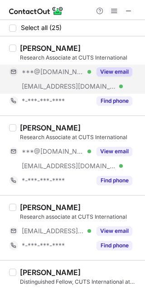
click at [106, 79] on div "View email" at bounding box center [111, 72] width 41 height 15
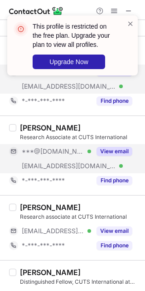
click at [126, 153] on button "View email" at bounding box center [115, 151] width 36 height 9
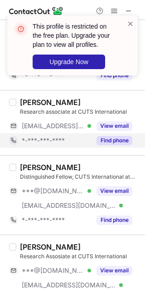
scroll to position [114, 0]
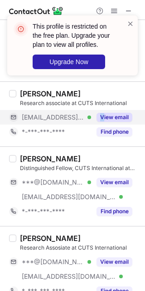
click at [104, 120] on button "View email" at bounding box center [115, 117] width 36 height 9
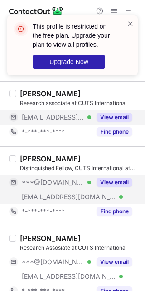
click at [115, 185] on button "View email" at bounding box center [115, 182] width 36 height 9
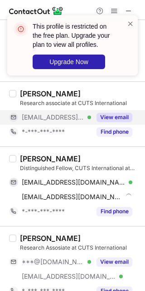
scroll to position [170, 0]
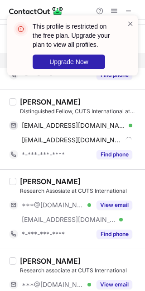
click at [44, 101] on div "HARINDER SEKHON" at bounding box center [50, 101] width 61 height 9
drag, startPoint x: 74, startPoint y: 53, endPoint x: 133, endPoint y: 60, distance: 60.0
click at [130, 60] on div "This profile is restricted on the free plan. Upgrade your plan to view all prof…" at bounding box center [72, 45] width 131 height 60
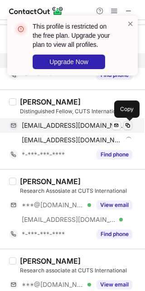
click at [128, 127] on span at bounding box center [128, 125] width 7 height 7
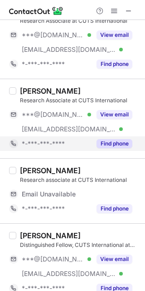
scroll to position [57, 0]
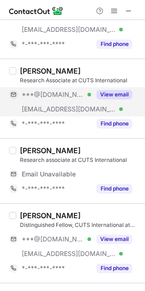
click at [113, 105] on div "***@[DOMAIN_NAME] Verified [EMAIL_ADDRESS][DOMAIN_NAME] Verified View email" at bounding box center [74, 101] width 131 height 29
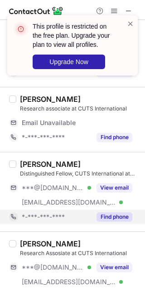
scroll to position [170, 0]
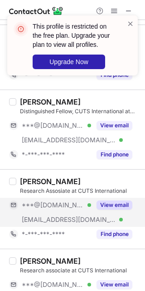
click at [110, 208] on button "View email" at bounding box center [115, 204] width 36 height 9
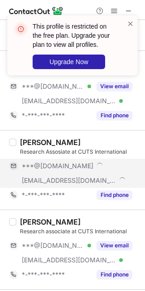
scroll to position [227, 0]
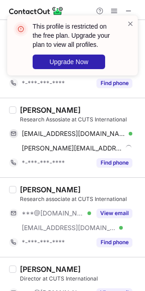
click at [30, 124] on div "Research Assosiate at CUTS International" at bounding box center [80, 119] width 120 height 8
click at [61, 110] on div "[PERSON_NAME]" at bounding box center [50, 109] width 61 height 9
copy div "[PERSON_NAME]"
click at [26, 112] on div "[PERSON_NAME]" at bounding box center [50, 109] width 61 height 9
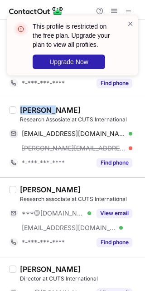
click at [26, 112] on div "[PERSON_NAME]" at bounding box center [50, 109] width 61 height 9
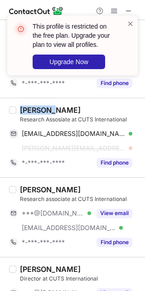
copy div "[PERSON_NAME]"
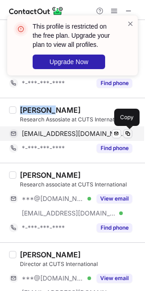
click at [129, 133] on span at bounding box center [128, 133] width 7 height 7
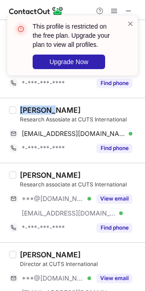
click at [112, 201] on button "View email" at bounding box center [115, 198] width 36 height 9
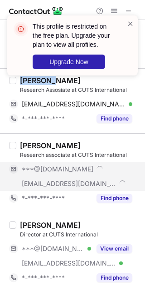
scroll to position [284, 0]
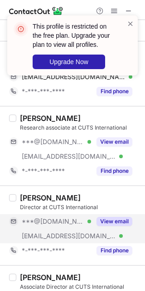
click at [110, 221] on button "View email" at bounding box center [115, 221] width 36 height 9
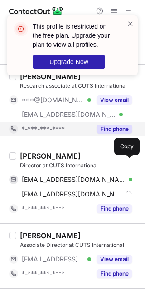
scroll to position [341, 0]
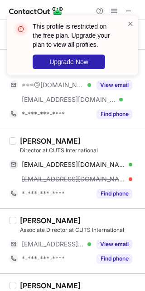
click at [57, 144] on div "Amrat Singh" at bounding box center [50, 140] width 61 height 9
copy div "Singh"
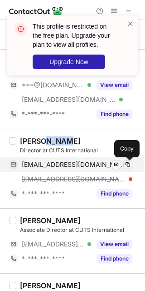
click at [127, 164] on span at bounding box center [128, 164] width 7 height 7
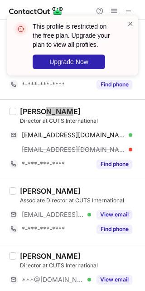
scroll to position [398, 0]
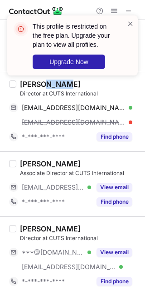
click at [110, 175] on div "Associate Director at CUTS International" at bounding box center [80, 173] width 120 height 8
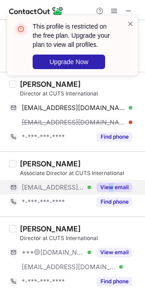
click at [111, 182] on div "View email" at bounding box center [111, 187] width 41 height 15
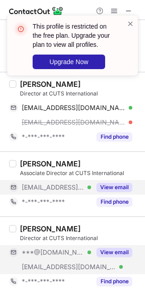
click at [116, 250] on button "View email" at bounding box center [115, 252] width 36 height 9
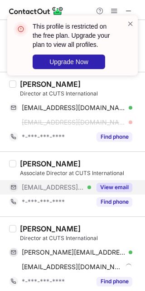
click at [117, 185] on button "View email" at bounding box center [115, 187] width 36 height 9
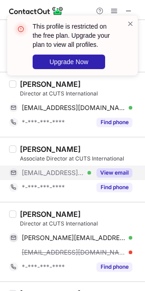
click at [33, 212] on div "Varidhi Singh" at bounding box center [50, 214] width 61 height 9
copy div "Varidhi"
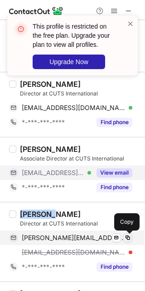
click at [126, 235] on span at bounding box center [128, 237] width 7 height 7
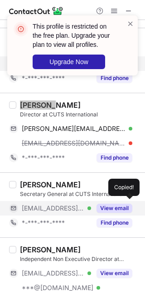
scroll to position [511, 0]
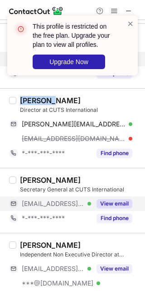
click at [103, 207] on button "View email" at bounding box center [115, 203] width 36 height 9
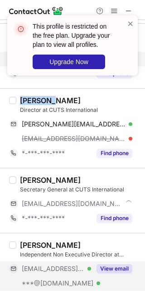
click at [104, 266] on button "View email" at bounding box center [115, 268] width 36 height 9
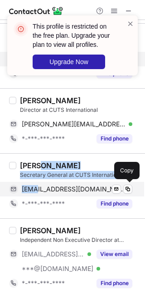
click at [41, 182] on div "Pradeep Mehta Secretary General at CUTS International psm@cuts.org Verified Sen…" at bounding box center [78, 186] width 124 height 50
click at [41, 182] on div "psm@cuts.org Verified Send email Copy" at bounding box center [71, 189] width 124 height 15
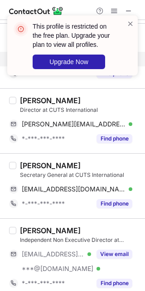
click at [25, 157] on div "Pradeep Mehta Secretary General at CUTS International psm@cuts.org Verified Sen…" at bounding box center [72, 185] width 145 height 65
click at [30, 167] on div "Pradeep Mehta" at bounding box center [50, 165] width 61 height 9
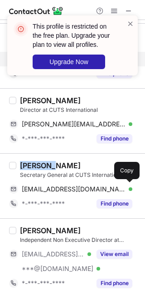
copy div "Pradeep"
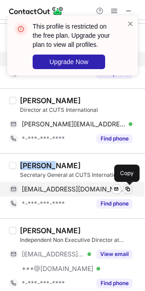
click at [132, 192] on button at bounding box center [128, 189] width 9 height 9
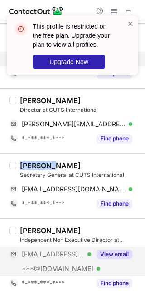
click at [115, 255] on button "View email" at bounding box center [115, 254] width 36 height 9
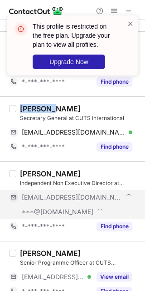
scroll to position [625, 0]
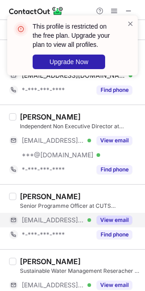
click at [119, 215] on div "View email" at bounding box center [111, 220] width 41 height 15
click at [108, 223] on button "View email" at bounding box center [115, 219] width 36 height 9
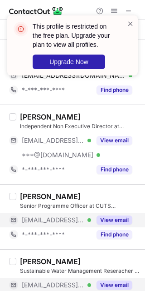
click at [108, 290] on button "View email" at bounding box center [115, 284] width 36 height 9
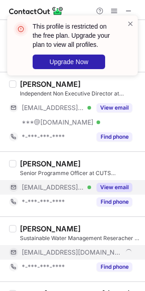
scroll to position [682, 0]
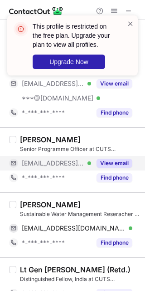
click at [30, 206] on div "Radha Parekh" at bounding box center [50, 204] width 61 height 9
copy div "Radha"
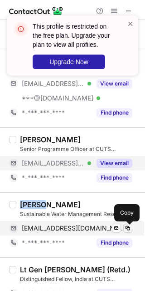
click at [126, 231] on span at bounding box center [128, 228] width 7 height 7
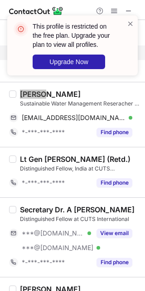
scroll to position [795, 0]
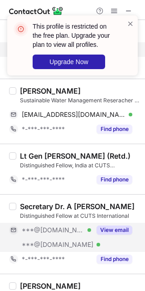
click at [116, 237] on div "View email" at bounding box center [111, 230] width 41 height 15
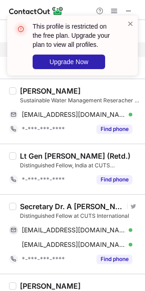
click at [107, 208] on div "Secretary Dr. A Didar Singh" at bounding box center [72, 206] width 105 height 9
click at [89, 208] on div "Secretary Dr. A Didar Singh" at bounding box center [72, 206] width 105 height 9
copy div "Didar"
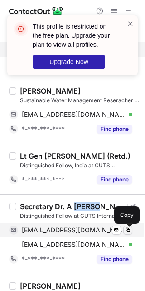
click at [130, 230] on span at bounding box center [128, 229] width 7 height 7
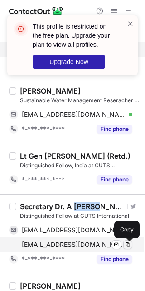
click at [132, 248] on button at bounding box center [128, 244] width 9 height 9
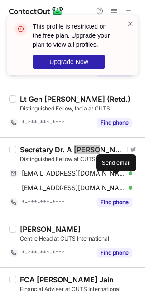
scroll to position [909, 0]
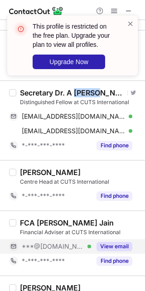
click at [116, 245] on button "View email" at bounding box center [115, 246] width 36 height 9
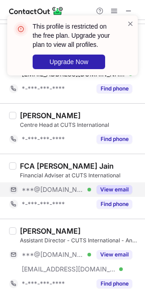
scroll to position [1023, 0]
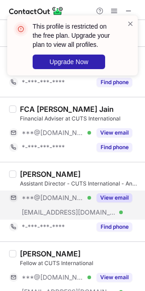
click at [110, 200] on button "View email" at bounding box center [115, 197] width 36 height 9
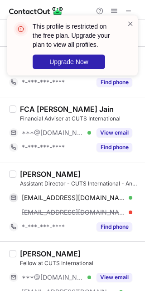
click at [33, 173] on div "VIJAY S." at bounding box center [50, 174] width 61 height 9
copy div "VIJAY"
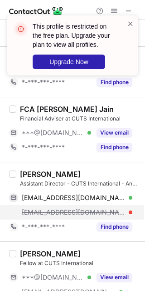
click at [128, 213] on div "vijays@cuts-international.org" at bounding box center [77, 212] width 111 height 8
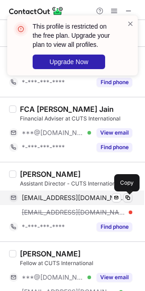
click at [125, 198] on span at bounding box center [128, 197] width 7 height 7
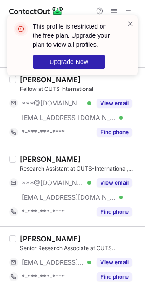
scroll to position [1193, 0]
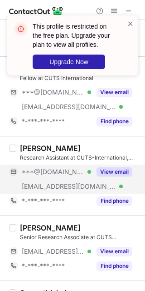
click at [118, 172] on button "View email" at bounding box center [115, 171] width 36 height 9
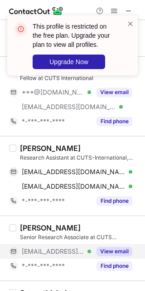
click at [110, 250] on button "View email" at bounding box center [115, 251] width 36 height 9
click at [28, 146] on div "Nitesh Singh" at bounding box center [50, 148] width 61 height 9
copy div "Nitesh"
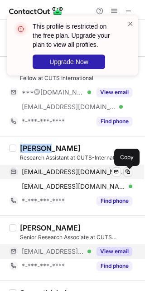
click at [130, 175] on span at bounding box center [128, 171] width 7 height 7
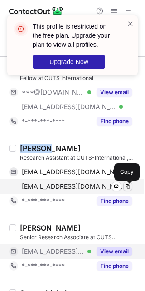
click at [127, 190] on span at bounding box center [128, 186] width 7 height 7
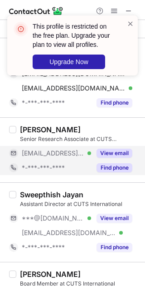
scroll to position [1307, 0]
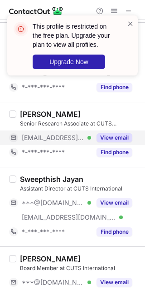
click at [121, 141] on button "View email" at bounding box center [115, 137] width 36 height 9
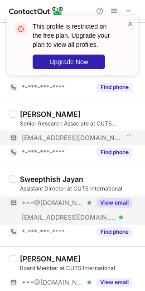
click at [110, 214] on div "***@gmail.com Verified ***@cuts-international.org Verified View email" at bounding box center [74, 209] width 131 height 29
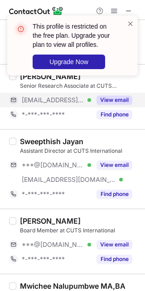
scroll to position [1364, 0]
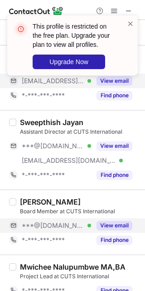
click at [105, 230] on button "View email" at bounding box center [115, 225] width 36 height 9
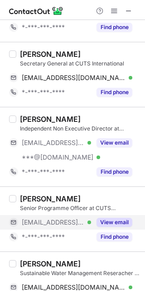
scroll to position [0, 0]
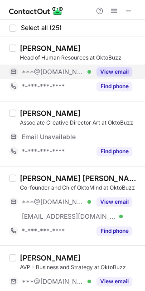
click at [116, 71] on button "View email" at bounding box center [115, 71] width 36 height 9
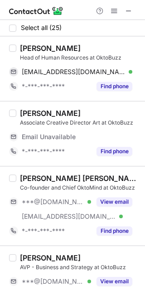
click at [60, 47] on div "Rakhee Aggarwal" at bounding box center [50, 48] width 61 height 9
copy div "Aggarwal"
click at [134, 69] on div "Rakhee Aggarwal Head of Human Resources at OktoBuzz rakhiaggarwal57@gmail.com V…" at bounding box center [72, 68] width 145 height 65
click at [133, 71] on div "rakhiaggarwal57@gmail.com Verified Send email Copy" at bounding box center [74, 72] width 131 height 15
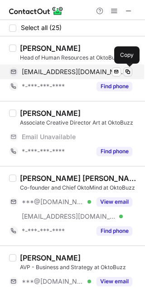
click at [131, 73] on span at bounding box center [128, 71] width 7 height 7
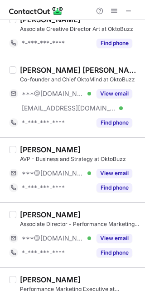
scroll to position [114, 0]
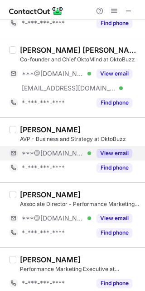
click at [101, 149] on button "View email" at bounding box center [115, 153] width 36 height 9
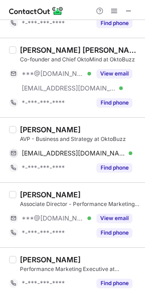
click at [112, 210] on div "Shubham Bhatt Associate Director - Performance Marketing at OktoBuzz ***@gmail.…" at bounding box center [78, 215] width 124 height 50
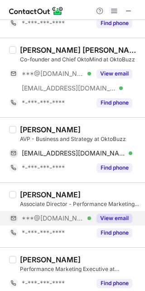
click at [115, 218] on button "View email" at bounding box center [115, 218] width 36 height 9
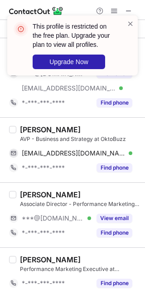
click at [34, 130] on div "Rachna Sunder" at bounding box center [50, 129] width 61 height 9
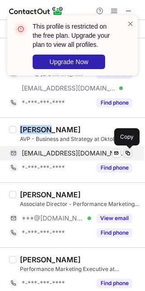
click at [127, 151] on span at bounding box center [128, 153] width 7 height 7
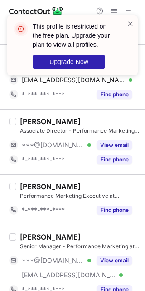
scroll to position [227, 0]
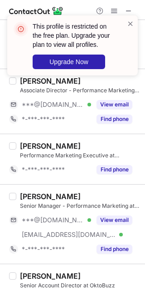
drag, startPoint x: 114, startPoint y: 214, endPoint x: 113, endPoint y: 208, distance: 6.0
click at [114, 214] on div "View email" at bounding box center [111, 220] width 41 height 15
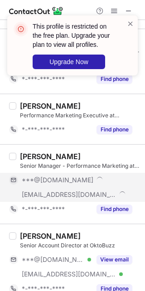
scroll to position [284, 0]
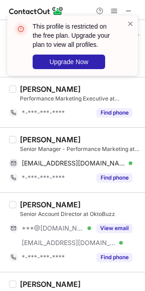
click at [41, 141] on div "Prathamesh Bhosale" at bounding box center [50, 139] width 61 height 9
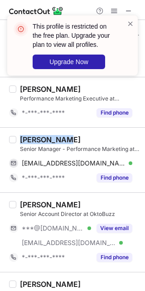
click at [41, 141] on div "Prathamesh Bhosale" at bounding box center [50, 139] width 61 height 9
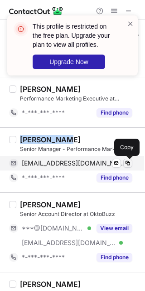
click at [130, 167] on span at bounding box center [128, 163] width 7 height 7
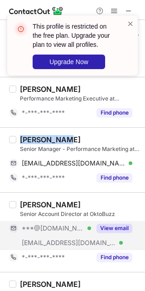
drag, startPoint x: 115, startPoint y: 225, endPoint x: 96, endPoint y: 223, distance: 18.7
click at [115, 225] on button "View email" at bounding box center [115, 228] width 36 height 9
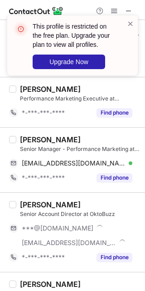
click at [30, 199] on div "Leonard D'Souza Senior Account Director at OktoBuzz ***@gmail.com ***@oktobuzz.…" at bounding box center [72, 232] width 145 height 80
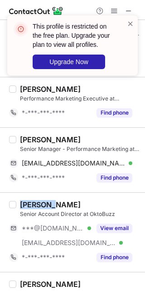
click at [30, 199] on div "Leonard D'Souza Senior Account Director at OktoBuzz ***@gmail.com Verified ***@…" at bounding box center [72, 232] width 145 height 80
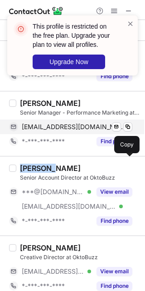
scroll to position [398, 0]
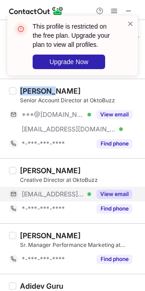
click at [119, 196] on button "View email" at bounding box center [115, 194] width 36 height 9
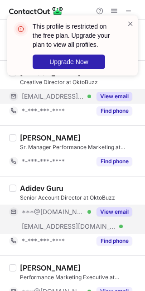
scroll to position [511, 0]
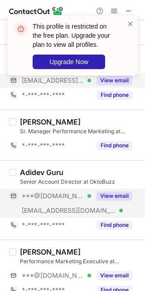
click at [110, 200] on button "View email" at bounding box center [115, 195] width 36 height 9
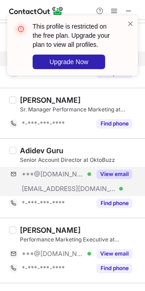
scroll to position [568, 0]
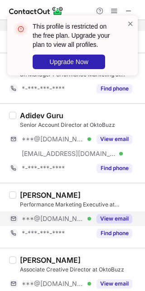
click at [118, 223] on button "View email" at bounding box center [115, 218] width 36 height 9
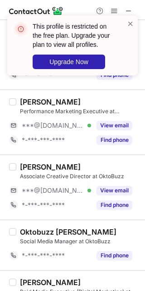
scroll to position [682, 0]
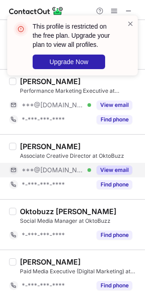
click at [107, 171] on button "View email" at bounding box center [115, 169] width 36 height 9
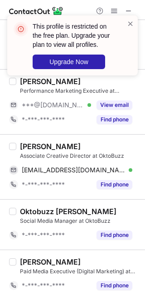
click at [60, 147] on div "Sukrut Teni" at bounding box center [80, 146] width 120 height 9
click at [57, 148] on div "Sukrut Teni" at bounding box center [50, 146] width 61 height 9
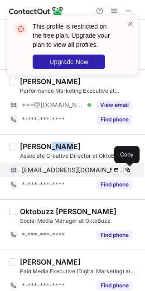
click at [129, 173] on span at bounding box center [128, 169] width 7 height 7
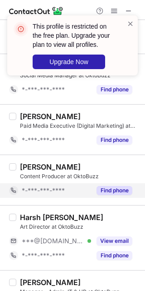
scroll to position [852, 0]
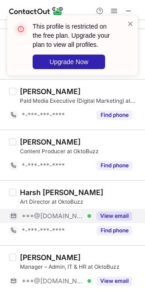
click at [112, 215] on button "View email" at bounding box center [115, 215] width 36 height 9
click at [30, 195] on div "Harsh Beel" at bounding box center [62, 192] width 84 height 9
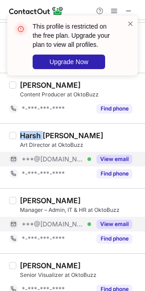
click at [103, 227] on button "View email" at bounding box center [115, 224] width 36 height 9
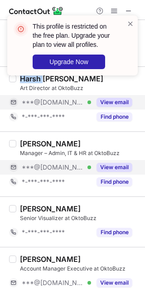
drag, startPoint x: 110, startPoint y: 170, endPoint x: 110, endPoint y: 176, distance: 6.4
click at [110, 170] on button "View email" at bounding box center [115, 167] width 36 height 9
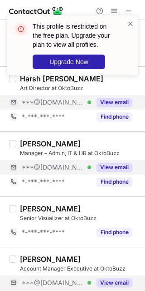
click at [88, 284] on div "***@gmail.com Verified" at bounding box center [57, 283] width 70 height 8
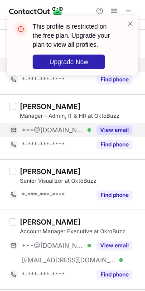
scroll to position [1023, 0]
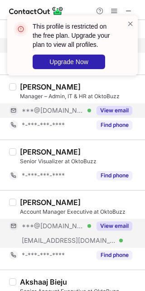
click at [107, 225] on button "View email" at bounding box center [115, 225] width 36 height 9
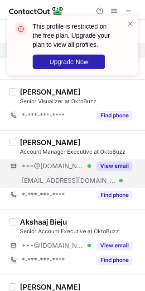
scroll to position [1136, 0]
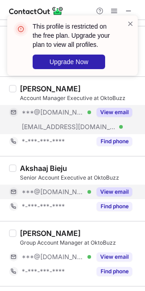
click at [112, 192] on button "View email" at bounding box center [115, 191] width 36 height 9
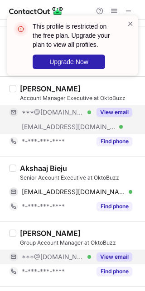
click at [109, 257] on button "View email" at bounding box center [115, 256] width 36 height 9
click at [30, 227] on div "Aditya Naik Group Account Manager at OktoBuzz ***@gmail.com Verified View email…" at bounding box center [72, 253] width 145 height 65
click at [30, 228] on div "Aditya Naik Group Account Manager at OktoBuzz ***@gmail.com Verified View email…" at bounding box center [72, 253] width 145 height 65
click at [38, 172] on div "Akshaaj Bieju" at bounding box center [43, 168] width 47 height 9
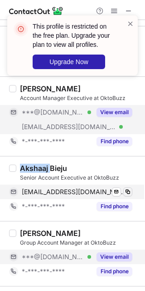
click at [125, 195] on span at bounding box center [128, 191] width 7 height 7
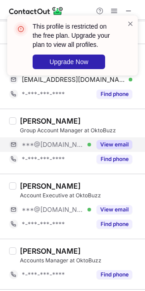
scroll to position [1250, 0]
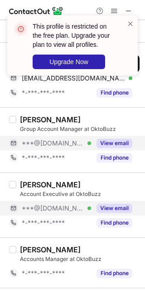
click at [108, 213] on button "View email" at bounding box center [115, 208] width 36 height 9
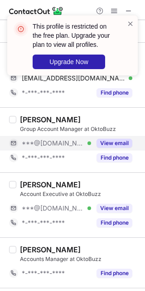
scroll to position [1314, 0]
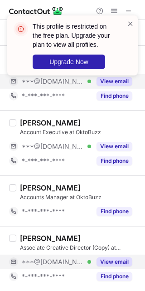
click at [104, 258] on button "View email" at bounding box center [115, 261] width 36 height 9
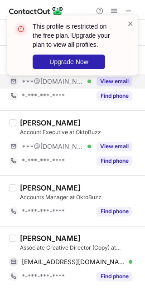
click at [30, 237] on div "Nalini Ujjain" at bounding box center [50, 238] width 61 height 9
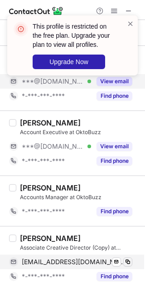
drag, startPoint x: 133, startPoint y: 260, endPoint x: 128, endPoint y: 260, distance: 5.5
click at [130, 260] on div "naliniu61@gmail.com Verified Send email Copy" at bounding box center [74, 262] width 131 height 15
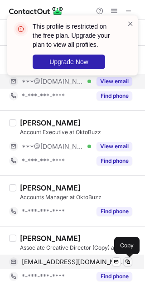
click at [125, 260] on span at bounding box center [128, 261] width 7 height 7
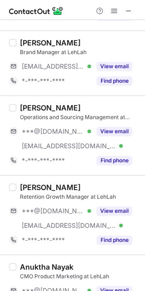
scroll to position [0, 0]
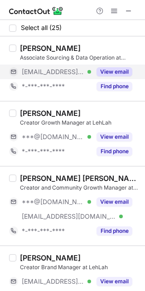
click at [110, 71] on button "View email" at bounding box center [115, 71] width 36 height 9
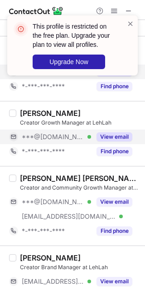
click at [109, 137] on button "View email" at bounding box center [115, 136] width 36 height 9
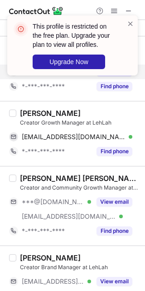
click at [30, 114] on div "Asawari Khasnis" at bounding box center [50, 113] width 61 height 9
click at [133, 139] on div "khasnisasawari@gmail.com Verified Send email Copy" at bounding box center [74, 137] width 131 height 15
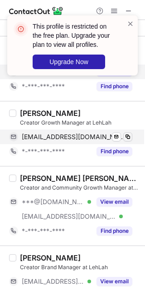
click at [132, 139] on button at bounding box center [128, 136] width 9 height 9
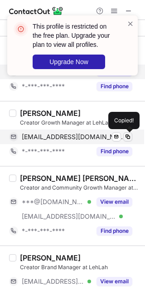
click at [126, 140] on span at bounding box center [128, 136] width 7 height 7
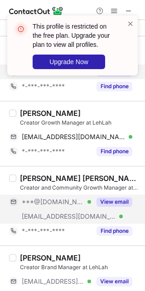
click at [95, 199] on div "View email" at bounding box center [111, 202] width 41 height 15
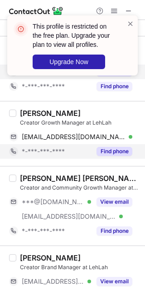
scroll to position [57, 0]
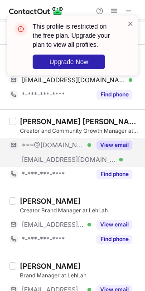
click at [100, 147] on button "View email" at bounding box center [115, 144] width 36 height 9
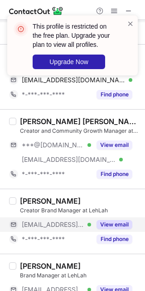
click at [106, 225] on button "View email" at bounding box center [115, 224] width 36 height 9
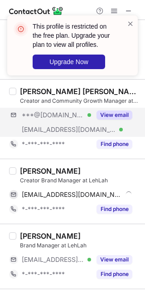
scroll to position [114, 0]
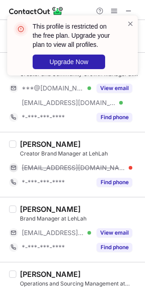
click at [27, 144] on div "Shriya Talageri" at bounding box center [50, 144] width 61 height 9
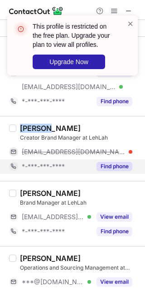
scroll to position [170, 0]
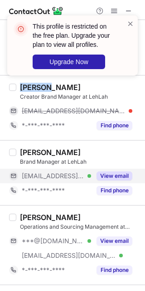
click at [115, 175] on button "View email" at bounding box center [115, 175] width 36 height 9
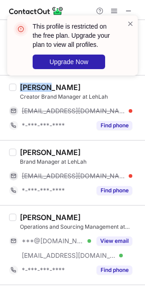
scroll to position [227, 0]
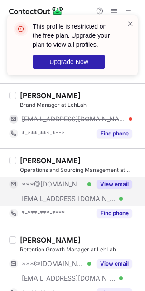
click at [115, 180] on div "View email" at bounding box center [111, 184] width 41 height 15
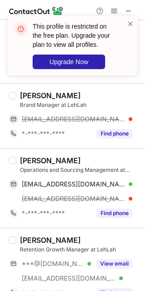
click at [51, 165] on div "Neha Singh" at bounding box center [50, 160] width 61 height 9
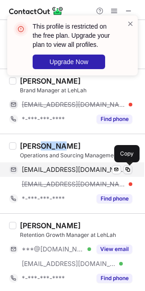
click at [125, 170] on span at bounding box center [128, 169] width 7 height 7
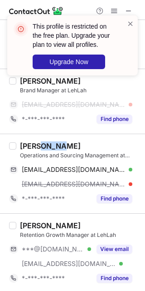
drag, startPoint x: 107, startPoint y: 253, endPoint x: 107, endPoint y: 241, distance: 12.3
click at [108, 253] on button "View email" at bounding box center [115, 249] width 36 height 9
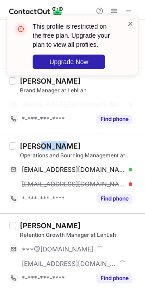
scroll to position [284, 0]
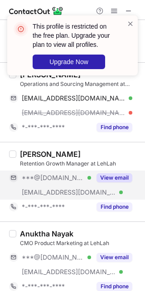
click at [124, 184] on div "View email" at bounding box center [111, 177] width 41 height 15
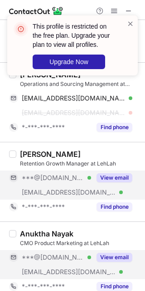
click at [112, 256] on button "View email" at bounding box center [115, 257] width 36 height 9
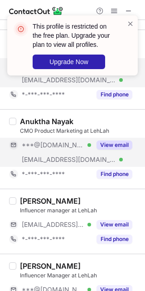
scroll to position [398, 0]
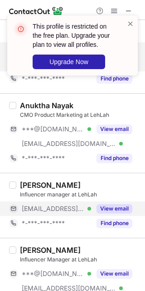
click at [108, 206] on button "View email" at bounding box center [115, 208] width 36 height 9
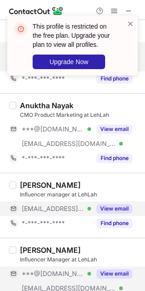
click at [101, 275] on button "View email" at bounding box center [115, 273] width 36 height 9
click at [101, 210] on button "View email" at bounding box center [115, 208] width 36 height 9
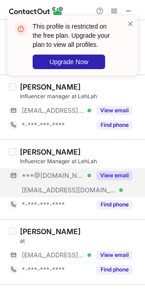
scroll to position [568, 0]
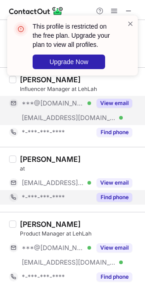
click at [106, 191] on div "Find phone" at bounding box center [111, 197] width 41 height 15
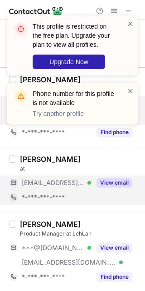
drag, startPoint x: 101, startPoint y: 180, endPoint x: 102, endPoint y: 189, distance: 8.2
click at [101, 182] on button "View email" at bounding box center [115, 182] width 36 height 9
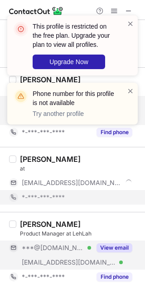
drag, startPoint x: 111, startPoint y: 260, endPoint x: 112, endPoint y: 250, distance: 9.6
click at [112, 259] on div "***@gmail.com Verified ***@app.link Verified View email" at bounding box center [74, 254] width 131 height 29
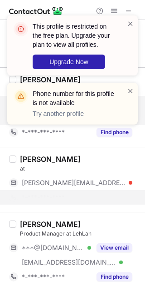
click at [130, 85] on div "Phone number for this profile is not available Try another profile" at bounding box center [72, 104] width 131 height 42
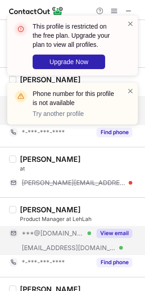
click at [117, 236] on button "View email" at bounding box center [115, 233] width 36 height 9
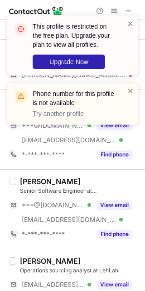
scroll to position [682, 0]
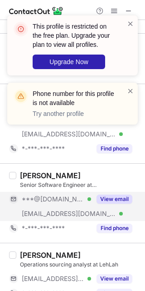
click at [118, 202] on button "View email" at bounding box center [115, 199] width 36 height 9
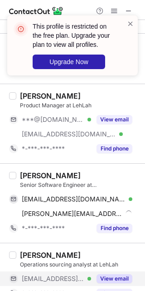
click at [104, 281] on button "View email" at bounding box center [115, 278] width 36 height 9
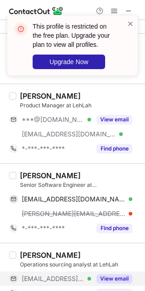
click at [55, 176] on div "Parth Shrivastav" at bounding box center [50, 175] width 61 height 9
click at [57, 176] on div "Parth Shrivastav" at bounding box center [50, 175] width 61 height 9
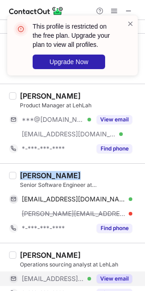
click at [57, 176] on div "Parth Shrivastav" at bounding box center [50, 175] width 61 height 9
click at [60, 176] on div "Parth Shrivastav" at bounding box center [50, 175] width 61 height 9
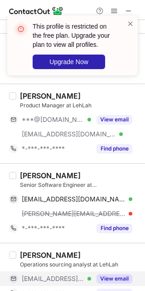
click at [60, 173] on div "Parth Shrivastav" at bounding box center [50, 175] width 61 height 9
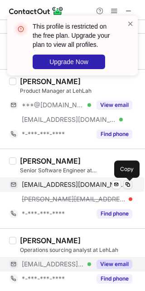
click at [129, 188] on span at bounding box center [128, 184] width 7 height 7
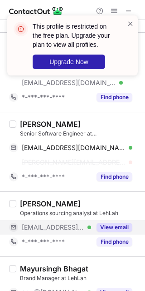
scroll to position [739, 0]
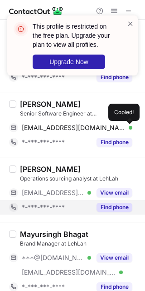
click at [110, 208] on button "Find phone" at bounding box center [115, 207] width 36 height 9
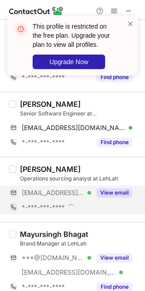
click at [112, 197] on button "View email" at bounding box center [115, 192] width 36 height 9
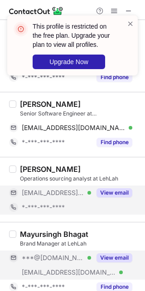
click at [115, 255] on button "View email" at bounding box center [115, 257] width 36 height 9
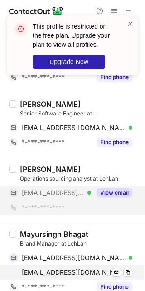
scroll to position [795, 0]
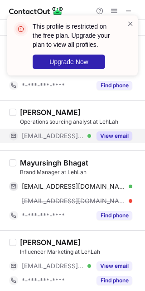
click at [74, 166] on div "Mayursingh Bhagat" at bounding box center [54, 162] width 69 height 9
click at [75, 166] on div "Mayursingh Bhagat" at bounding box center [54, 162] width 69 height 9
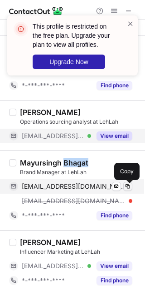
click at [131, 191] on button at bounding box center [128, 186] width 9 height 9
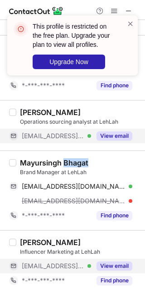
click at [108, 270] on button "View email" at bounding box center [115, 265] width 36 height 9
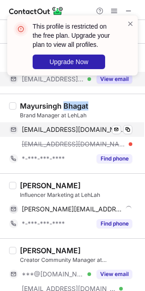
scroll to position [909, 0]
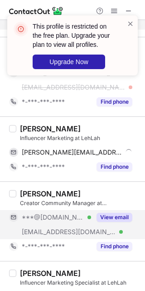
click at [114, 216] on button "View email" at bounding box center [115, 217] width 36 height 9
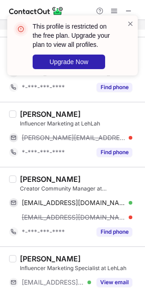
click at [30, 180] on div "Anushka Narayan" at bounding box center [50, 179] width 61 height 9
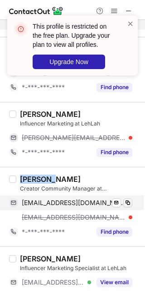
click at [122, 210] on div "narayananushka2323@gmail.com Verified Send email Copy" at bounding box center [71, 202] width 124 height 15
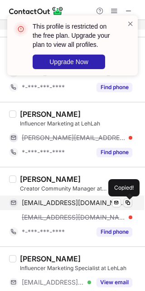
click at [126, 206] on span at bounding box center [128, 202] width 7 height 7
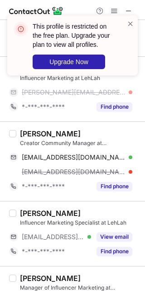
scroll to position [966, 0]
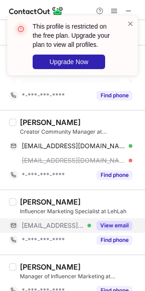
click at [113, 225] on button "View email" at bounding box center [115, 225] width 36 height 9
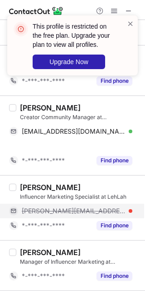
click at [28, 204] on div "prachi@app.link" at bounding box center [71, 211] width 124 height 15
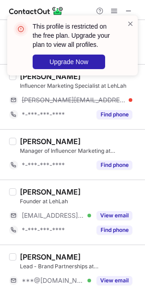
scroll to position [1080, 0]
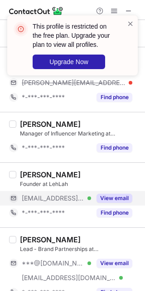
click at [119, 198] on button "View email" at bounding box center [115, 198] width 36 height 9
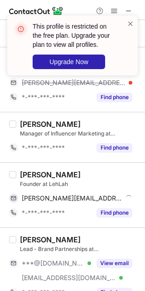
drag, startPoint x: 119, startPoint y: 198, endPoint x: 123, endPoint y: 159, distance: 38.8
click at [73, 170] on div "Ashna R Founder at LehLah ashna@app.link Send email Copy *-***-***-**** Find ph…" at bounding box center [72, 194] width 145 height 65
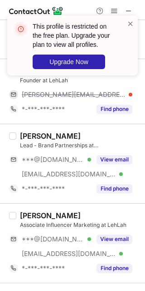
scroll to position [1193, 0]
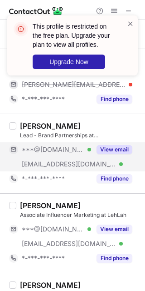
click at [107, 153] on button "View email" at bounding box center [115, 149] width 36 height 9
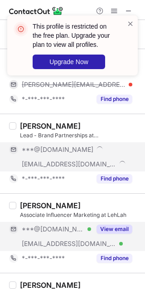
click at [112, 226] on button "View email" at bounding box center [115, 229] width 36 height 9
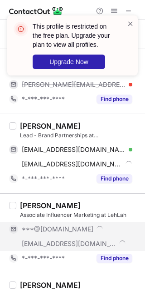
scroll to position [1179, 0]
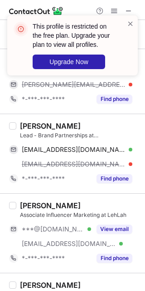
click at [33, 127] on div "Sanat Zaveri" at bounding box center [50, 125] width 61 height 9
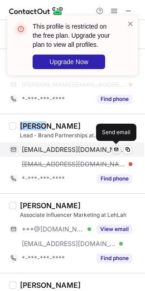
click at [118, 148] on span at bounding box center [116, 149] width 7 height 7
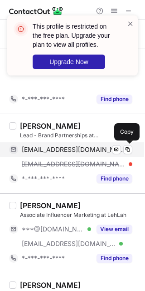
click at [123, 150] on div "sanatzaveri123@gmail.com Verified" at bounding box center [77, 149] width 111 height 8
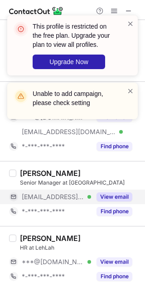
click at [106, 196] on button "View email" at bounding box center [115, 196] width 36 height 9
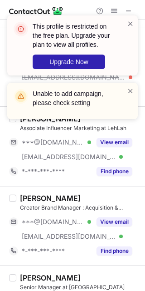
scroll to position [1244, 0]
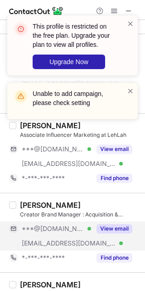
click at [116, 230] on button "View email" at bounding box center [115, 228] width 36 height 9
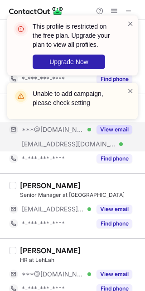
scroll to position [1343, 0]
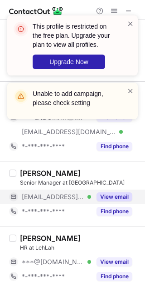
click at [115, 196] on button "View email" at bounding box center [115, 196] width 36 height 9
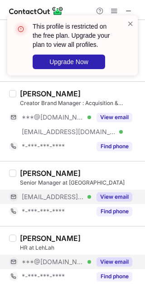
click at [116, 260] on button "View email" at bounding box center [115, 261] width 36 height 9
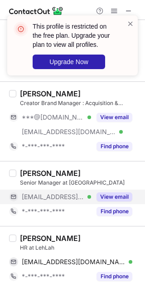
click at [35, 235] on div "Janhavi Deshmukh" at bounding box center [50, 238] width 61 height 9
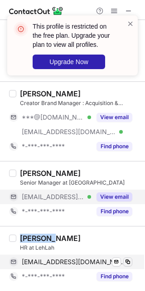
click at [130, 260] on span at bounding box center [128, 261] width 7 height 7
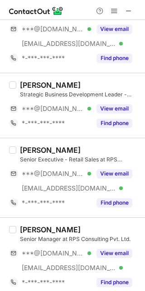
scroll to position [0, 0]
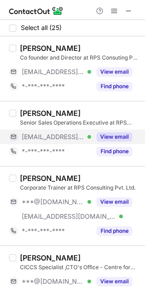
click at [120, 139] on button "View email" at bounding box center [115, 136] width 36 height 9
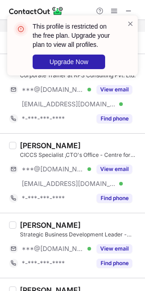
scroll to position [114, 0]
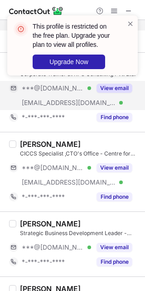
click at [113, 94] on div "View email" at bounding box center [111, 88] width 41 height 15
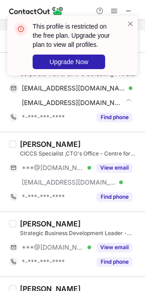
click at [132, 17] on div "This profile is restricted on the free plan. Upgrade your plan to view all prof…" at bounding box center [72, 45] width 131 height 60
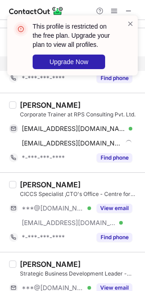
scroll to position [57, 0]
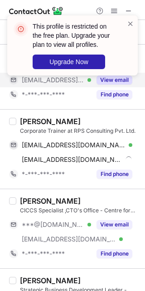
click at [37, 121] on div "Sandeep Somavarapu" at bounding box center [50, 121] width 61 height 9
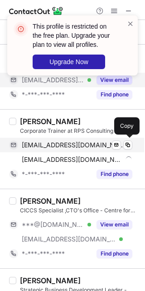
click at [132, 149] on div "sandeepsomavarapu535@gmail.com Verified Send email Copy" at bounding box center [71, 145] width 124 height 15
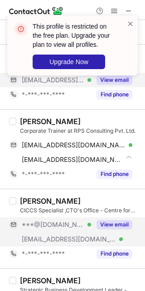
click at [121, 217] on div "Vidya Jayatheertha CICCS Specialist ,CTO's Office - Centre for Innovation and C…" at bounding box center [78, 228] width 124 height 65
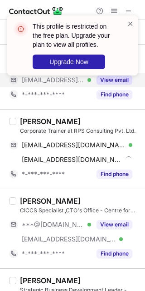
drag, startPoint x: 119, startPoint y: 225, endPoint x: 110, endPoint y: 215, distance: 13.3
click at [119, 225] on button "View email" at bounding box center [115, 224] width 36 height 9
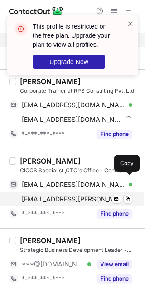
scroll to position [114, 0]
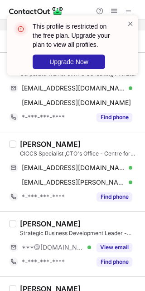
click at [24, 149] on div "Vidya Jayatheertha" at bounding box center [50, 144] width 61 height 9
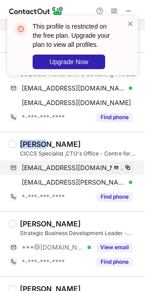
click at [128, 171] on span at bounding box center [128, 167] width 7 height 7
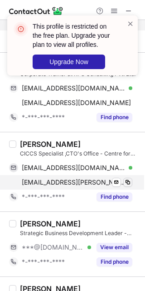
click at [133, 185] on div "Vidya Jayatheertha CICCS Specialist ,CTO's Office - Centre for Innovation and C…" at bounding box center [72, 172] width 145 height 80
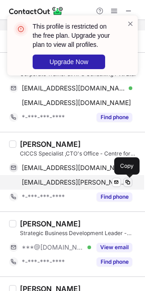
click at [128, 185] on span at bounding box center [128, 182] width 7 height 7
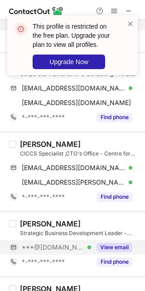
click at [110, 251] on button "View email" at bounding box center [115, 247] width 36 height 9
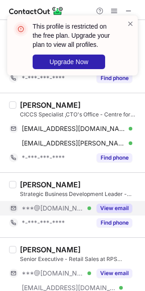
scroll to position [170, 0]
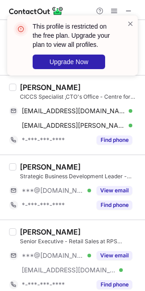
drag, startPoint x: 116, startPoint y: 189, endPoint x: 99, endPoint y: 235, distance: 49.9
click at [116, 189] on button "View email" at bounding box center [115, 190] width 36 height 9
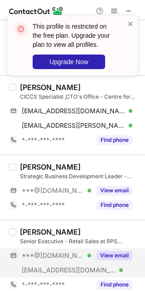
click at [99, 257] on button "View email" at bounding box center [115, 255] width 36 height 9
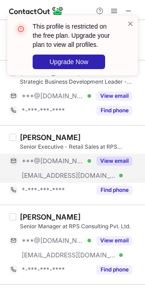
scroll to position [284, 0]
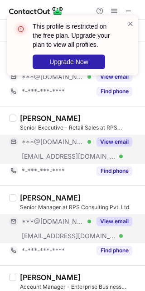
click at [104, 219] on button "View email" at bounding box center [115, 221] width 36 height 9
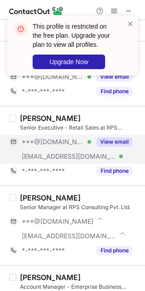
scroll to position [341, 0]
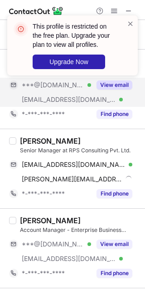
click at [30, 145] on div "Subbiah Arunachalam" at bounding box center [50, 140] width 61 height 9
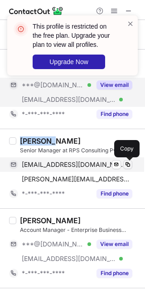
click at [128, 165] on span at bounding box center [128, 164] width 7 height 7
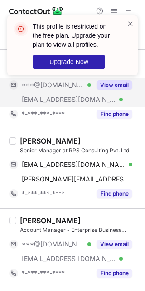
click at [108, 235] on div "Manikandan Sekar Account Manager - Enterprise Business (Learning & Development)…" at bounding box center [78, 248] width 124 height 65
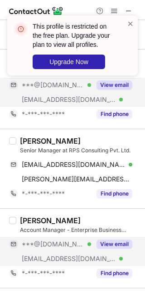
click at [110, 242] on button "View email" at bounding box center [115, 244] width 36 height 9
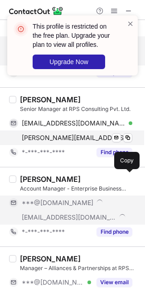
scroll to position [398, 0]
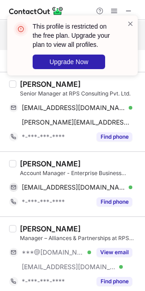
click at [39, 164] on div "Manikandan Sekar" at bounding box center [50, 163] width 61 height 9
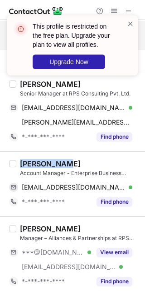
click at [39, 165] on div "Manikandan Sekar" at bounding box center [50, 163] width 61 height 9
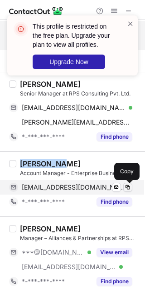
click at [132, 191] on button at bounding box center [128, 187] width 9 height 9
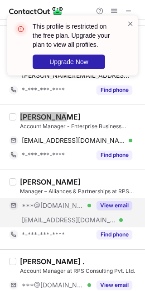
scroll to position [455, 0]
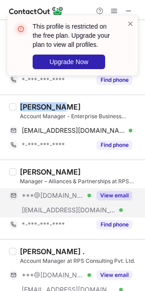
click at [114, 194] on button "View email" at bounding box center [115, 195] width 36 height 9
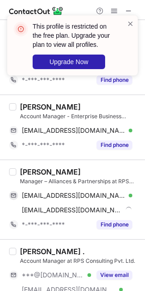
click at [33, 174] on div "Sunny Jeswani" at bounding box center [50, 171] width 61 height 9
click at [33, 175] on div "Sunny Jeswani" at bounding box center [50, 171] width 61 height 9
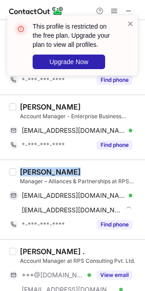
click at [33, 175] on div "Sunny Jeswani" at bounding box center [50, 171] width 61 height 9
click at [30, 165] on div "Sunny Jeswani Manager – Alliances & Partnerships at RPS Consulting Pvt. Ltd. su…" at bounding box center [72, 200] width 145 height 80
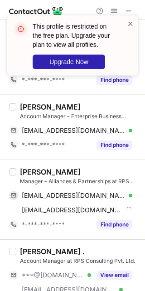
click at [30, 173] on div "Sunny Jeswani" at bounding box center [50, 171] width 61 height 9
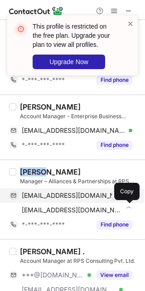
click at [130, 200] on button at bounding box center [128, 195] width 9 height 9
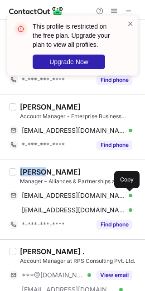
click at [133, 209] on div "sunnydch@gmail.com Verified Send email Copy sunny@rpsconsulting.in Verified Sen…" at bounding box center [74, 202] width 131 height 29
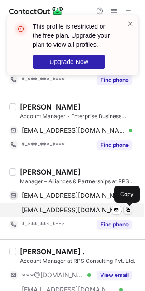
click at [130, 212] on span at bounding box center [128, 209] width 7 height 7
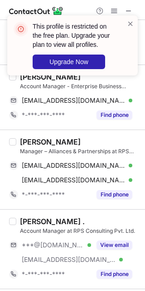
scroll to position [511, 0]
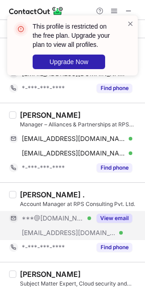
click at [114, 215] on div "View email" at bounding box center [111, 218] width 41 height 15
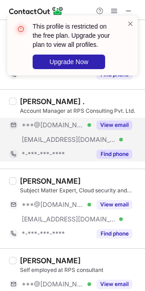
scroll to position [625, 0]
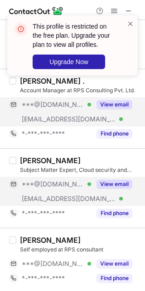
click at [119, 185] on button "View email" at bounding box center [115, 184] width 36 height 9
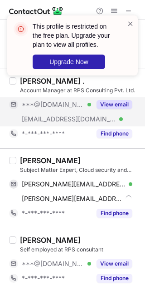
click at [30, 162] on div "Melvin Sandron" at bounding box center [50, 160] width 61 height 9
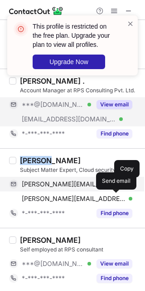
click at [128, 185] on span at bounding box center [128, 183] width 7 height 7
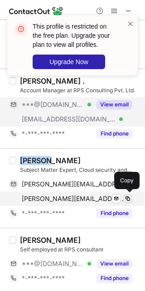
click at [125, 198] on span at bounding box center [128, 198] width 7 height 7
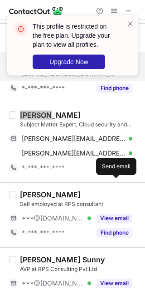
scroll to position [682, 0]
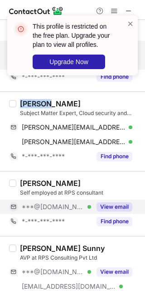
click at [118, 208] on button "View email" at bounding box center [115, 206] width 36 height 9
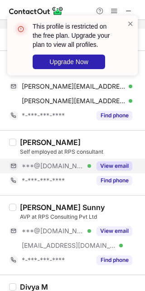
scroll to position [739, 0]
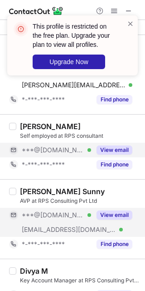
click at [112, 212] on button "View email" at bounding box center [115, 214] width 36 height 9
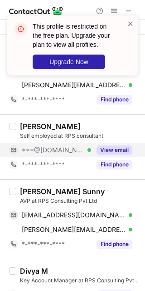
click at [40, 192] on div "Santhosh Leo Sunny" at bounding box center [62, 191] width 85 height 9
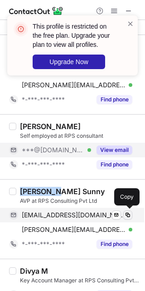
click at [130, 220] on button at bounding box center [128, 214] width 9 height 9
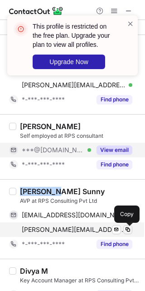
click at [130, 234] on button at bounding box center [128, 229] width 9 height 9
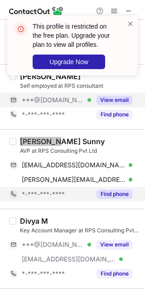
scroll to position [852, 0]
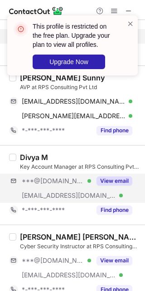
click at [117, 190] on div "***@gmail.com Verified ***@rpsconsulting.in Verified View email" at bounding box center [74, 188] width 131 height 29
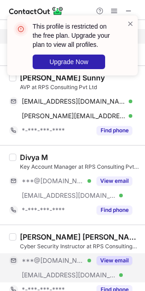
click at [112, 260] on button "View email" at bounding box center [115, 260] width 36 height 9
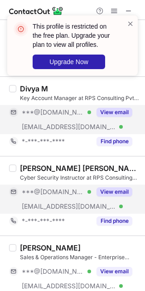
scroll to position [966, 0]
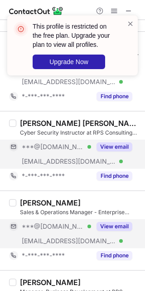
click at [111, 221] on div "View email" at bounding box center [111, 226] width 41 height 15
click at [91, 225] on div "***@gmail.com Verified" at bounding box center [57, 226] width 70 height 8
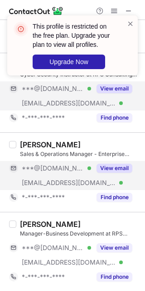
scroll to position [1080, 0]
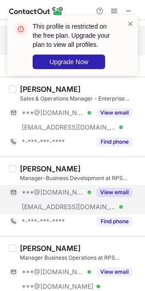
click at [116, 196] on button "View email" at bounding box center [115, 192] width 36 height 9
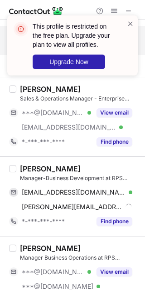
click at [59, 167] on div "NeeLu Singh" at bounding box center [50, 168] width 61 height 9
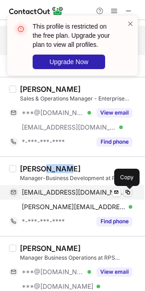
click at [125, 191] on span at bounding box center [128, 192] width 7 height 7
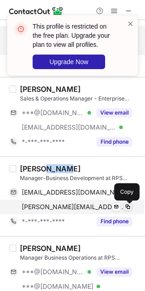
click at [127, 210] on span at bounding box center [128, 206] width 7 height 7
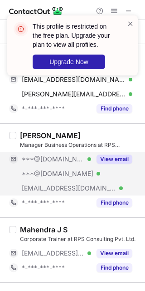
scroll to position [1193, 0]
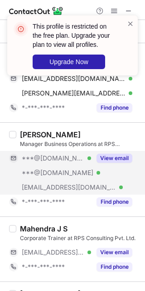
drag, startPoint x: 110, startPoint y: 162, endPoint x: 110, endPoint y: 175, distance: 12.7
click at [110, 162] on button "View email" at bounding box center [115, 158] width 36 height 9
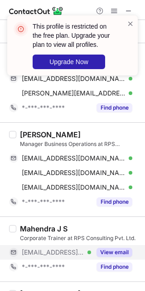
click at [105, 254] on button "View email" at bounding box center [115, 252] width 36 height 9
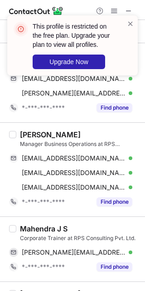
click at [67, 130] on div "Kamini Vashistha Manager Business Operations at RPS Consulting Pvt. Ltd. kamini…" at bounding box center [72, 169] width 145 height 94
click at [31, 132] on div "Kamini Vashistha" at bounding box center [50, 134] width 61 height 9
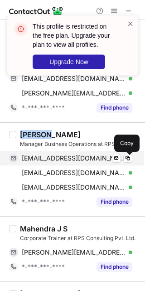
drag, startPoint x: 128, startPoint y: 162, endPoint x: 135, endPoint y: 162, distance: 6.4
click at [128, 162] on span at bounding box center [128, 158] width 7 height 7
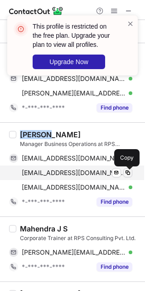
click at [132, 174] on button at bounding box center [128, 172] width 9 height 9
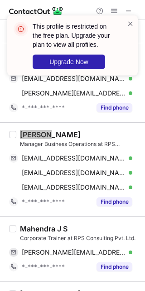
click at [129, 191] on span at bounding box center [128, 187] width 7 height 7
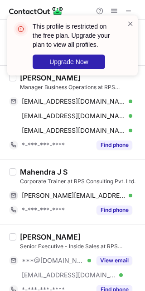
click at [35, 175] on div "Mahendra J S" at bounding box center [44, 171] width 48 height 9
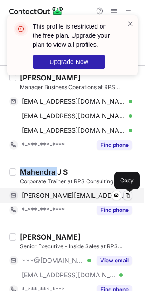
click at [129, 199] on span at bounding box center [128, 195] width 7 height 7
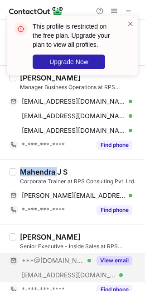
click at [125, 264] on button "View email" at bounding box center [115, 260] width 36 height 9
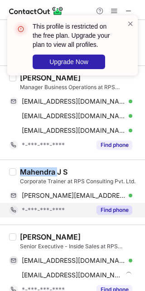
scroll to position [1307, 0]
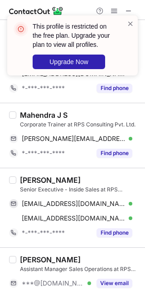
click at [37, 181] on div "Sumera Abid" at bounding box center [50, 179] width 61 height 9
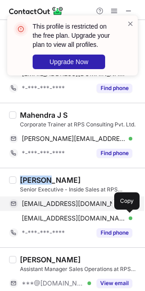
click at [130, 204] on span at bounding box center [128, 203] width 7 height 7
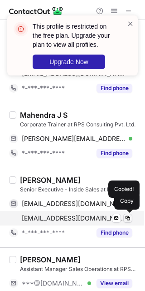
drag, startPoint x: 120, startPoint y: 215, endPoint x: 126, endPoint y: 215, distance: 5.5
click at [123, 215] on div "sumera.abid@rpsconsulting.in Verified Send email Copy" at bounding box center [71, 218] width 124 height 15
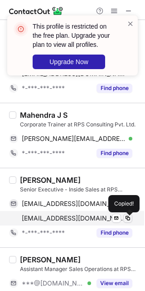
click at [126, 215] on div "sumera.abid@rpsconsulting.in Verified Send email Copied!" at bounding box center [71, 218] width 124 height 15
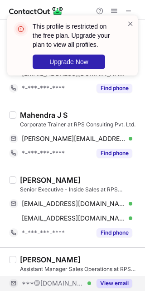
click at [105, 285] on button "View email" at bounding box center [115, 283] width 36 height 9
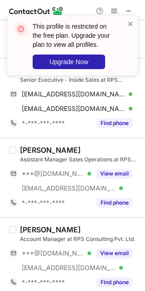
scroll to position [1420, 0]
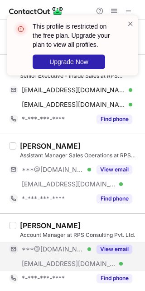
click at [108, 248] on button "View email" at bounding box center [115, 249] width 36 height 9
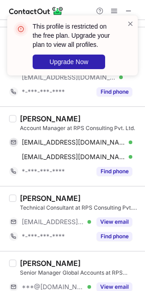
scroll to position [1534, 0]
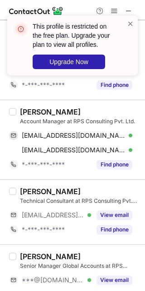
click at [64, 112] on div "Candida Xavier" at bounding box center [50, 111] width 61 height 9
click at [65, 112] on div "Candida Xavier" at bounding box center [50, 111] width 61 height 9
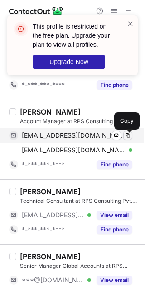
click at [130, 139] on span at bounding box center [128, 135] width 7 height 7
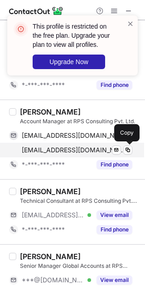
click at [132, 156] on div "candida.xavier@rpsconsulting.in Verified Send email Copy" at bounding box center [71, 150] width 124 height 15
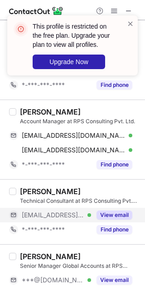
click at [120, 217] on button "View email" at bounding box center [115, 214] width 36 height 9
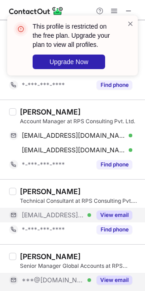
click at [114, 280] on button "View email" at bounding box center [115, 279] width 36 height 9
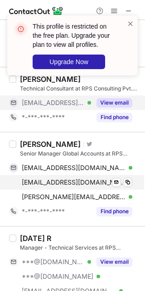
scroll to position [1648, 0]
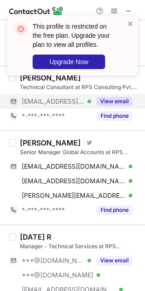
click at [33, 147] on div "Sonika Bhardwaj" at bounding box center [50, 142] width 61 height 9
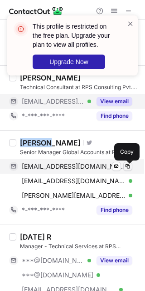
click at [126, 166] on span at bounding box center [128, 166] width 7 height 7
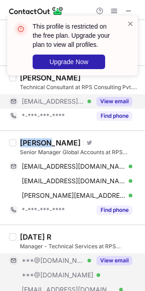
click at [124, 265] on button "View email" at bounding box center [115, 260] width 36 height 9
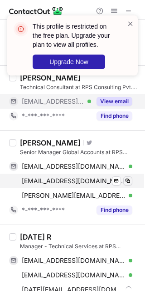
drag, startPoint x: 133, startPoint y: 182, endPoint x: 129, endPoint y: 185, distance: 5.3
click at [129, 185] on div "sharmasonika1877@gmail.com Verified Send email Copy rsonika@indiatimes.com Veri…" at bounding box center [74, 181] width 131 height 44
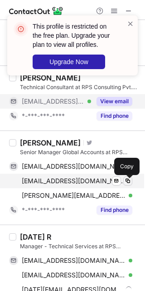
click at [129, 185] on span at bounding box center [128, 180] width 7 height 7
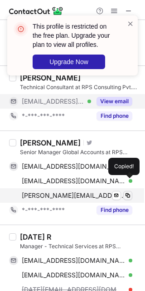
click at [135, 199] on div "Sonika Bhardwaj Visit Twitter profile Senior Manager Global Accounts at RPS Con…" at bounding box center [72, 177] width 145 height 94
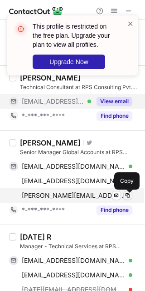
click at [131, 199] on span at bounding box center [128, 195] width 7 height 7
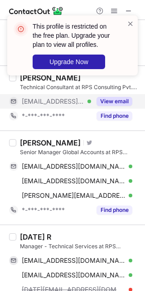
click at [30, 240] on div "RAJA R" at bounding box center [35, 236] width 31 height 9
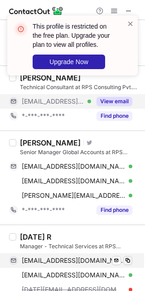
click at [123, 264] on div "rajaaruvickal@gmail.com Verified" at bounding box center [77, 260] width 111 height 8
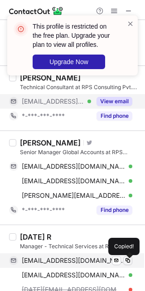
click at [130, 264] on span at bounding box center [128, 260] width 7 height 7
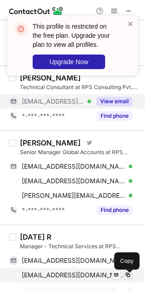
click at [128, 275] on span at bounding box center [128, 274] width 7 height 7
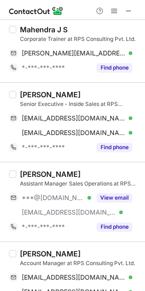
scroll to position [1935, 0]
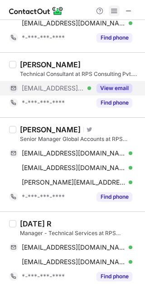
click at [114, 10] on span at bounding box center [114, 10] width 7 height 7
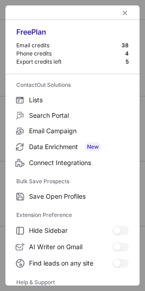
scroll to position [1444, 0]
click at [122, 12] on span "left-button" at bounding box center [125, 12] width 7 height 7
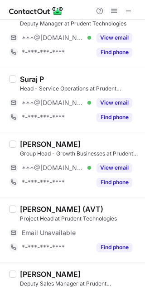
scroll to position [0, 0]
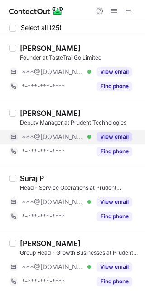
click at [120, 133] on button "View email" at bounding box center [115, 136] width 36 height 9
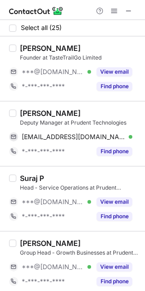
click at [25, 113] on div "Anoop George" at bounding box center [50, 113] width 61 height 9
click at [53, 110] on div "Anoop George" at bounding box center [50, 113] width 61 height 9
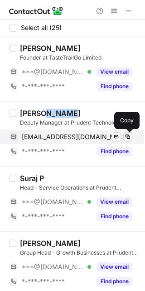
click at [130, 139] on span at bounding box center [128, 136] width 7 height 7
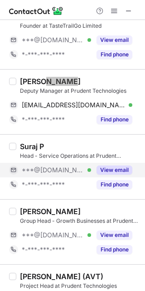
scroll to position [57, 0]
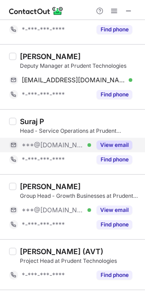
click at [113, 140] on div "View email" at bounding box center [111, 145] width 41 height 15
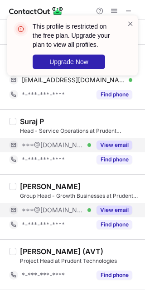
click at [111, 210] on button "View email" at bounding box center [115, 209] width 36 height 9
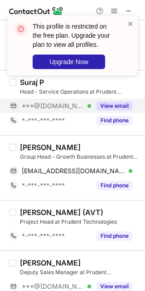
scroll to position [114, 0]
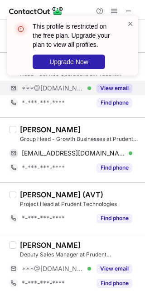
click at [53, 135] on div "Group Head - Growth Businesses at Prudent Technologies" at bounding box center [80, 139] width 120 height 8
click at [49, 132] on div "Jibu Marks" at bounding box center [50, 129] width 61 height 9
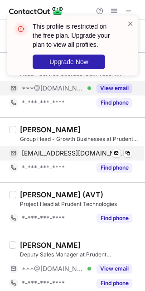
click at [130, 159] on div "jibumarks@gmail.com Verified Send email Copy" at bounding box center [71, 153] width 124 height 15
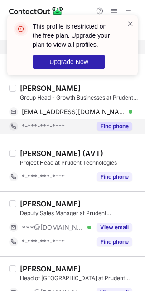
scroll to position [170, 0]
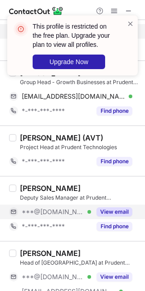
click at [116, 208] on button "View email" at bounding box center [115, 211] width 36 height 9
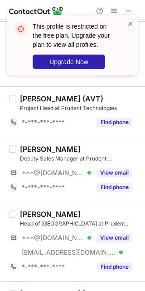
scroll to position [227, 0]
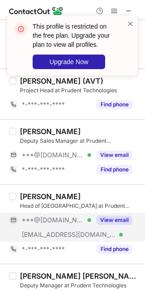
click at [98, 225] on div "View email" at bounding box center [111, 220] width 41 height 15
click at [98, 225] on div "***@[DOMAIN_NAME]" at bounding box center [71, 220] width 124 height 15
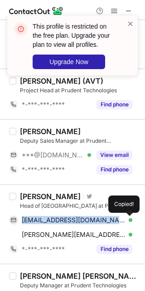
drag, startPoint x: 85, startPoint y: 225, endPoint x: 29, endPoint y: 206, distance: 59.9
click at [28, 216] on div "jorgemariategui@gmail.com Verified Send email Copied!" at bounding box center [71, 220] width 124 height 15
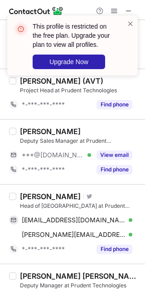
click at [29, 197] on div "Jorge Mariátegui" at bounding box center [50, 196] width 61 height 9
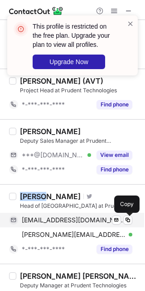
click at [130, 226] on div "jorgemariategui@gmail.com Verified Send email Copy" at bounding box center [71, 220] width 124 height 15
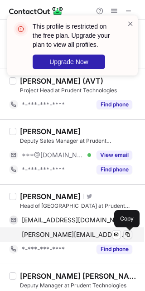
click at [130, 239] on button at bounding box center [128, 234] width 9 height 9
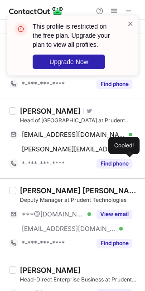
scroll to position [341, 0]
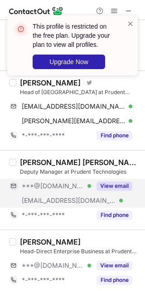
click at [110, 189] on button "View email" at bounding box center [115, 185] width 36 height 9
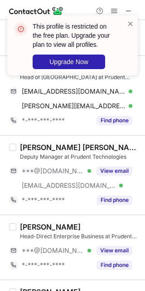
scroll to position [398, 0]
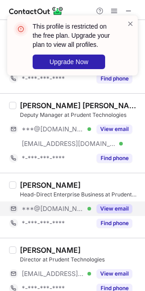
click at [108, 205] on button "View email" at bounding box center [115, 208] width 36 height 9
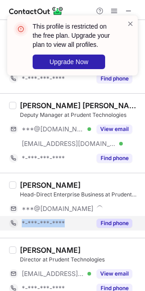
drag, startPoint x: 105, startPoint y: 213, endPoint x: 85, endPoint y: 206, distance: 22.0
click at [84, 223] on div "Anand Prasad Singh Head-Direct Enterprise Business at Prudent Technologies ***@…" at bounding box center [78, 205] width 124 height 50
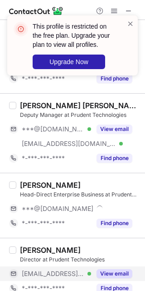
click at [92, 273] on div "View email" at bounding box center [111, 273] width 41 height 15
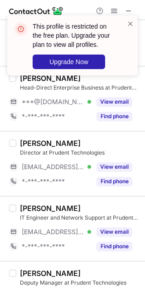
scroll to position [511, 0]
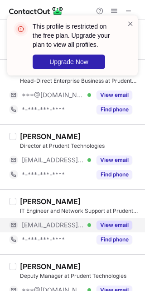
click at [111, 228] on button "View email" at bounding box center [115, 224] width 36 height 9
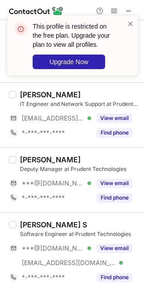
scroll to position [625, 0]
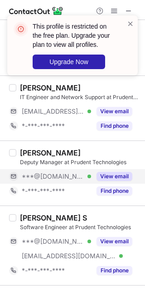
click at [110, 178] on button "View email" at bounding box center [115, 176] width 36 height 9
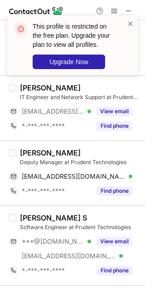
click at [65, 157] on div "Shashank Singh" at bounding box center [50, 152] width 61 height 9
click at [66, 157] on div "Shashank Singh" at bounding box center [50, 152] width 61 height 9
click at [64, 150] on div "Shashank Singh" at bounding box center [50, 152] width 61 height 9
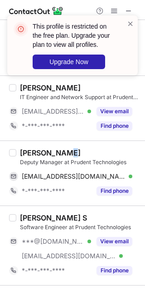
click at [64, 150] on div "Shashank Singh" at bounding box center [50, 152] width 61 height 9
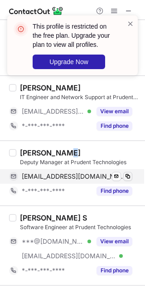
drag, startPoint x: 120, startPoint y: 171, endPoint x: 125, endPoint y: 175, distance: 6.2
click at [121, 173] on div "ss2101998@gmail.com Verified Send email Copy" at bounding box center [71, 176] width 124 height 15
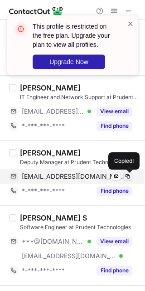
click at [128, 178] on span at bounding box center [128, 176] width 7 height 7
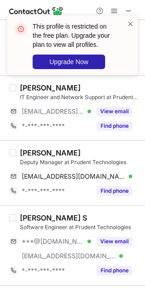
click at [108, 235] on div "Aswathy S Software Engineer at Prudent Technologies ***@gmail.com Verified ***@…" at bounding box center [78, 245] width 124 height 65
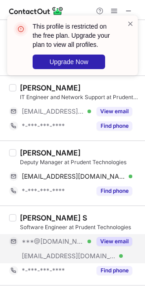
click at [111, 239] on button "View email" at bounding box center [115, 241] width 36 height 9
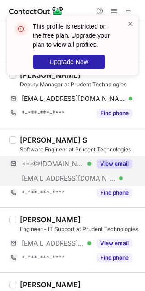
scroll to position [739, 0]
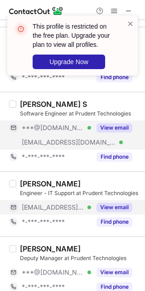
click at [117, 208] on button "View email" at bounding box center [115, 207] width 36 height 9
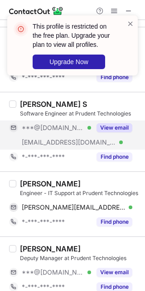
click at [30, 183] on div "Joel Vattoly" at bounding box center [50, 183] width 61 height 9
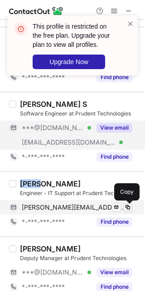
click at [129, 207] on span at bounding box center [128, 207] width 7 height 7
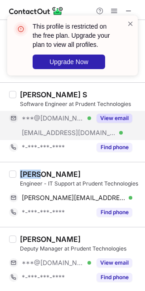
scroll to position [862, 0]
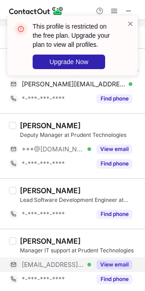
click at [109, 271] on div "View email" at bounding box center [111, 264] width 41 height 15
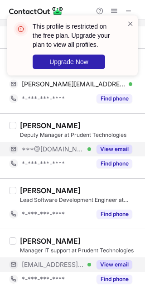
click at [116, 149] on button "View email" at bounding box center [115, 149] width 36 height 9
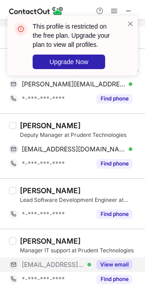
click at [111, 262] on button "View email" at bounding box center [115, 264] width 36 height 9
click at [24, 119] on div "Rehan Khatib Deputy Manager at Prudent Technologies rehankhatib988@gmail.com Ve…" at bounding box center [72, 145] width 145 height 65
click at [15, 127] on div at bounding box center [12, 125] width 7 height 7
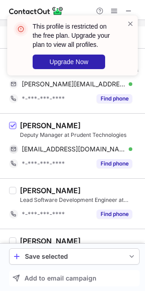
click at [24, 124] on div "Rehan Khatib" at bounding box center [50, 125] width 61 height 9
drag, startPoint x: 24, startPoint y: 124, endPoint x: 207, endPoint y: 187, distance: 194.3
click at [145, 187] on html "This profile is restricted on the free plan. Upgrade your plan to view all prof…" at bounding box center [72, 145] width 145 height 291
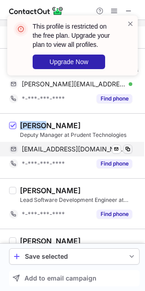
click at [127, 150] on span at bounding box center [128, 148] width 7 height 7
click at [128, 151] on span at bounding box center [128, 148] width 7 height 7
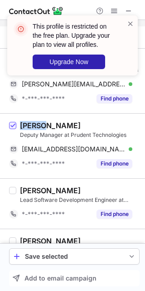
drag, startPoint x: 128, startPoint y: 151, endPoint x: 170, endPoint y: 211, distance: 72.9
click at [145, 211] on html "This profile is restricted on the free plan. Upgrade your plan to view all prof…" at bounding box center [72, 145] width 145 height 291
drag, startPoint x: 135, startPoint y: 216, endPoint x: 103, endPoint y: 203, distance: 34.4
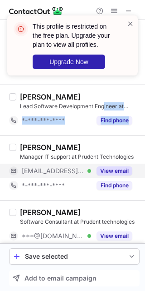
scroll to position [975, 0]
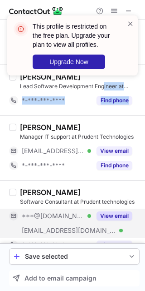
click at [116, 217] on button "View email" at bounding box center [115, 215] width 36 height 9
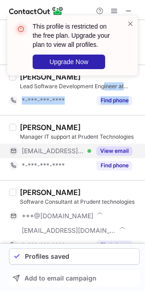
click at [106, 147] on div "View email" at bounding box center [111, 151] width 41 height 15
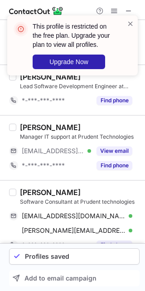
drag, startPoint x: 141, startPoint y: 264, endPoint x: 24, endPoint y: 246, distance: 118.2
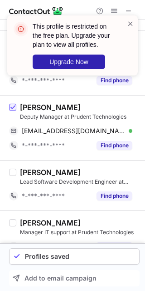
scroll to position [805, 0]
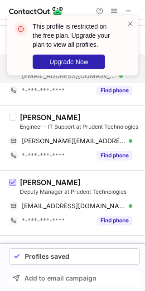
click at [15, 182] on span at bounding box center [12, 182] width 7 height 7
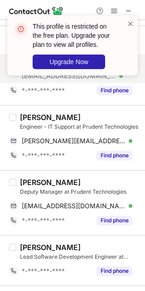
click at [56, 171] on div "Rehan Khatib Deputy Manager at Prudent Technologies rehankhatib988@gmail.com Ve…" at bounding box center [72, 202] width 145 height 65
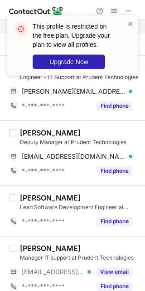
scroll to position [919, 0]
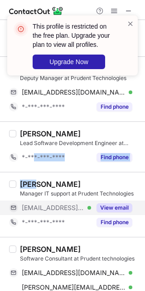
click at [131, 210] on button "View email" at bounding box center [115, 207] width 36 height 9
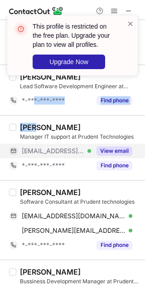
click at [26, 193] on div "Srinivasarao Karri" at bounding box center [50, 192] width 61 height 9
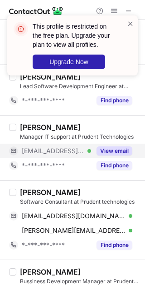
click at [26, 193] on div "Srinivasarao Karri" at bounding box center [50, 192] width 61 height 9
drag, startPoint x: 26, startPoint y: 193, endPoint x: 19, endPoint y: 192, distance: 7.8
click at [19, 192] on div "Srinivasarao Karri Software Consultant at Prudent technologies karrisr@yahoo.co…" at bounding box center [78, 220] width 124 height 65
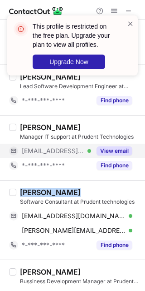
click at [19, 192] on div "Srinivasarao Karri Software Consultant at Prudent technologies karrisr@yahoo.co…" at bounding box center [78, 220] width 124 height 65
drag, startPoint x: 51, startPoint y: 188, endPoint x: 45, endPoint y: 190, distance: 6.3
click at [45, 192] on div "Srinivasarao Karri" at bounding box center [50, 192] width 61 height 9
click at [46, 189] on div "Srinivasarao Karri" at bounding box center [50, 192] width 61 height 9
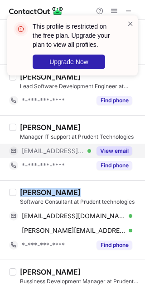
click at [45, 183] on div "Srinivasarao Karri Software Consultant at Prudent technologies karrisr@yahoo.co…" at bounding box center [72, 220] width 145 height 80
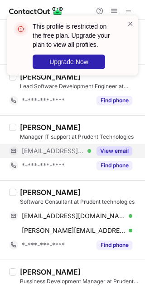
click at [44, 194] on div "Srinivasarao Karri" at bounding box center [50, 192] width 61 height 9
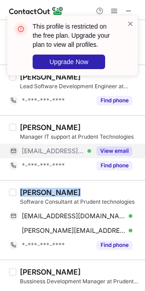
click at [44, 194] on div "Srinivasarao Karri" at bounding box center [50, 192] width 61 height 9
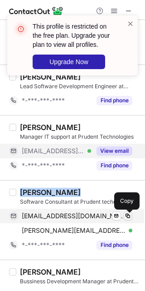
click at [126, 219] on span at bounding box center [128, 215] width 7 height 7
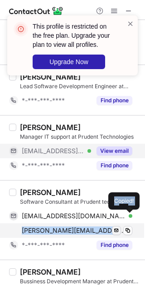
click at [119, 230] on span at bounding box center [116, 230] width 7 height 7
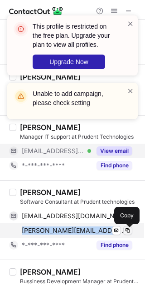
click at [130, 233] on span at bounding box center [128, 230] width 7 height 7
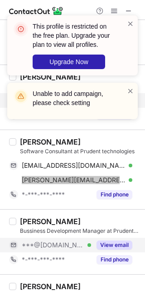
scroll to position [1089, 0]
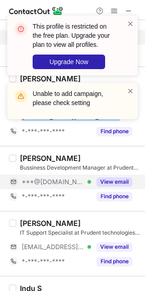
click at [114, 180] on button "View email" at bounding box center [115, 181] width 36 height 9
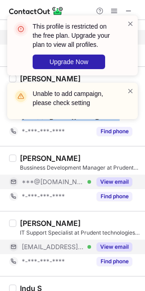
click at [103, 250] on button "View email" at bounding box center [115, 246] width 36 height 9
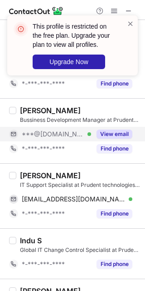
scroll to position [1146, 0]
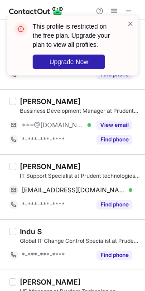
click at [75, 168] on div "Anish Chandran" at bounding box center [50, 166] width 61 height 9
click at [70, 167] on div "Anish Chandran" at bounding box center [50, 166] width 61 height 9
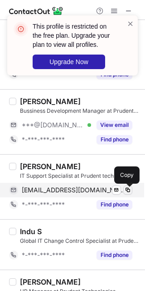
click at [125, 192] on span at bounding box center [128, 189] width 7 height 7
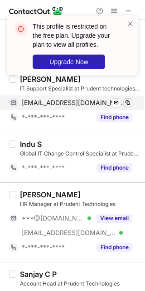
scroll to position [1260, 0]
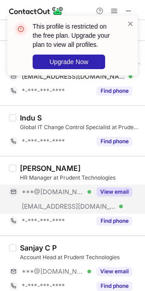
click at [115, 196] on button "View email" at bounding box center [115, 191] width 36 height 9
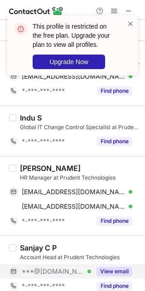
click at [116, 276] on button "View email" at bounding box center [115, 271] width 36 height 9
click at [48, 173] on div "Riny Raju" at bounding box center [50, 168] width 61 height 9
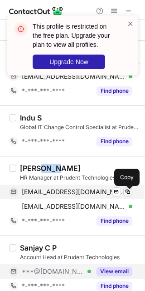
click at [127, 194] on span at bounding box center [128, 191] width 7 height 7
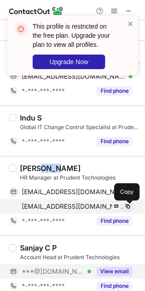
click at [130, 210] on span at bounding box center [128, 206] width 7 height 7
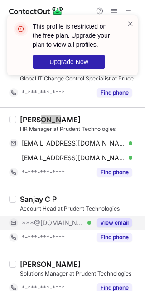
scroll to position [1316, 0]
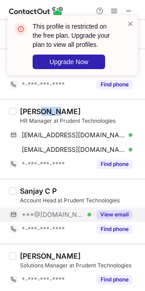
click at [126, 214] on button "View email" at bounding box center [115, 214] width 36 height 9
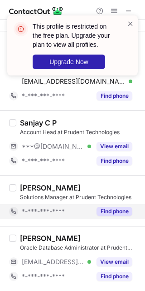
scroll to position [1387, 0]
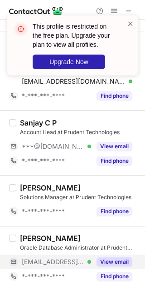
click at [110, 258] on button "View email" at bounding box center [115, 261] width 36 height 9
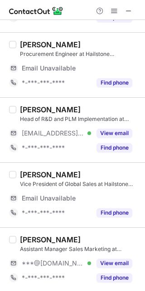
scroll to position [0, 0]
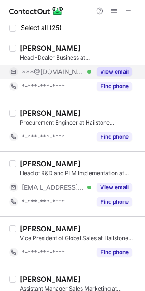
click at [121, 73] on button "View email" at bounding box center [115, 71] width 36 height 9
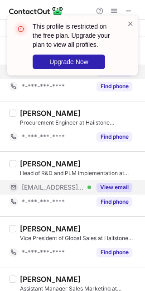
click at [119, 191] on button "View email" at bounding box center [115, 187] width 36 height 9
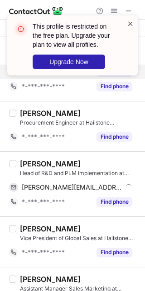
click at [132, 24] on span at bounding box center [130, 23] width 7 height 9
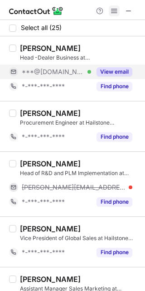
click at [116, 12] on span at bounding box center [114, 10] width 7 height 7
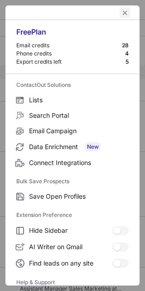
click at [122, 10] on span "left-button" at bounding box center [125, 12] width 7 height 7
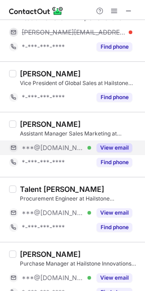
scroll to position [170, 0]
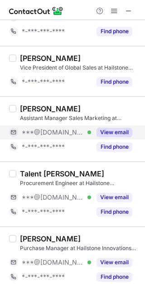
click at [121, 133] on button "View email" at bounding box center [115, 132] width 36 height 9
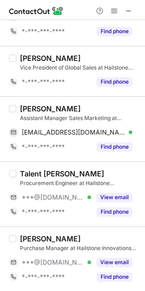
click at [35, 110] on div "Nikhil Jose" at bounding box center [50, 108] width 61 height 9
click at [33, 110] on div "Nikhil Jose" at bounding box center [50, 108] width 61 height 9
click at [30, 111] on div "Nikhil Jose" at bounding box center [50, 108] width 61 height 9
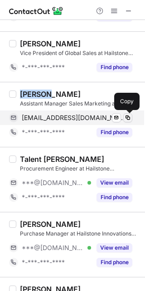
click at [132, 120] on button at bounding box center [128, 117] width 9 height 9
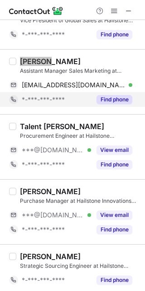
scroll to position [227, 0]
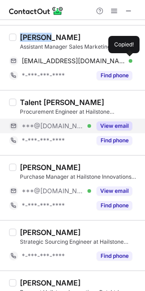
click at [119, 124] on button "View email" at bounding box center [115, 125] width 36 height 9
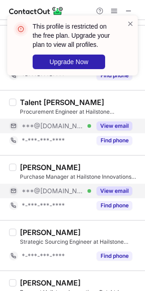
click at [112, 194] on button "View email" at bounding box center [115, 190] width 36 height 9
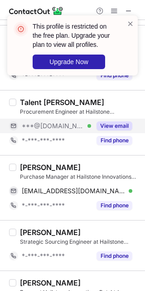
click at [37, 170] on div "Radhesh Menon" at bounding box center [50, 167] width 61 height 9
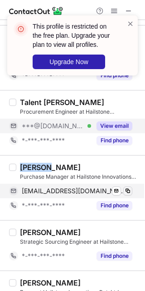
click at [128, 190] on span at bounding box center [128, 190] width 7 height 7
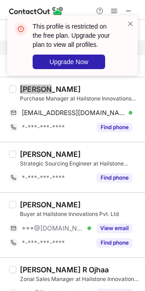
scroll to position [341, 0]
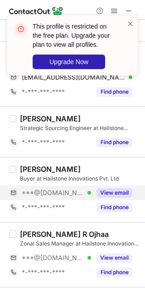
drag, startPoint x: 116, startPoint y: 195, endPoint x: 101, endPoint y: 193, distance: 15.1
click at [116, 195] on button "View email" at bounding box center [115, 192] width 36 height 9
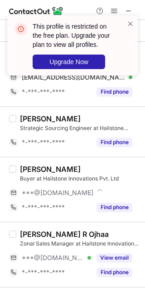
click at [28, 170] on div "TINU LINCOLN" at bounding box center [50, 169] width 61 height 9
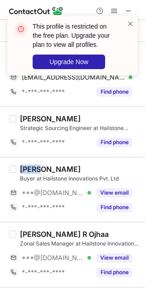
click at [28, 170] on div "TINU LINCOLN" at bounding box center [50, 169] width 61 height 9
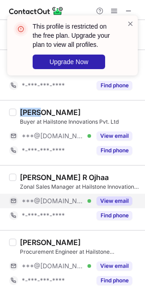
click at [118, 200] on button "View email" at bounding box center [115, 200] width 36 height 9
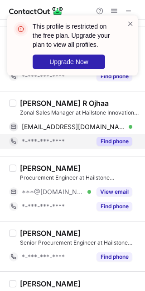
scroll to position [455, 0]
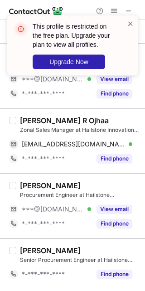
click at [25, 120] on div "Ravikant R Ojhaa" at bounding box center [64, 120] width 89 height 9
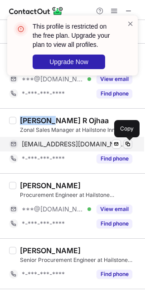
click at [126, 147] on span at bounding box center [128, 143] width 7 height 7
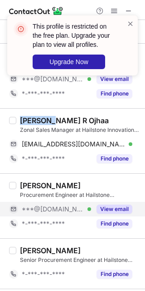
click at [117, 212] on button "View email" at bounding box center [115, 209] width 36 height 9
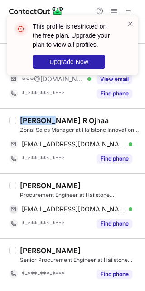
scroll to position [511, 0]
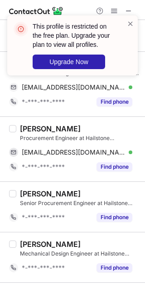
click at [37, 127] on div "Mohammed Irfan" at bounding box center [50, 128] width 61 height 9
click at [41, 130] on div "Mohammed Irfan" at bounding box center [50, 128] width 61 height 9
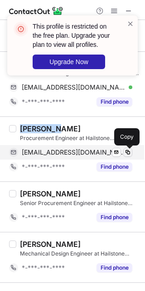
click at [128, 151] on span at bounding box center [128, 152] width 7 height 7
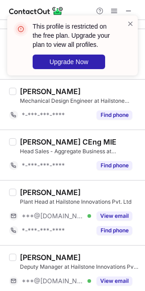
scroll to position [682, 0]
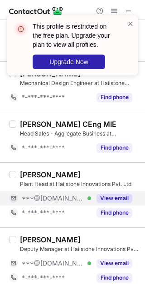
click at [113, 195] on button "View email" at bounding box center [115, 198] width 36 height 9
click at [43, 181] on div "Plant Head at Hailstone Innovations Pvt. Ltd" at bounding box center [80, 184] width 120 height 8
click at [112, 258] on div "View email" at bounding box center [111, 263] width 41 height 15
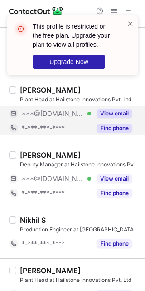
scroll to position [795, 0]
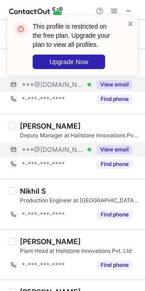
click at [110, 154] on button "View email" at bounding box center [115, 149] width 36 height 9
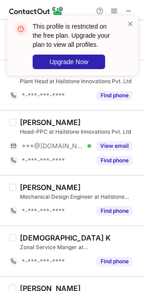
scroll to position [966, 0]
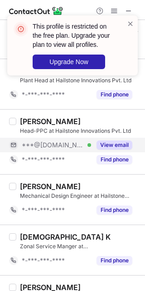
click at [115, 146] on button "View email" at bounding box center [115, 144] width 36 height 9
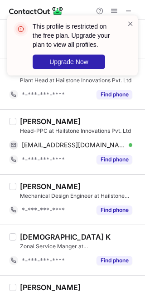
click at [35, 126] on div "Joanle Joe" at bounding box center [50, 121] width 61 height 9
click at [60, 119] on div "Joanle Joe" at bounding box center [80, 121] width 120 height 9
click at [57, 119] on div "Joanle Joe" at bounding box center [50, 121] width 61 height 9
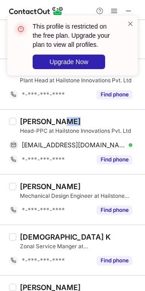
click at [57, 119] on div "Joanle Joe" at bounding box center [50, 121] width 61 height 9
click at [49, 123] on div "Joanle Joe" at bounding box center [50, 121] width 61 height 9
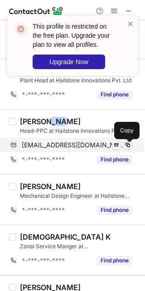
click at [128, 150] on button at bounding box center [128, 144] width 9 height 9
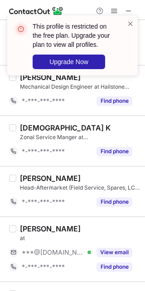
scroll to position [1080, 0]
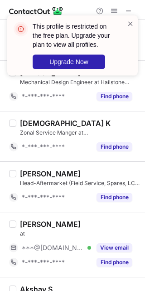
drag, startPoint x: 110, startPoint y: 249, endPoint x: 125, endPoint y: 241, distance: 16.9
click at [110, 249] on button "View email" at bounding box center [115, 247] width 36 height 9
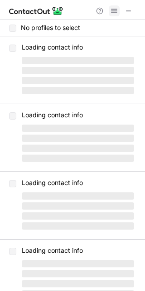
click at [114, 14] on span at bounding box center [114, 10] width 7 height 7
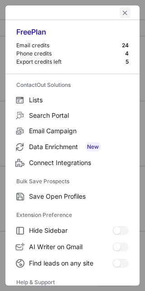
drag, startPoint x: 120, startPoint y: 12, endPoint x: 118, endPoint y: 17, distance: 5.1
click at [122, 14] on span "left-button" at bounding box center [125, 12] width 7 height 7
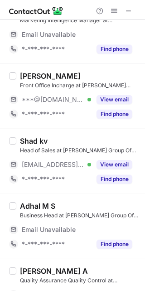
scroll to position [57, 0]
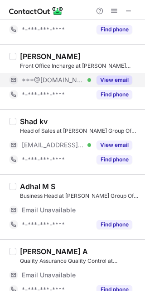
click at [117, 79] on button "View email" at bounding box center [115, 79] width 36 height 9
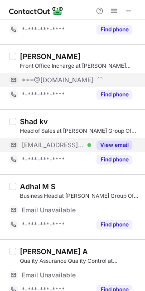
click at [111, 135] on div "Shad kv Head of Sales at [PERSON_NAME] Group Of Companies [EMAIL_ADDRESS][PERSO…" at bounding box center [78, 142] width 124 height 50
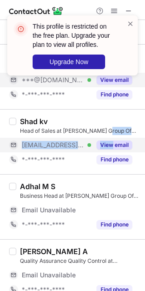
click at [112, 143] on button "View email" at bounding box center [115, 144] width 36 height 9
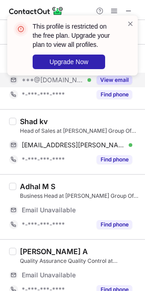
click at [26, 127] on div "Head of Sales at [PERSON_NAME] Group Of Companies" at bounding box center [80, 131] width 120 height 8
click at [26, 124] on div "Shad kv" at bounding box center [34, 121] width 28 height 9
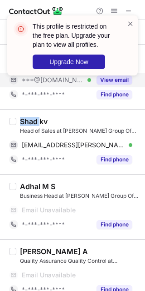
copy div "Shad"
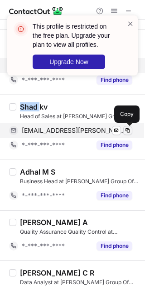
click at [130, 130] on span at bounding box center [128, 130] width 7 height 7
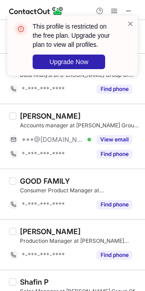
scroll to position [284, 0]
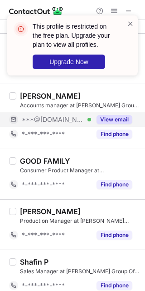
click at [116, 123] on button "View email" at bounding box center [115, 119] width 36 height 9
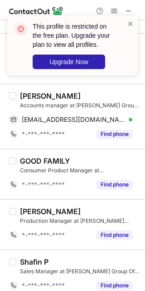
click at [33, 96] on div "[PERSON_NAME]" at bounding box center [50, 95] width 61 height 9
copy div "MURSHID"
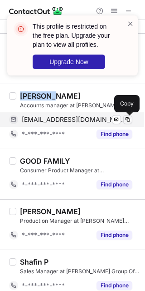
click at [130, 124] on button at bounding box center [128, 119] width 9 height 9
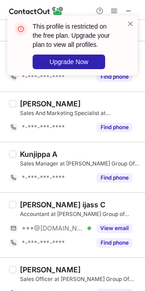
scroll to position [852, 0]
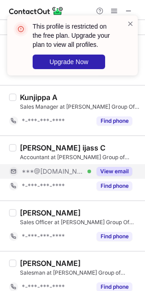
click at [112, 171] on button "View email" at bounding box center [115, 171] width 36 height 9
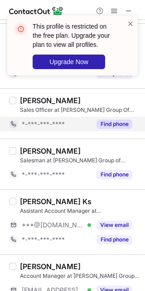
scroll to position [966, 0]
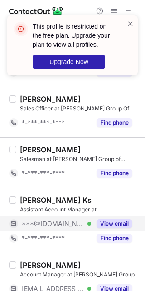
click at [116, 226] on button "View email" at bounding box center [115, 223] width 36 height 9
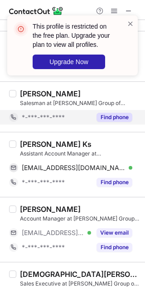
scroll to position [1023, 0]
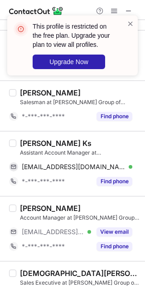
click at [39, 145] on div "[PERSON_NAME] Ks" at bounding box center [56, 143] width 72 height 9
copy div "[PERSON_NAME]"
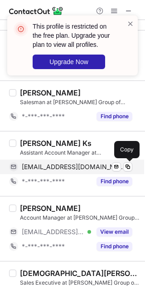
click at [125, 174] on div "[EMAIL_ADDRESS][DOMAIN_NAME] Verified Send email Copy" at bounding box center [71, 167] width 124 height 15
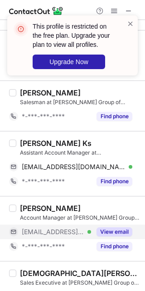
click at [118, 236] on button "View email" at bounding box center [115, 231] width 36 height 9
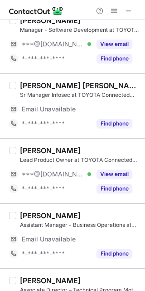
scroll to position [0, 0]
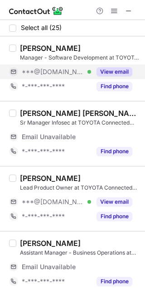
click at [109, 73] on button "View email" at bounding box center [115, 71] width 36 height 9
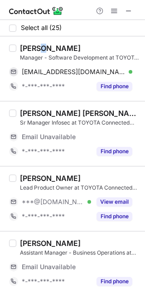
click at [42, 49] on div "[PERSON_NAME]" at bounding box center [50, 48] width 61 height 9
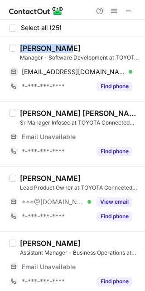
click at [42, 49] on div "[PERSON_NAME]" at bounding box center [50, 48] width 61 height 9
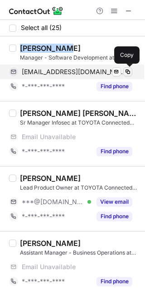
click at [130, 75] on button at bounding box center [128, 71] width 9 height 9
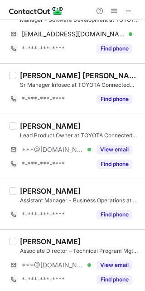
scroll to position [57, 0]
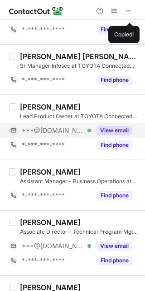
click at [121, 130] on button "View email" at bounding box center [115, 130] width 36 height 9
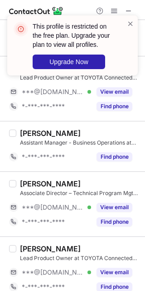
scroll to position [114, 0]
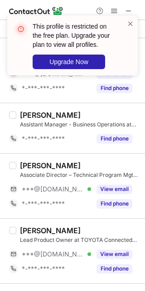
drag, startPoint x: 107, startPoint y: 185, endPoint x: 106, endPoint y: 180, distance: 4.6
click at [107, 185] on button "View email" at bounding box center [115, 189] width 36 height 9
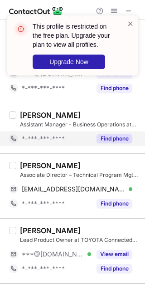
scroll to position [170, 0]
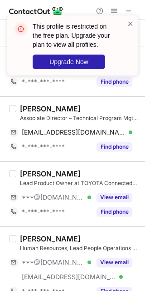
click at [69, 105] on div "[PERSON_NAME]" at bounding box center [50, 108] width 61 height 9
copy div "Prakash"
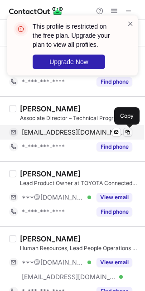
click at [128, 130] on span at bounding box center [128, 132] width 7 height 7
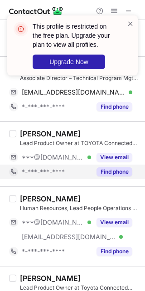
scroll to position [227, 0]
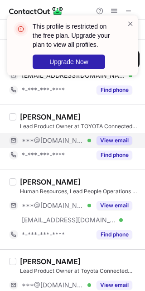
click at [115, 139] on button "View email" at bounding box center [115, 140] width 36 height 9
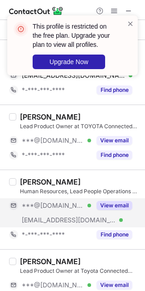
click at [112, 209] on button "View email" at bounding box center [115, 205] width 36 height 9
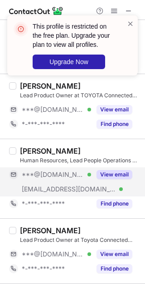
scroll to position [284, 0]
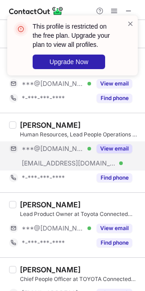
click at [105, 149] on button "View email" at bounding box center [115, 148] width 36 height 9
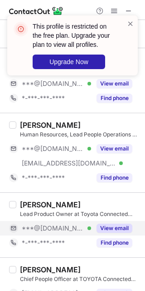
click at [106, 226] on button "View email" at bounding box center [115, 228] width 36 height 9
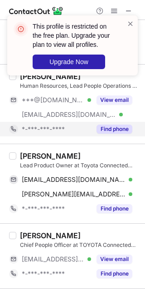
scroll to position [341, 0]
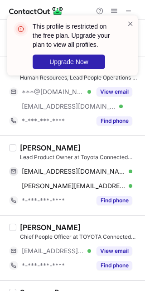
click at [32, 148] on div "[PERSON_NAME]" at bounding box center [50, 147] width 61 height 9
copy div "[PERSON_NAME]"
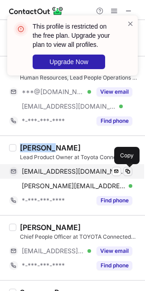
click at [130, 171] on span at bounding box center [128, 171] width 7 height 7
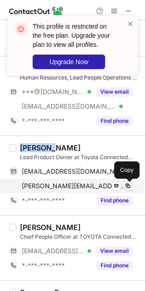
click at [127, 189] on span at bounding box center [128, 185] width 7 height 7
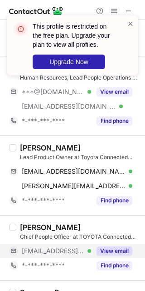
click at [112, 247] on div "View email" at bounding box center [111, 251] width 41 height 15
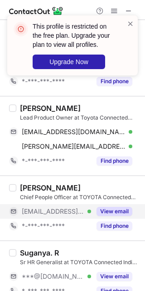
scroll to position [398, 0]
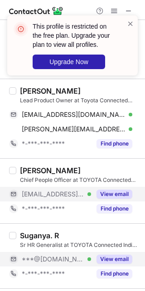
click at [104, 258] on button "View email" at bounding box center [115, 259] width 36 height 9
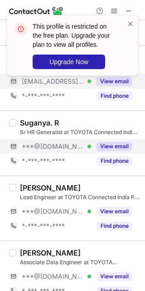
scroll to position [511, 0]
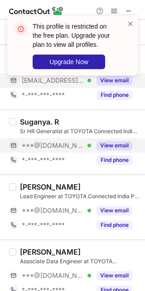
click at [105, 147] on button "View email" at bounding box center [115, 145] width 36 height 9
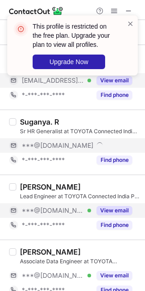
click at [108, 210] on button "View email" at bounding box center [115, 210] width 36 height 9
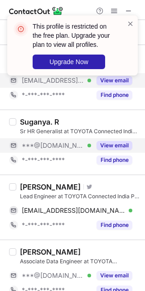
click at [40, 190] on div "[PERSON_NAME]" at bounding box center [50, 186] width 61 height 9
copy div "[PERSON_NAME]"
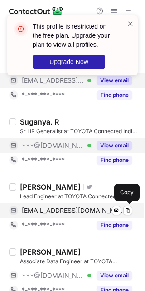
click at [131, 216] on div "[EMAIL_ADDRESS][DOMAIN_NAME] Verified Send email Copy" at bounding box center [71, 210] width 124 height 15
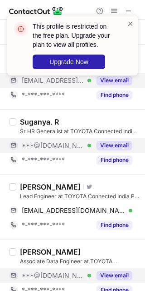
drag, startPoint x: 116, startPoint y: 278, endPoint x: 117, endPoint y: 272, distance: 6.4
click at [117, 278] on button "View email" at bounding box center [115, 275] width 36 height 9
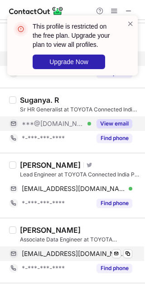
scroll to position [568, 0]
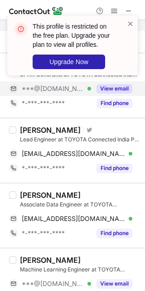
click at [35, 193] on div "[PERSON_NAME]" at bounding box center [50, 194] width 61 height 9
click at [77, 200] on div "[PERSON_NAME]" at bounding box center [50, 194] width 61 height 9
copy div "Srivastava"
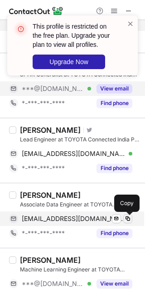
click at [128, 222] on span at bounding box center [128, 218] width 7 height 7
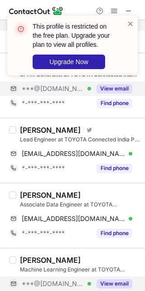
click at [119, 282] on button "View email" at bounding box center [115, 283] width 36 height 9
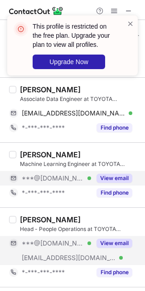
scroll to position [739, 0]
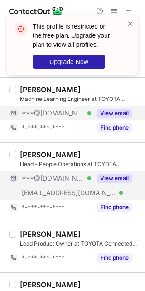
click at [112, 181] on button "View email" at bounding box center [115, 178] width 36 height 9
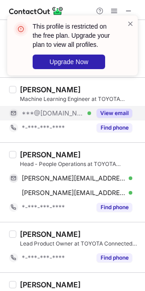
click at [25, 150] on div "[PERSON_NAME] Head - People Operations at TOYOTA Connected India Pvt Ltd [PERSO…" at bounding box center [72, 182] width 145 height 80
click at [54, 151] on div "[PERSON_NAME]" at bounding box center [50, 154] width 61 height 9
click at [62, 152] on div "[PERSON_NAME]" at bounding box center [50, 154] width 61 height 9
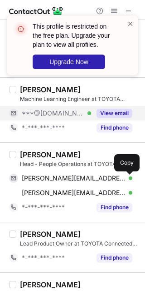
copy div "[PERSON_NAME]"
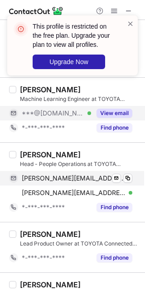
click at [125, 185] on div "[PERSON_NAME][EMAIL_ADDRESS][DOMAIN_NAME] Verified Send email Copy" at bounding box center [71, 178] width 124 height 15
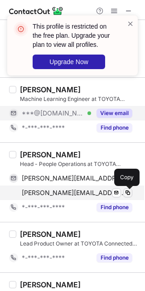
click at [128, 190] on span at bounding box center [128, 192] width 7 height 7
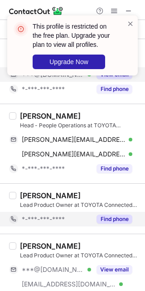
scroll to position [795, 0]
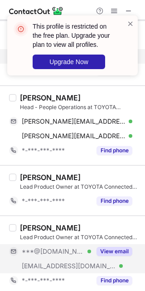
click at [108, 258] on div "View email" at bounding box center [111, 251] width 41 height 15
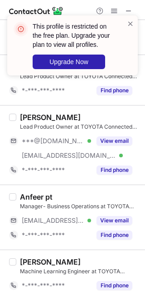
scroll to position [909, 0]
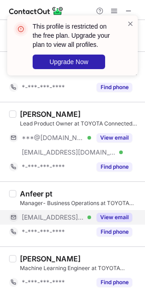
click at [114, 216] on button "View email" at bounding box center [115, 217] width 36 height 9
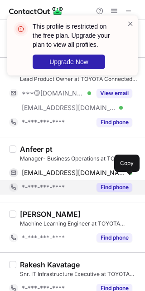
scroll to position [966, 0]
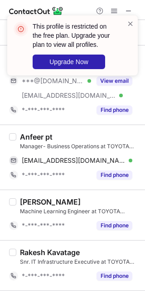
click at [27, 140] on div "Anfeer pt" at bounding box center [36, 136] width 33 height 9
click at [28, 140] on div "Anfeer pt" at bounding box center [36, 136] width 33 height 9
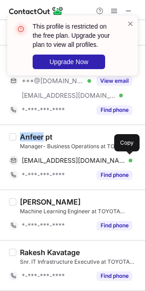
copy div "Anfeer"
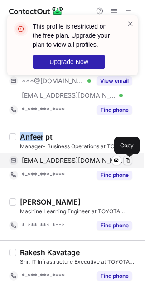
click at [125, 164] on span at bounding box center [128, 160] width 7 height 7
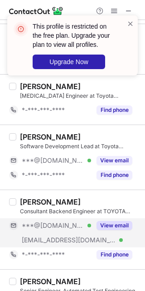
scroll to position [1250, 0]
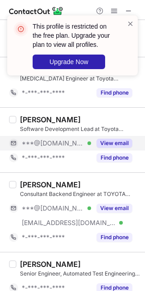
click at [105, 142] on button "View email" at bounding box center [115, 143] width 36 height 9
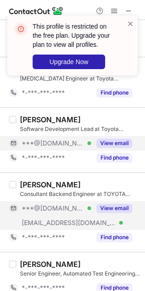
click at [110, 213] on button "View email" at bounding box center [115, 208] width 36 height 9
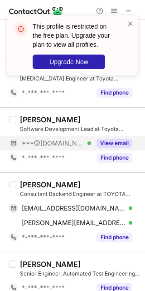
click at [39, 187] on div "[PERSON_NAME]" at bounding box center [50, 184] width 61 height 9
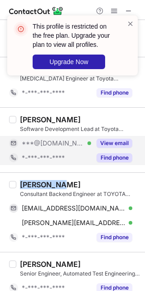
copy div "[PERSON_NAME]"
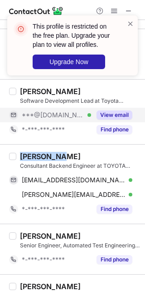
scroll to position [1297, 0]
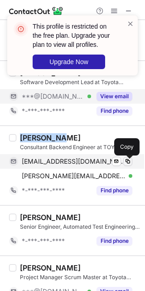
click at [130, 165] on span at bounding box center [128, 161] width 7 height 7
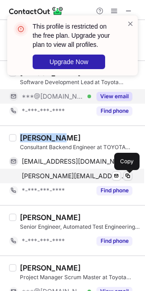
click at [126, 178] on span at bounding box center [128, 175] width 7 height 7
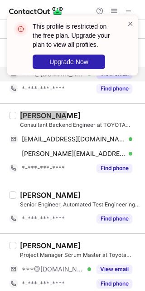
scroll to position [1328, 0]
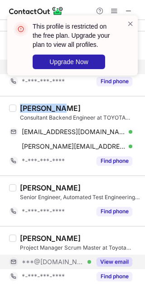
click at [119, 260] on button "View email" at bounding box center [115, 261] width 36 height 9
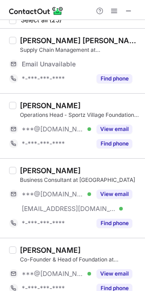
scroll to position [0, 0]
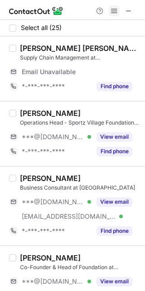
click at [114, 13] on span at bounding box center [114, 10] width 7 height 7
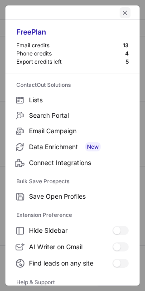
click at [123, 15] on span "left-button" at bounding box center [125, 12] width 7 height 7
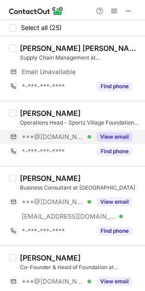
click at [113, 139] on button "View email" at bounding box center [115, 136] width 36 height 9
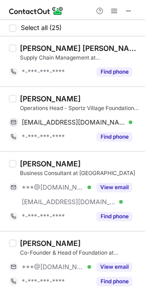
click at [48, 110] on div "[PERSON_NAME] Operations Head - Sportz Village Foundation at [GEOGRAPHIC_DATA]" at bounding box center [80, 103] width 120 height 18
click at [48, 110] on div "Operations Head - Sportz Village Foundation at [GEOGRAPHIC_DATA]" at bounding box center [80, 108] width 120 height 8
click at [48, 99] on div "[PERSON_NAME]" at bounding box center [50, 98] width 61 height 9
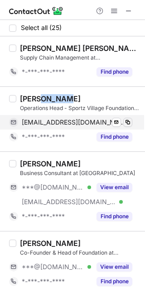
click at [132, 124] on button at bounding box center [128, 122] width 9 height 9
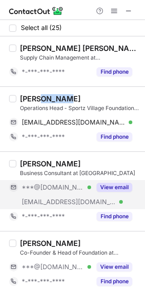
drag, startPoint x: 113, startPoint y: 194, endPoint x: 88, endPoint y: 185, distance: 26.6
click at [113, 194] on div "View email" at bounding box center [111, 187] width 41 height 15
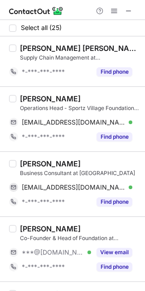
click at [33, 164] on div "[PERSON_NAME]" at bounding box center [50, 163] width 61 height 9
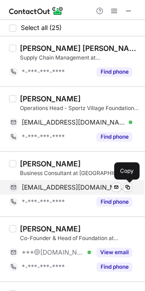
click at [130, 182] on div "[EMAIL_ADDRESS][DOMAIN_NAME] Verified Send email Copy" at bounding box center [71, 187] width 124 height 15
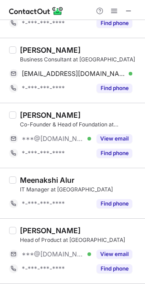
scroll to position [170, 0]
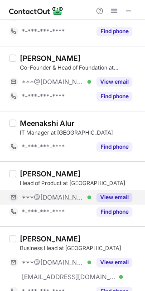
click at [115, 200] on button "View email" at bounding box center [115, 197] width 36 height 9
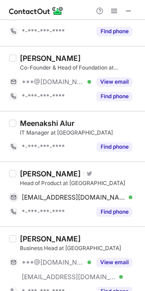
click at [53, 176] on div "[PERSON_NAME]" at bounding box center [50, 173] width 61 height 9
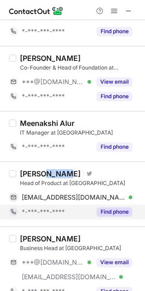
click at [130, 207] on div "Find phone" at bounding box center [111, 212] width 41 height 15
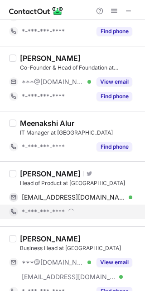
click at [129, 205] on div "*-***-***-****" at bounding box center [71, 212] width 124 height 15
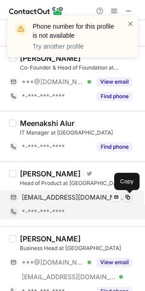
click at [125, 194] on span at bounding box center [128, 197] width 7 height 7
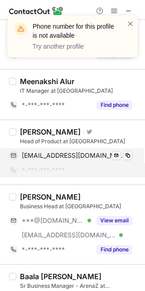
scroll to position [227, 0]
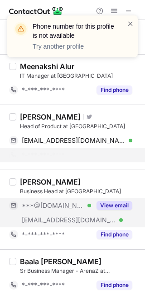
click at [121, 203] on button "View email" at bounding box center [115, 205] width 36 height 9
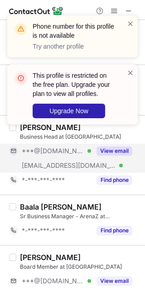
scroll to position [284, 0]
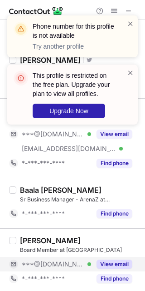
click at [105, 265] on button "View email" at bounding box center [115, 264] width 36 height 9
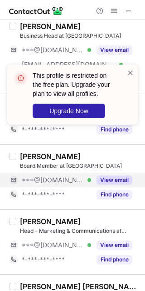
scroll to position [398, 0]
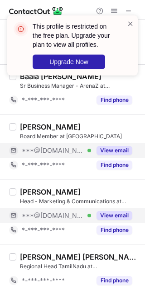
click at [112, 223] on div "View email" at bounding box center [111, 215] width 41 height 15
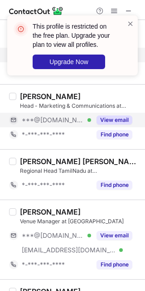
scroll to position [511, 0]
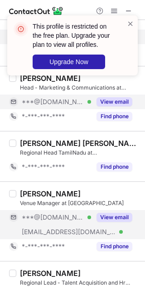
click at [115, 221] on button "View email" at bounding box center [115, 217] width 36 height 9
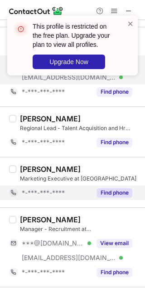
scroll to position [682, 0]
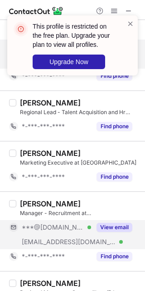
click at [109, 228] on button "View email" at bounding box center [115, 227] width 36 height 9
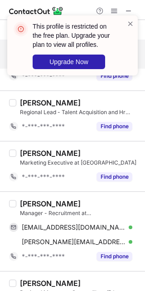
click at [24, 203] on div "[PERSON_NAME]" at bounding box center [50, 203] width 61 height 9
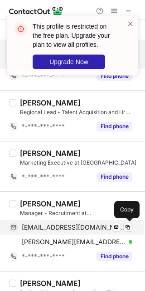
click at [129, 234] on div "[EMAIL_ADDRESS][DOMAIN_NAME] Verified Send email Copy" at bounding box center [71, 227] width 124 height 15
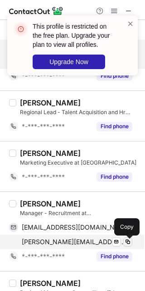
click at [128, 243] on span at bounding box center [128, 241] width 7 height 7
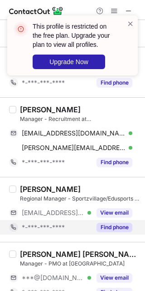
scroll to position [795, 0]
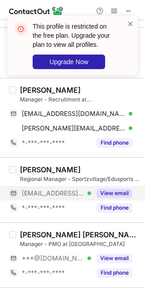
click at [119, 192] on button "View email" at bounding box center [115, 193] width 36 height 9
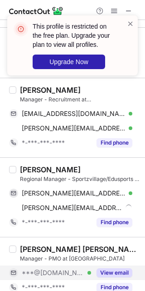
click at [115, 268] on div "View email" at bounding box center [111, 272] width 41 height 15
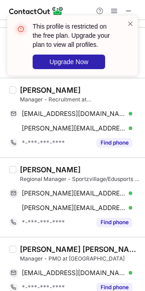
click at [76, 174] on div "[PERSON_NAME]" at bounding box center [80, 169] width 120 height 9
click at [70, 173] on div "[PERSON_NAME]" at bounding box center [50, 169] width 61 height 9
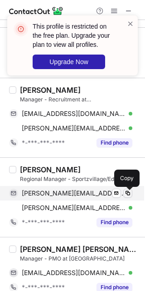
click at [133, 200] on div "[PERSON_NAME][EMAIL_ADDRESS][PERSON_NAME][DOMAIN_NAME] Verified Send email Copy" at bounding box center [71, 193] width 124 height 15
click at [124, 195] on button at bounding box center [128, 193] width 9 height 9
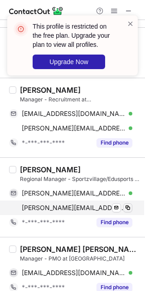
drag, startPoint x: 135, startPoint y: 205, endPoint x: 130, endPoint y: 210, distance: 5.8
click at [133, 209] on div "[PERSON_NAME] Regional Manager - Sportzvillage/Edusports at [GEOGRAPHIC_DATA][P…" at bounding box center [72, 197] width 145 height 80
click at [130, 210] on span at bounding box center [128, 207] width 7 height 7
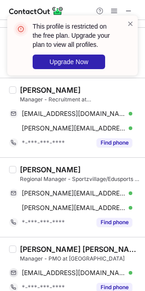
click at [26, 248] on div "[PERSON_NAME] [PERSON_NAME]" at bounding box center [80, 249] width 120 height 9
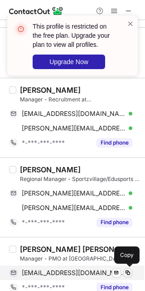
click at [131, 270] on div "[EMAIL_ADDRESS][DOMAIN_NAME] Verified Send email Copy" at bounding box center [71, 272] width 124 height 15
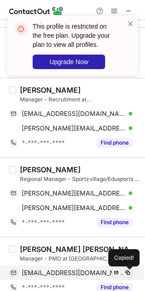
click at [131, 274] on span at bounding box center [128, 272] width 7 height 7
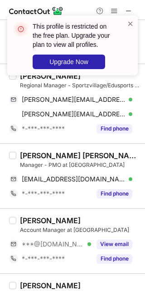
scroll to position [909, 0]
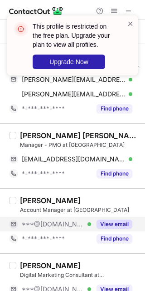
click at [118, 223] on button "View email" at bounding box center [115, 224] width 36 height 9
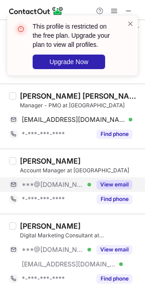
scroll to position [966, 0]
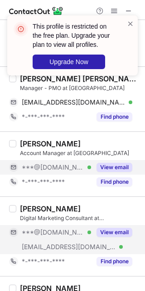
click at [114, 236] on button "View email" at bounding box center [115, 232] width 36 height 9
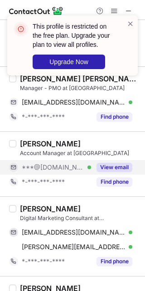
click at [30, 213] on div "[PERSON_NAME]" at bounding box center [50, 208] width 61 height 9
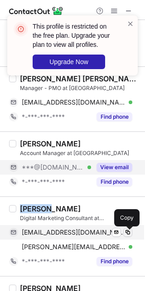
click at [130, 235] on span at bounding box center [128, 232] width 7 height 7
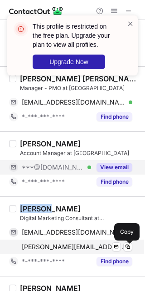
click at [130, 253] on div "[PERSON_NAME][EMAIL_ADDRESS][DOMAIN_NAME] Verified Send email Copy" at bounding box center [71, 247] width 124 height 15
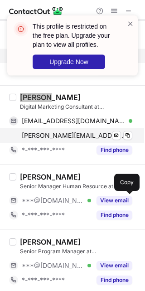
scroll to position [1080, 0]
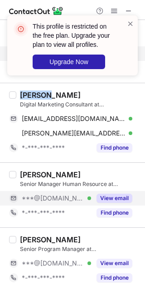
click at [115, 203] on button "View email" at bounding box center [115, 198] width 36 height 9
click at [120, 200] on button "View email" at bounding box center [115, 198] width 36 height 9
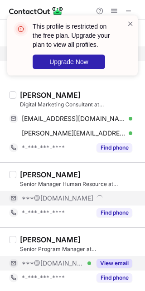
click at [125, 258] on div "View email" at bounding box center [111, 263] width 41 height 15
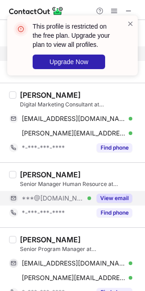
scroll to position [1136, 0]
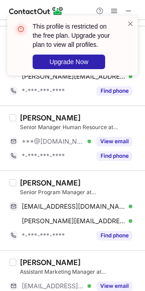
click at [32, 180] on div "[PERSON_NAME]" at bounding box center [50, 182] width 61 height 9
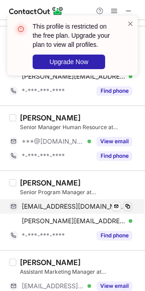
click at [133, 210] on div "[EMAIL_ADDRESS][DOMAIN_NAME] Verified Send email Copy [PERSON_NAME][EMAIL_ADDRE…" at bounding box center [74, 213] width 131 height 29
click at [131, 210] on span at bounding box center [128, 206] width 7 height 7
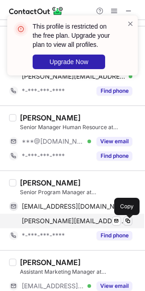
click at [130, 222] on span at bounding box center [128, 220] width 7 height 7
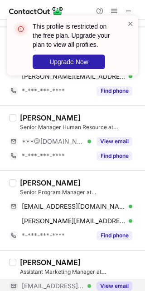
click at [118, 282] on div "View email" at bounding box center [111, 286] width 41 height 15
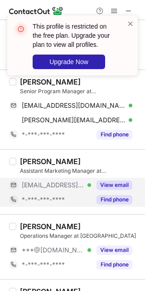
scroll to position [1250, 0]
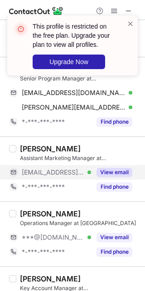
click at [114, 170] on button "View email" at bounding box center [115, 172] width 36 height 9
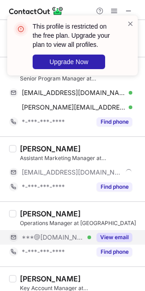
click at [121, 237] on button "View email" at bounding box center [115, 237] width 36 height 9
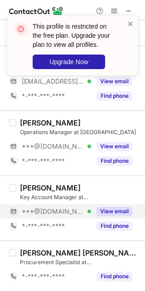
scroll to position [1343, 0]
click at [119, 212] on button "View email" at bounding box center [115, 211] width 36 height 9
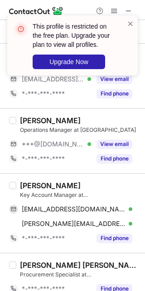
click at [34, 188] on div "[PERSON_NAME]" at bounding box center [50, 185] width 61 height 9
click at [35, 188] on div "[PERSON_NAME]" at bounding box center [50, 185] width 61 height 9
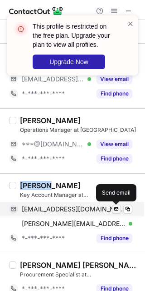
click at [121, 210] on button at bounding box center [116, 209] width 9 height 9
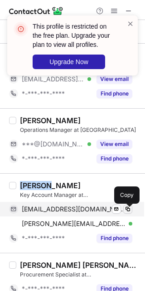
click at [126, 207] on span at bounding box center [128, 208] width 7 height 7
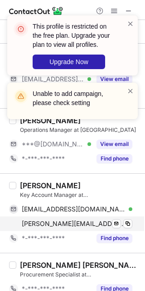
click at [123, 219] on div "[PERSON_NAME][EMAIL_ADDRESS][PERSON_NAME][DOMAIN_NAME] Verified Send email Copy" at bounding box center [71, 223] width 124 height 15
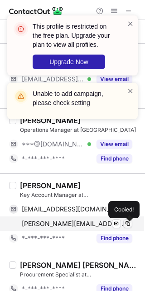
click at [125, 223] on span at bounding box center [128, 223] width 7 height 7
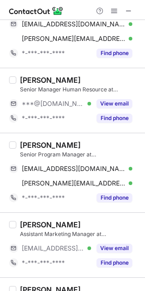
scroll to position [1403, 0]
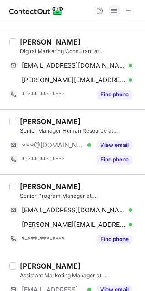
click at [116, 10] on span at bounding box center [114, 10] width 7 height 7
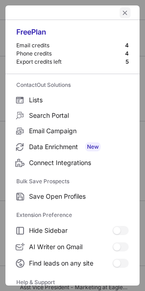
click at [122, 12] on span "left-button" at bounding box center [125, 12] width 7 height 7
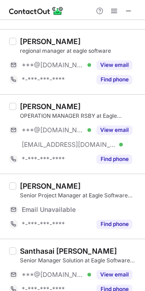
scroll to position [0, 0]
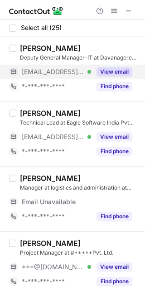
click at [119, 74] on button "View email" at bounding box center [115, 71] width 36 height 9
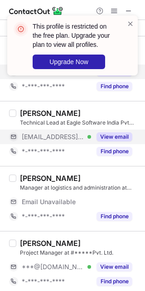
click at [110, 141] on div "View email" at bounding box center [111, 137] width 41 height 15
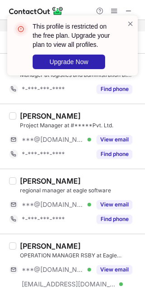
scroll to position [114, 0]
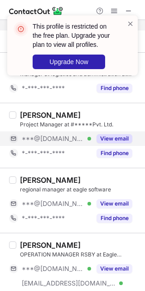
click at [117, 141] on button "View email" at bounding box center [115, 138] width 36 height 9
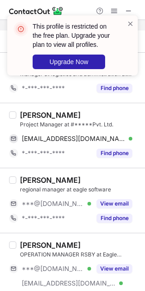
click at [38, 115] on div "[PERSON_NAME]" at bounding box center [50, 114] width 61 height 9
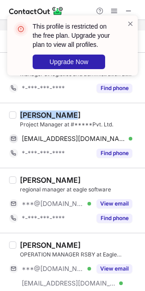
click at [38, 115] on div "[PERSON_NAME]" at bounding box center [50, 114] width 61 height 9
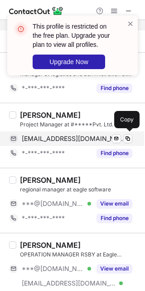
click at [125, 133] on div "[EMAIL_ADDRESS][DOMAIN_NAME] Verified Send email Copy" at bounding box center [71, 138] width 124 height 15
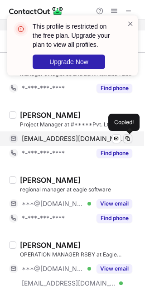
click at [127, 137] on span at bounding box center [128, 138] width 7 height 7
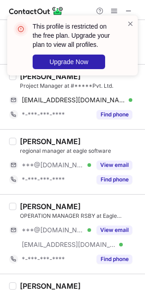
scroll to position [170, 0]
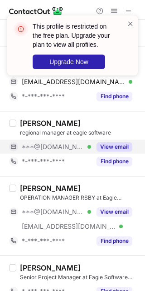
click at [106, 146] on button "View email" at bounding box center [115, 146] width 36 height 9
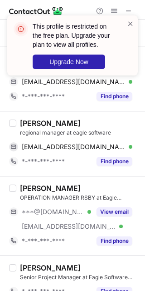
click at [66, 121] on div "[PERSON_NAME]" at bounding box center [50, 123] width 61 height 9
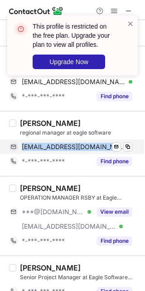
click at [133, 143] on div "[EMAIL_ADDRESS][DOMAIN_NAME] Verified Send email Copy" at bounding box center [71, 147] width 124 height 15
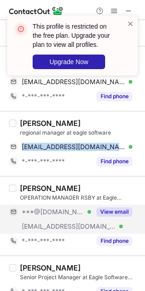
click at [113, 216] on button "View email" at bounding box center [115, 211] width 36 height 9
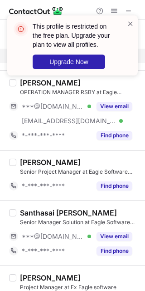
scroll to position [284, 0]
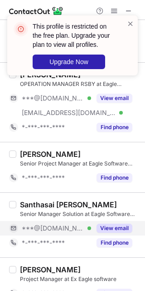
click at [116, 226] on button "View email" at bounding box center [115, 228] width 36 height 9
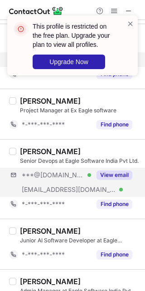
scroll to position [455, 0]
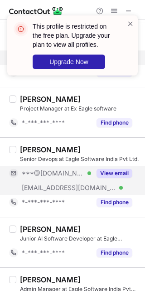
click at [115, 173] on button "View email" at bounding box center [115, 173] width 36 height 9
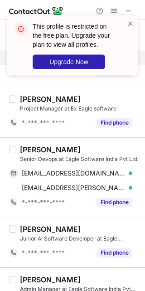
click at [20, 150] on div "[PERSON_NAME]" at bounding box center [50, 149] width 61 height 9
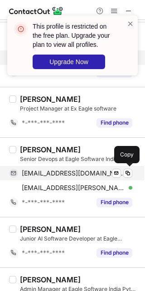
click at [132, 178] on div "[EMAIL_ADDRESS][DOMAIN_NAME] Verified Send email Copy" at bounding box center [71, 173] width 124 height 15
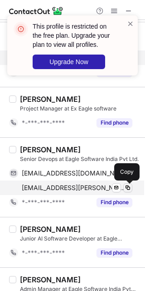
click at [130, 190] on span at bounding box center [128, 187] width 7 height 7
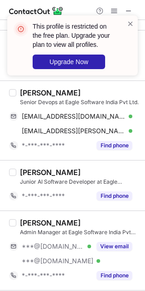
scroll to position [568, 0]
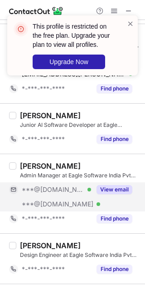
click at [112, 184] on div "View email" at bounding box center [111, 189] width 41 height 15
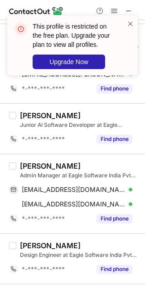
click at [30, 169] on div "[PERSON_NAME]" at bounding box center [50, 165] width 61 height 9
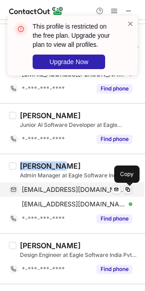
click at [128, 190] on span at bounding box center [128, 189] width 7 height 7
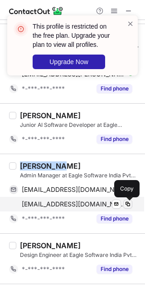
click at [129, 207] on span at bounding box center [128, 203] width 7 height 7
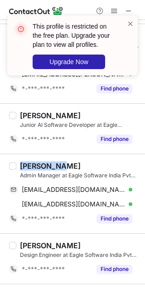
drag, startPoint x: 135, startPoint y: 21, endPoint x: 125, endPoint y: 27, distance: 10.8
click at [135, 22] on div "This profile is restricted on the free plan. Upgrade your plan to view all prof…" at bounding box center [72, 45] width 131 height 60
click at [113, 14] on div "This profile is restricted on the free plan. Upgrade your plan to view all prof…" at bounding box center [72, 48] width 145 height 85
click at [133, 28] on div at bounding box center [130, 45] width 7 height 53
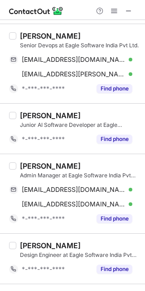
click at [113, 15] on div "This profile is restricted on the free plan. Upgrade your plan to view all prof…" at bounding box center [72, 48] width 145 height 85
click at [114, 11] on span at bounding box center [114, 10] width 7 height 7
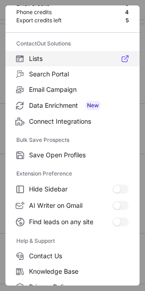
scroll to position [87, 0]
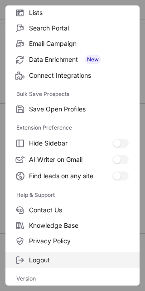
click at [71, 257] on span "Logout" at bounding box center [79, 260] width 100 height 8
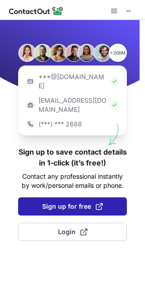
click at [64, 202] on span "Sign up for free" at bounding box center [72, 206] width 61 height 9
click at [69, 197] on button "Sign up for free" at bounding box center [72, 206] width 109 height 18
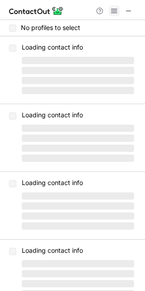
click at [117, 14] on span at bounding box center [114, 10] width 7 height 7
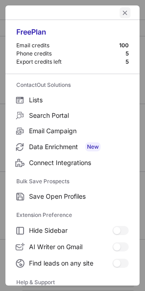
click at [122, 15] on span "left-button" at bounding box center [125, 12] width 7 height 7
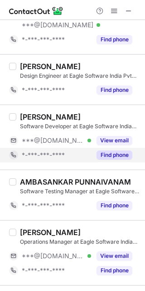
scroll to position [739, 0]
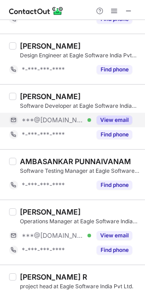
click at [124, 125] on button "View email" at bounding box center [115, 119] width 36 height 9
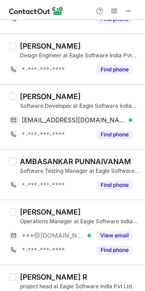
click at [56, 100] on div "[PERSON_NAME]" at bounding box center [50, 96] width 61 height 9
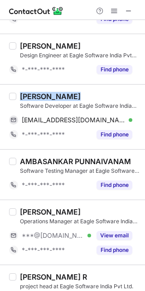
click at [56, 100] on div "[PERSON_NAME]" at bounding box center [50, 96] width 61 height 9
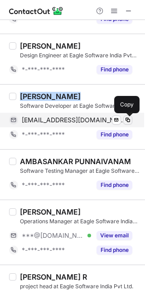
click at [132, 124] on button at bounding box center [128, 119] width 9 height 9
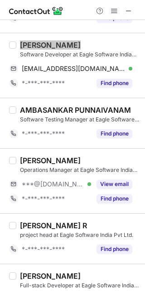
scroll to position [852, 0]
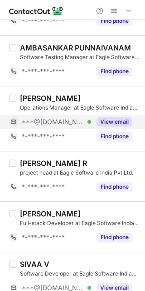
click at [110, 121] on button "View email" at bounding box center [115, 121] width 36 height 9
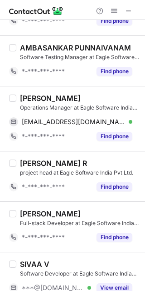
click at [51, 100] on div "[PERSON_NAME]" at bounding box center [50, 98] width 61 height 9
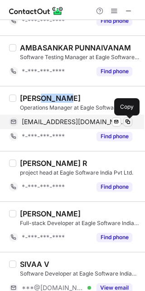
click at [127, 126] on button at bounding box center [128, 121] width 9 height 9
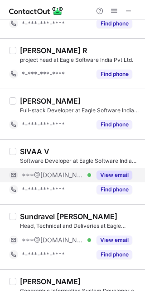
scroll to position [966, 0]
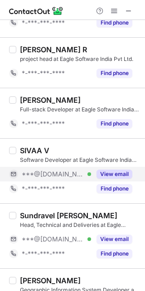
click at [107, 175] on button "View email" at bounding box center [115, 174] width 36 height 9
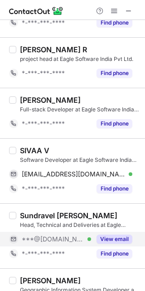
click at [115, 237] on button "View email" at bounding box center [115, 239] width 36 height 9
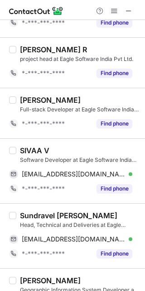
click at [30, 152] on div "SIVAA V" at bounding box center [35, 150] width 30 height 9
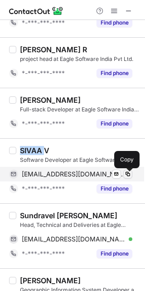
click at [127, 178] on span at bounding box center [128, 173] width 7 height 7
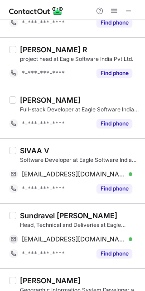
click at [101, 216] on div "Sundravel [PERSON_NAME]" at bounding box center [69, 215] width 98 height 9
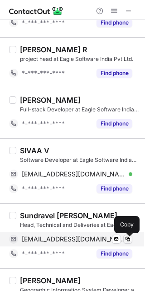
click at [126, 243] on span at bounding box center [128, 238] width 7 height 7
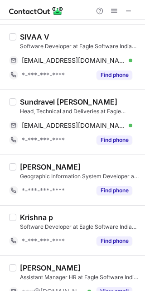
scroll to position [1136, 0]
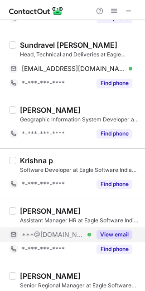
click at [106, 233] on button "View email" at bounding box center [115, 234] width 36 height 9
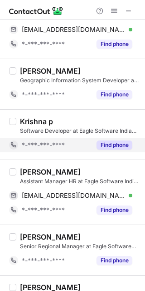
scroll to position [1193, 0]
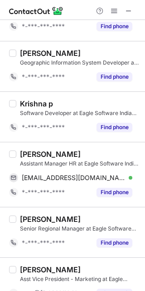
click at [60, 155] on div "[PERSON_NAME]" at bounding box center [50, 154] width 61 height 9
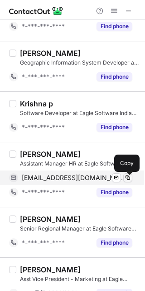
drag, startPoint x: 128, startPoint y: 177, endPoint x: 124, endPoint y: 182, distance: 5.8
click at [128, 177] on span at bounding box center [128, 177] width 7 height 7
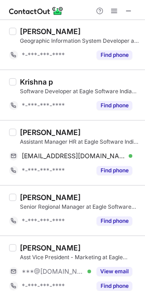
scroll to position [1226, 0]
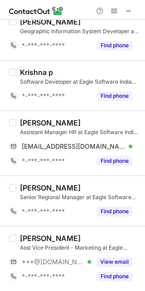
drag, startPoint x: 109, startPoint y: 259, endPoint x: 135, endPoint y: 230, distance: 38.6
click at [115, 258] on button "View email" at bounding box center [115, 261] width 36 height 9
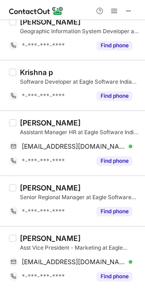
click at [37, 242] on div "[PERSON_NAME]" at bounding box center [50, 238] width 61 height 9
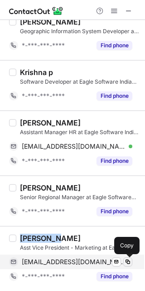
click at [125, 262] on span at bounding box center [128, 261] width 7 height 7
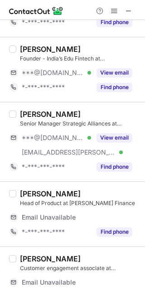
scroll to position [0, 0]
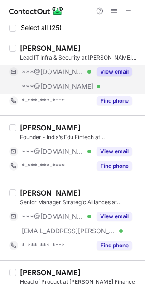
click at [115, 66] on div "View email" at bounding box center [111, 72] width 41 height 15
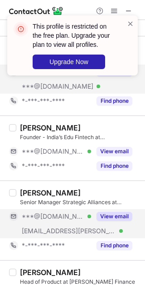
click at [111, 215] on button "View email" at bounding box center [115, 216] width 36 height 9
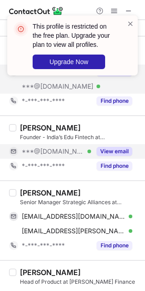
scroll to position [57, 0]
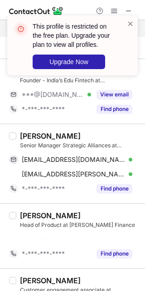
click at [53, 138] on div "[PERSON_NAME]" at bounding box center [50, 135] width 61 height 9
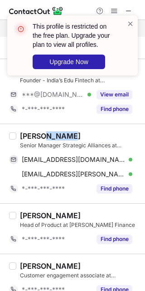
click at [54, 138] on div "[PERSON_NAME]" at bounding box center [50, 135] width 61 height 9
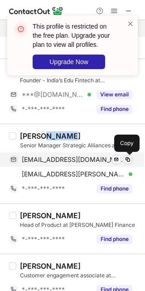
drag, startPoint x: 128, startPoint y: 162, endPoint x: 131, endPoint y: 158, distance: 4.9
click at [128, 162] on span at bounding box center [128, 159] width 7 height 7
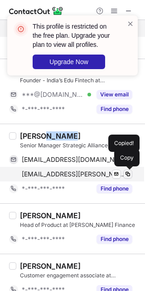
click at [128, 178] on button at bounding box center [128, 174] width 9 height 9
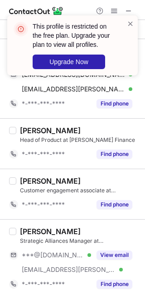
scroll to position [170, 0]
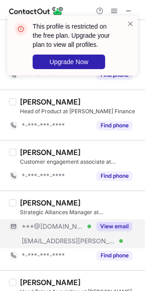
click at [107, 228] on button "View email" at bounding box center [115, 226] width 36 height 9
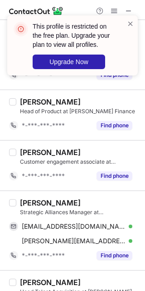
click at [62, 207] on div "[PERSON_NAME]" at bounding box center [50, 202] width 61 height 9
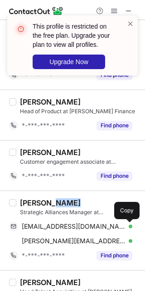
drag, startPoint x: 130, startPoint y: 224, endPoint x: 141, endPoint y: 211, distance: 16.8
click at [130, 224] on span at bounding box center [128, 226] width 7 height 7
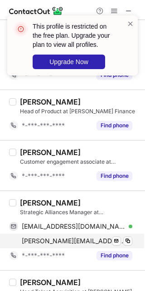
click at [126, 247] on div "[PERSON_NAME] Strategic Alliances Manager at [PERSON_NAME] Finance [EMAIL_ADDRE…" at bounding box center [78, 230] width 124 height 65
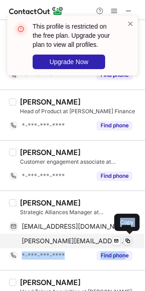
click at [126, 244] on span at bounding box center [128, 240] width 7 height 7
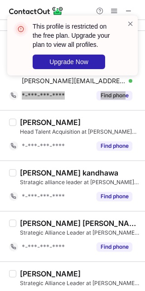
scroll to position [398, 0]
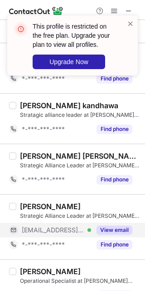
click at [114, 231] on button "View email" at bounding box center [115, 229] width 36 height 9
click at [67, 209] on div "[PERSON_NAME]" at bounding box center [50, 206] width 61 height 9
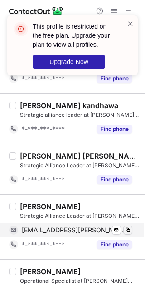
drag, startPoint x: 135, startPoint y: 225, endPoint x: 128, endPoint y: 230, distance: 8.7
click at [130, 230] on div "[EMAIL_ADDRESS][PERSON_NAME][DOMAIN_NAME] Verified Send email Copy" at bounding box center [71, 230] width 124 height 15
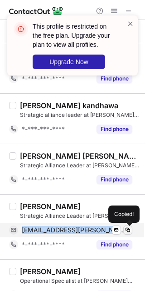
click at [128, 230] on span at bounding box center [128, 229] width 7 height 7
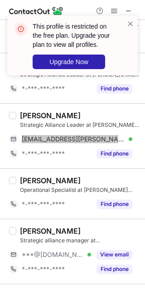
scroll to position [511, 0]
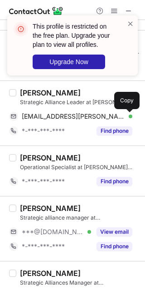
click at [110, 224] on div "[PERSON_NAME] Strategic alliance manager at [PERSON_NAME] Finance ***@[DOMAIN_N…" at bounding box center [78, 229] width 124 height 50
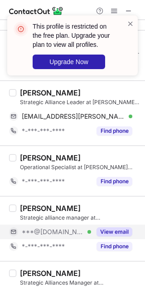
click at [110, 234] on button "View email" at bounding box center [115, 231] width 36 height 9
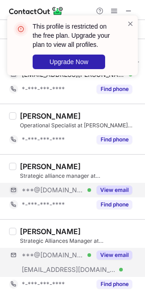
scroll to position [625, 0]
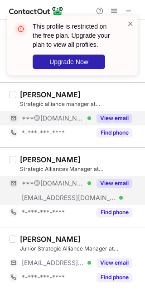
click at [120, 185] on button "View email" at bounding box center [115, 183] width 36 height 9
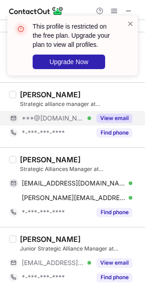
click at [62, 160] on div "[PERSON_NAME]" at bounding box center [50, 159] width 61 height 9
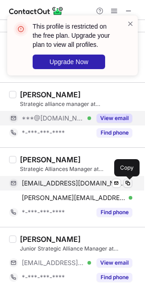
click at [132, 185] on button at bounding box center [128, 183] width 9 height 9
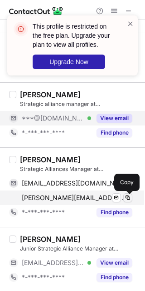
click at [124, 201] on button at bounding box center [128, 197] width 9 height 9
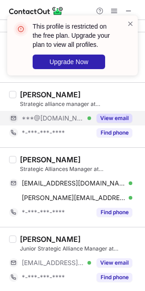
click at [119, 253] on div "Junior Strategic Alliance Manager at [PERSON_NAME] Finance" at bounding box center [80, 249] width 120 height 8
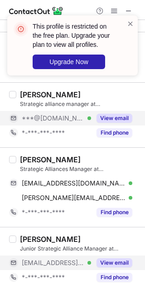
click at [119, 257] on div "View email" at bounding box center [111, 262] width 41 height 15
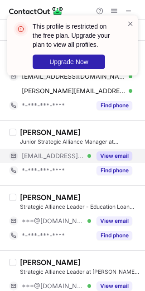
scroll to position [739, 0]
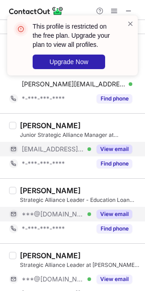
click at [108, 219] on button "View email" at bounding box center [115, 214] width 36 height 9
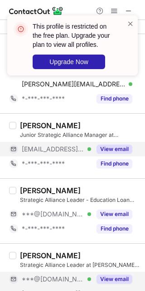
click at [105, 278] on button "View email" at bounding box center [115, 279] width 36 height 9
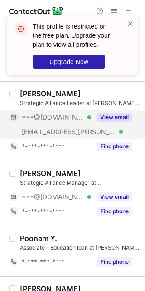
scroll to position [909, 0]
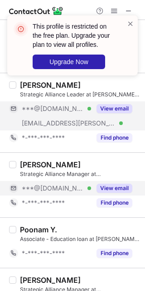
click at [110, 190] on button "View email" at bounding box center [115, 188] width 36 height 9
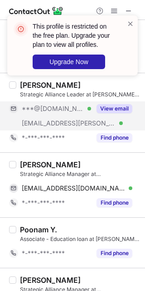
click at [76, 167] on div "[PERSON_NAME]" at bounding box center [50, 164] width 61 height 9
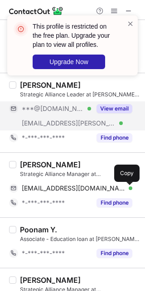
drag, startPoint x: 126, startPoint y: 191, endPoint x: 142, endPoint y: 196, distance: 16.1
click at [126, 191] on span at bounding box center [128, 188] width 7 height 7
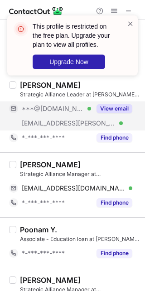
scroll to position [966, 0]
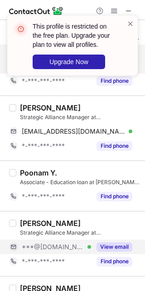
click at [124, 241] on div "View email" at bounding box center [111, 247] width 41 height 15
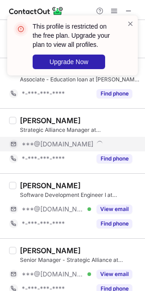
scroll to position [1080, 0]
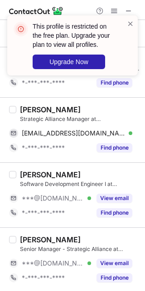
click at [29, 106] on div "[PERSON_NAME] Strategic Alliance Manager at [PERSON_NAME] Finance [EMAIL_ADDRES…" at bounding box center [72, 129] width 145 height 65
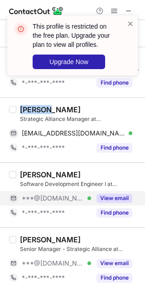
click at [119, 196] on button "View email" at bounding box center [115, 198] width 36 height 9
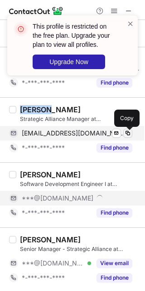
click at [125, 132] on span at bounding box center [128, 133] width 7 height 7
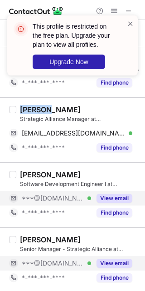
click at [119, 268] on button "View email" at bounding box center [115, 263] width 36 height 9
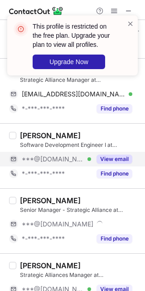
scroll to position [1136, 0]
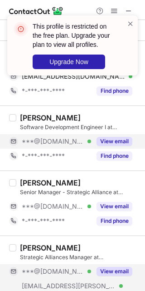
click at [110, 276] on button "View email" at bounding box center [115, 271] width 36 height 9
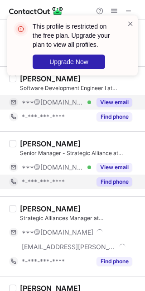
scroll to position [1193, 0]
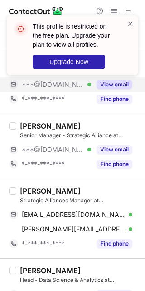
click at [58, 189] on div "[PERSON_NAME]" at bounding box center [50, 190] width 61 height 9
click at [42, 195] on div "[PERSON_NAME]" at bounding box center [50, 190] width 61 height 9
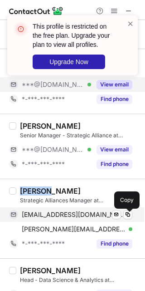
drag, startPoint x: 126, startPoint y: 216, endPoint x: 135, endPoint y: 218, distance: 9.4
click at [126, 216] on span at bounding box center [128, 214] width 7 height 7
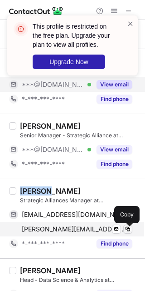
click at [128, 231] on span at bounding box center [128, 228] width 7 height 7
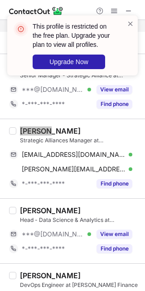
scroll to position [1307, 0]
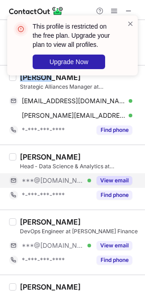
click at [114, 180] on button "View email" at bounding box center [115, 180] width 36 height 9
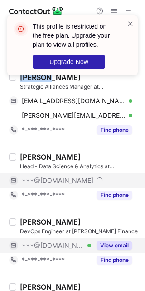
click at [115, 250] on button "View email" at bounding box center [115, 245] width 36 height 9
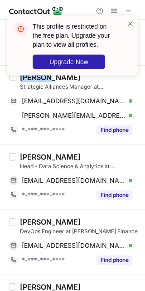
click at [54, 161] on div "[PERSON_NAME]" at bounding box center [50, 156] width 61 height 9
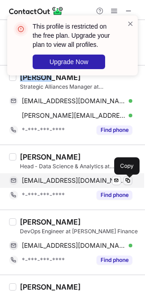
click at [127, 183] on span at bounding box center [128, 180] width 7 height 7
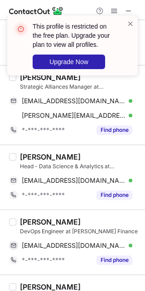
click at [65, 224] on div "[PERSON_NAME]" at bounding box center [50, 221] width 61 height 9
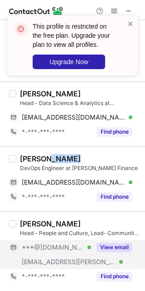
click at [116, 252] on div "View email" at bounding box center [111, 247] width 41 height 15
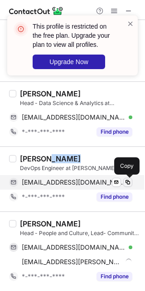
click at [127, 180] on span at bounding box center [128, 182] width 7 height 7
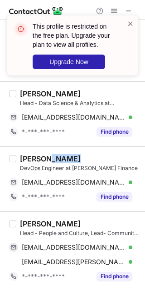
click at [35, 226] on div "[PERSON_NAME]" at bounding box center [50, 223] width 61 height 9
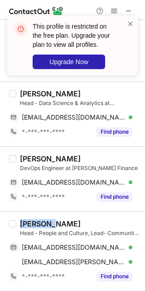
click at [35, 225] on div "[PERSON_NAME]" at bounding box center [50, 223] width 61 height 9
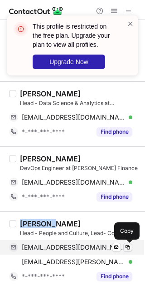
click at [128, 250] on span at bounding box center [128, 247] width 7 height 7
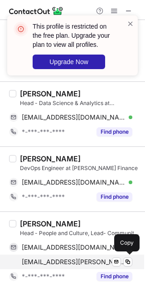
click at [130, 267] on div "[EMAIL_ADDRESS][PERSON_NAME][DOMAIN_NAME] Verified Send email Copy" at bounding box center [71, 262] width 124 height 15
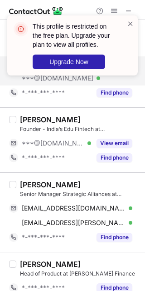
scroll to position [0, 0]
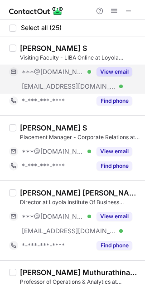
drag, startPoint x: 119, startPoint y: 74, endPoint x: 116, endPoint y: 117, distance: 42.8
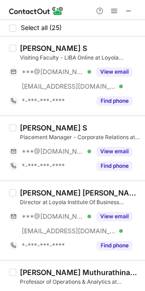
click at [119, 74] on button "View email" at bounding box center [115, 71] width 36 height 9
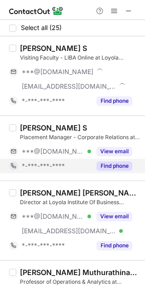
drag, startPoint x: 116, startPoint y: 117, endPoint x: 119, endPoint y: 169, distance: 51.9
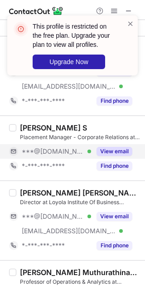
drag, startPoint x: 119, startPoint y: 169, endPoint x: 107, endPoint y: 148, distance: 23.6
click at [107, 148] on button "View email" at bounding box center [115, 151] width 36 height 9
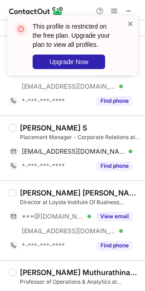
click at [128, 25] on span at bounding box center [130, 23] width 7 height 9
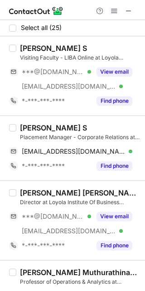
click at [29, 121] on div "[PERSON_NAME] S Placement Manager - Corporate Relations at Loyola Institute Of …" at bounding box center [72, 147] width 145 height 65
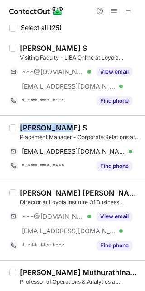
click at [29, 121] on div "[PERSON_NAME] S Placement Manager - Corporate Relations at Loyola Institute Of …" at bounding box center [72, 147] width 145 height 65
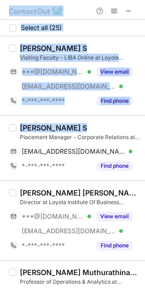
click at [145, 119] on html "Select all (25) [PERSON_NAME] Visiting Faculty - LIBA Online at [GEOGRAPHIC_DAT…" at bounding box center [72, 145] width 145 height 291
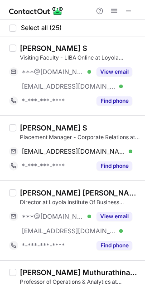
click at [26, 122] on div "[PERSON_NAME] S Placement Manager - Corporate Relations at Loyola Institute Of …" at bounding box center [72, 147] width 145 height 65
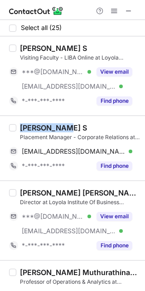
click at [26, 122] on div "[PERSON_NAME] S Placement Manager - Corporate Relations at Loyola Institute Of …" at bounding box center [72, 147] width 145 height 65
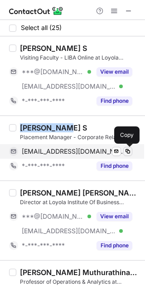
click at [129, 152] on span at bounding box center [128, 151] width 7 height 7
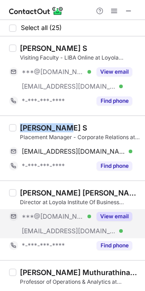
click at [114, 219] on button "View email" at bounding box center [115, 216] width 36 height 9
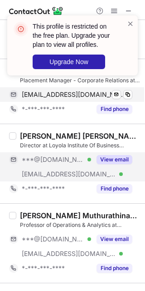
scroll to position [114, 0]
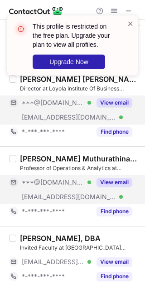
click at [114, 182] on button "View email" at bounding box center [115, 182] width 36 height 9
click at [95, 180] on div "View email" at bounding box center [111, 182] width 41 height 15
drag, startPoint x: 103, startPoint y: 260, endPoint x: 100, endPoint y: 252, distance: 7.8
click at [103, 260] on button "View email" at bounding box center [115, 261] width 36 height 9
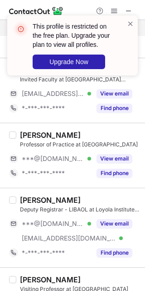
scroll to position [284, 0]
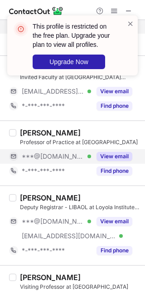
click at [110, 155] on button "View email" at bounding box center [115, 156] width 36 height 9
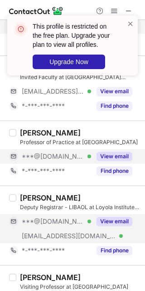
click at [114, 228] on div "View email" at bounding box center [111, 221] width 41 height 15
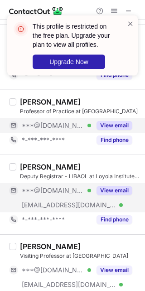
scroll to position [341, 0]
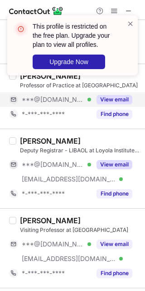
click at [118, 165] on button "View email" at bounding box center [115, 164] width 36 height 9
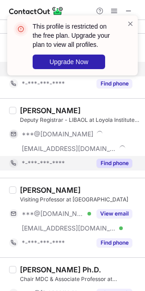
scroll to position [398, 0]
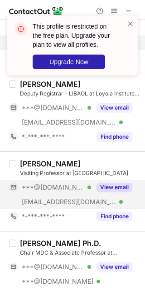
click at [116, 186] on button "View email" at bounding box center [115, 187] width 36 height 9
click at [130, 28] on div at bounding box center [130, 45] width 7 height 53
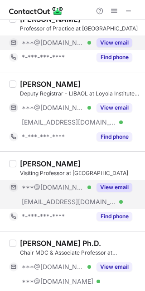
click at [115, 13] on div "This profile is restricted on the free plan. Upgrade your plan to view all prof…" at bounding box center [72, 48] width 145 height 85
click at [115, 13] on div "This profile is restricted on the free plan. Upgrade your plan to view all prof…" at bounding box center [72, 15] width 145 height 18
click at [115, 13] on span at bounding box center [114, 10] width 7 height 7
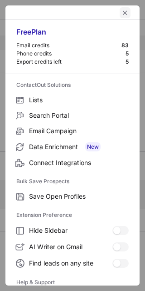
click at [122, 13] on span "left-button" at bounding box center [125, 12] width 7 height 7
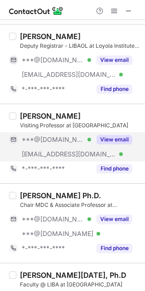
scroll to position [511, 0]
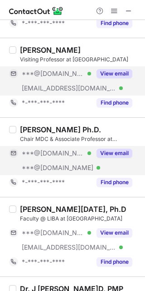
click at [114, 148] on div "View email" at bounding box center [111, 153] width 41 height 15
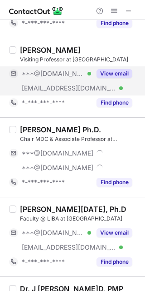
click at [28, 135] on div "Chair MDC & Associate Professor at [GEOGRAPHIC_DATA] Administration" at bounding box center [80, 139] width 120 height 8
click at [26, 128] on div "[PERSON_NAME] Ph.D." at bounding box center [60, 129] width 81 height 9
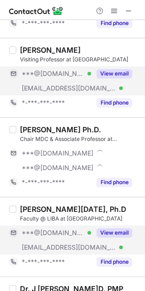
click at [114, 242] on div "***@[DOMAIN_NAME] Verified [EMAIL_ADDRESS][DOMAIN_NAME] Verified View email" at bounding box center [74, 239] width 131 height 29
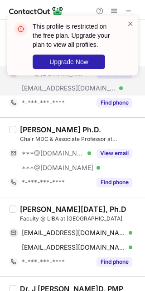
click at [37, 210] on div "[PERSON_NAME][DATE], Ph.D" at bounding box center [73, 209] width 107 height 9
click at [65, 207] on div "[PERSON_NAME][DATE], Ph.D" at bounding box center [73, 209] width 107 height 9
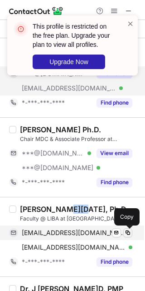
click at [125, 235] on span at bounding box center [128, 232] width 7 height 7
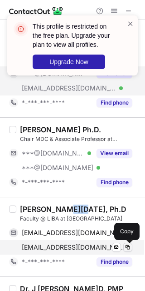
drag, startPoint x: 124, startPoint y: 249, endPoint x: 130, endPoint y: 244, distance: 8.1
click at [124, 249] on button at bounding box center [128, 247] width 9 height 9
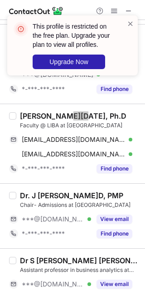
scroll to position [625, 0]
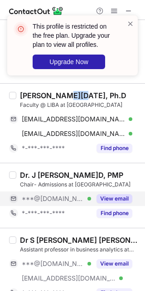
click at [111, 199] on button "View email" at bounding box center [115, 198] width 36 height 9
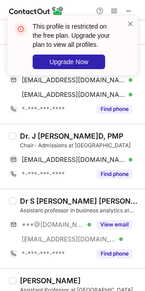
scroll to position [682, 0]
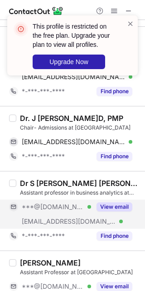
click at [112, 207] on button "View email" at bounding box center [115, 206] width 36 height 9
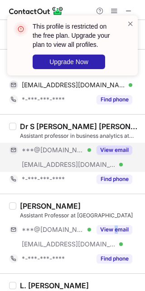
click at [117, 222] on div "[PERSON_NAME] Assistant Professor at [GEOGRAPHIC_DATA] Of Business Administrati…" at bounding box center [78, 233] width 124 height 65
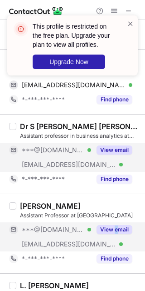
click at [118, 231] on button "View email" at bounding box center [115, 229] width 36 height 9
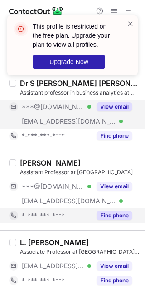
scroll to position [852, 0]
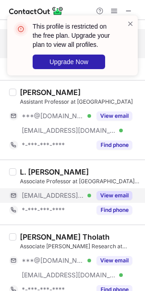
click at [104, 196] on button "View email" at bounding box center [115, 195] width 36 height 9
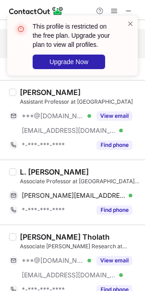
click at [89, 170] on div "L. [PERSON_NAME]" at bounding box center [54, 171] width 69 height 9
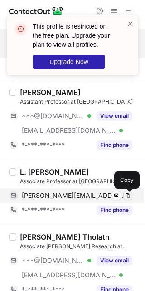
click at [126, 200] on button at bounding box center [128, 195] width 9 height 9
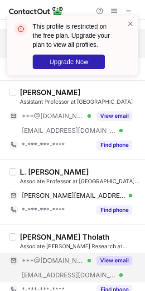
click at [114, 258] on button "View email" at bounding box center [115, 260] width 36 height 9
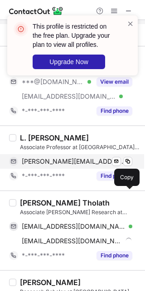
scroll to position [909, 0]
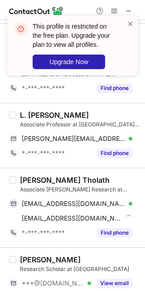
click at [33, 177] on div "[PERSON_NAME] Tholath" at bounding box center [65, 179] width 90 height 9
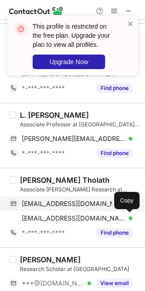
click at [120, 200] on div "[EMAIL_ADDRESS][DOMAIN_NAME] Verified Send email Copy" at bounding box center [71, 203] width 124 height 15
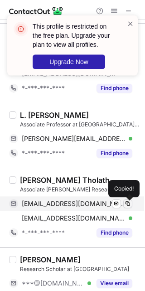
click at [125, 205] on span at bounding box center [128, 203] width 7 height 7
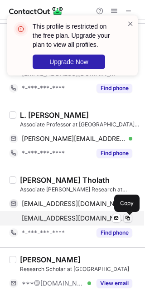
click at [130, 219] on span at bounding box center [128, 218] width 7 height 7
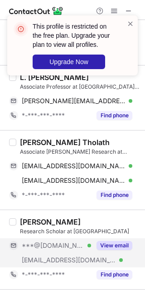
scroll to position [966, 0]
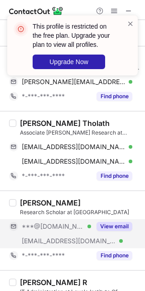
click at [109, 234] on div "View email" at bounding box center [111, 226] width 41 height 15
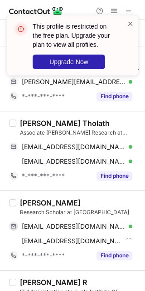
click at [61, 204] on div "[PERSON_NAME]" at bounding box center [50, 202] width 61 height 9
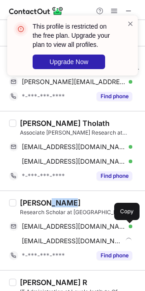
drag, startPoint x: 128, startPoint y: 228, endPoint x: 144, endPoint y: 222, distance: 17.1
click at [128, 228] on span at bounding box center [128, 226] width 7 height 7
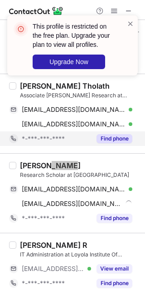
scroll to position [1023, 0]
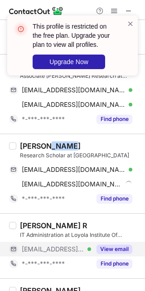
drag, startPoint x: 120, startPoint y: 254, endPoint x: 113, endPoint y: 251, distance: 7.2
click at [120, 254] on button "View email" at bounding box center [115, 249] width 36 height 9
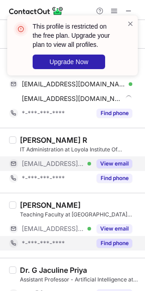
scroll to position [1136, 0]
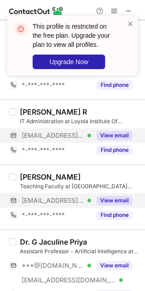
click at [115, 207] on div "View email" at bounding box center [111, 200] width 41 height 15
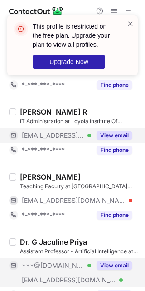
click at [105, 266] on button "View email" at bounding box center [115, 265] width 36 height 9
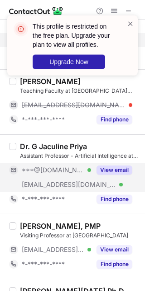
scroll to position [1250, 0]
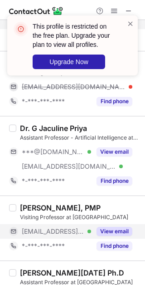
click at [103, 230] on button "View email" at bounding box center [115, 231] width 36 height 9
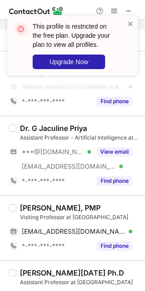
click at [26, 210] on div "[PERSON_NAME], PMP" at bounding box center [60, 207] width 81 height 9
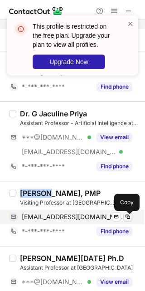
click at [125, 220] on span at bounding box center [128, 216] width 7 height 7
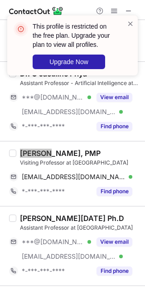
scroll to position [1307, 0]
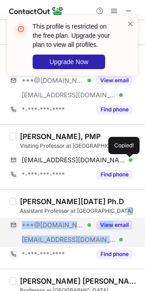
click at [114, 217] on div "[PERSON_NAME][DATE] Ph.D Assistant Professor at [GEOGRAPHIC_DATA] Of Business A…" at bounding box center [78, 229] width 124 height 65
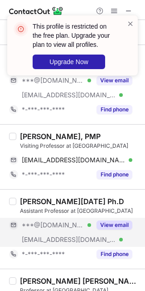
click at [116, 223] on div "View email" at bounding box center [111, 225] width 41 height 15
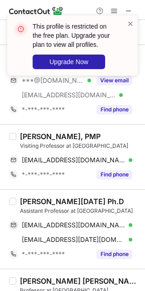
click at [35, 206] on div "[PERSON_NAME][DATE] Ph.D" at bounding box center [72, 201] width 105 height 9
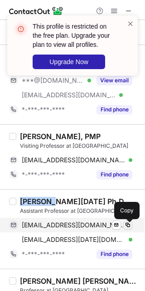
click at [125, 230] on button at bounding box center [128, 224] width 9 height 9
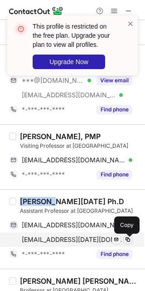
click at [129, 242] on span at bounding box center [128, 239] width 7 height 7
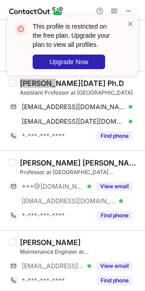
scroll to position [1419, 0]
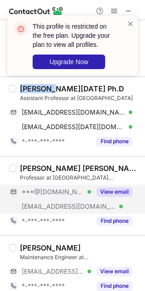
click at [115, 196] on button "View email" at bounding box center [115, 191] width 36 height 9
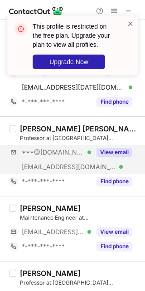
scroll to position [1476, 0]
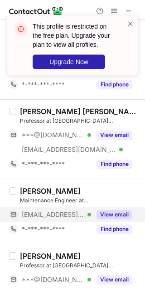
click at [109, 214] on button "View email" at bounding box center [115, 214] width 36 height 9
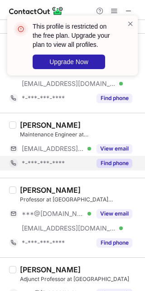
scroll to position [1590, 0]
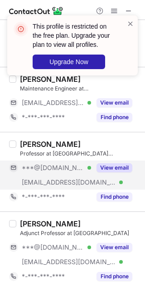
click at [112, 171] on button "View email" at bounding box center [115, 167] width 36 height 9
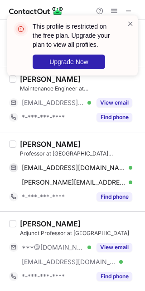
click at [34, 140] on div "[PERSON_NAME]" at bounding box center [50, 144] width 61 height 9
drag, startPoint x: 115, startPoint y: 246, endPoint x: 134, endPoint y: 162, distance: 86.7
click at [115, 246] on button "View email" at bounding box center [115, 247] width 36 height 9
click at [133, 167] on div "[EMAIL_ADDRESS][DOMAIN_NAME] Verified Send email Copy [PERSON_NAME][EMAIL_ADDRE…" at bounding box center [74, 174] width 131 height 29
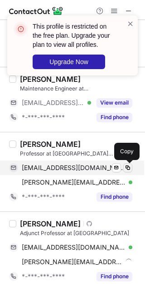
click at [130, 167] on span at bounding box center [128, 167] width 7 height 7
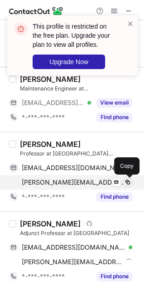
click at [130, 182] on span at bounding box center [128, 182] width 7 height 7
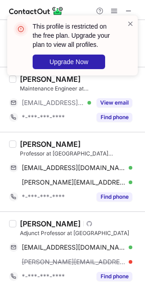
click at [30, 222] on div "[PERSON_NAME]" at bounding box center [50, 223] width 61 height 9
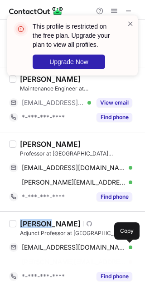
click at [124, 248] on div "[PERSON_NAME] profile Adjunct Professor at [GEOGRAPHIC_DATA] Administration [EM…" at bounding box center [78, 251] width 124 height 65
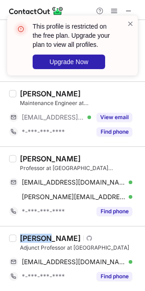
click at [41, 237] on div "[PERSON_NAME]" at bounding box center [50, 238] width 61 height 9
click at [39, 240] on div "[PERSON_NAME]" at bounding box center [50, 238] width 61 height 9
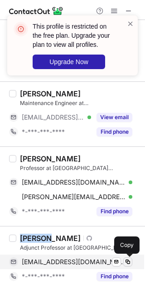
click at [125, 264] on span at bounding box center [128, 261] width 7 height 7
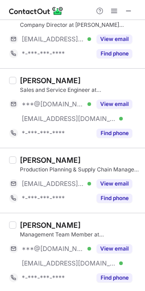
scroll to position [57, 0]
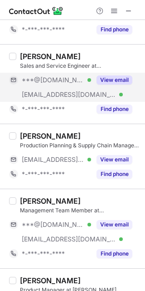
click at [103, 76] on button "View email" at bounding box center [115, 79] width 36 height 9
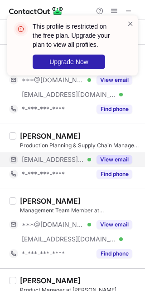
click at [108, 161] on button "View email" at bounding box center [115, 159] width 36 height 9
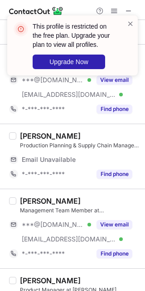
click at [68, 136] on div "[PERSON_NAME]" at bounding box center [50, 135] width 61 height 9
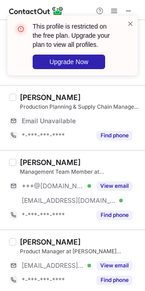
scroll to position [114, 0]
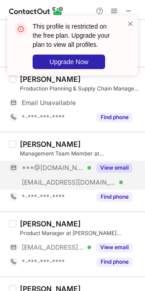
click at [98, 167] on button "View email" at bounding box center [115, 167] width 36 height 9
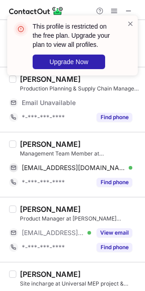
click at [61, 139] on div "[PERSON_NAME] Management Team Member at [PERSON_NAME] INTERNATIONAL [EMAIL_ADDR…" at bounding box center [72, 164] width 145 height 65
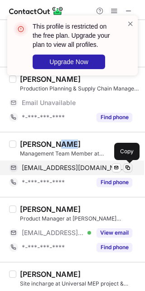
click at [130, 168] on span at bounding box center [128, 167] width 7 height 7
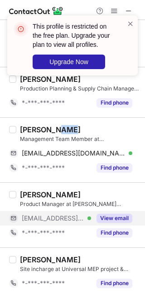
click at [123, 221] on button "View email" at bounding box center [115, 218] width 36 height 9
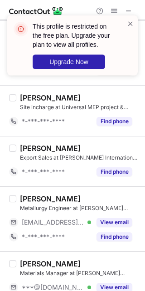
scroll to position [284, 0]
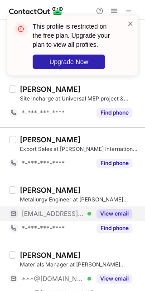
click at [111, 212] on button "View email" at bounding box center [115, 213] width 36 height 9
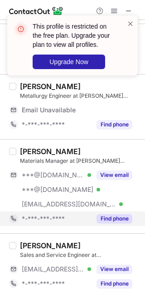
scroll to position [398, 0]
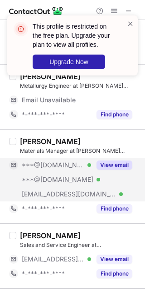
click at [116, 160] on button "View email" at bounding box center [115, 164] width 36 height 9
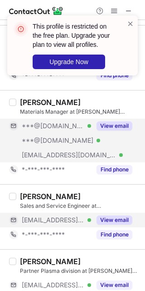
scroll to position [455, 0]
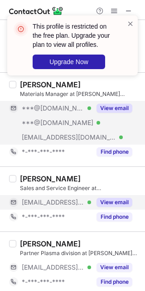
click at [114, 205] on button "View email" at bounding box center [115, 202] width 36 height 9
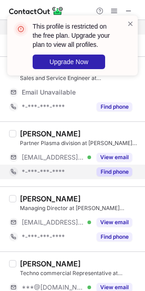
scroll to position [568, 0]
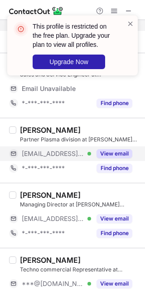
click at [112, 155] on button "View email" at bounding box center [115, 153] width 36 height 9
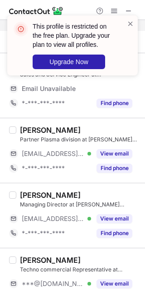
drag, startPoint x: 105, startPoint y: 216, endPoint x: 91, endPoint y: 195, distance: 25.7
click at [105, 217] on button "View email" at bounding box center [115, 218] width 36 height 9
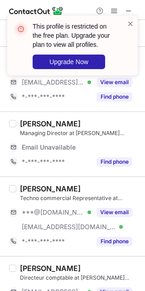
scroll to position [610, 0]
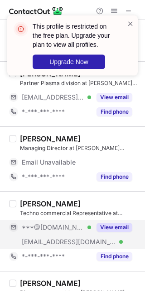
click at [100, 230] on button "View email" at bounding box center [115, 227] width 36 height 9
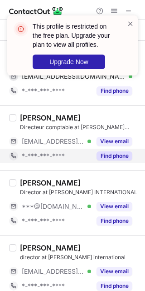
scroll to position [766, 0]
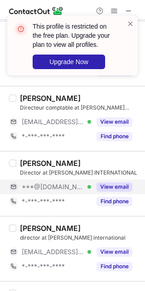
click at [116, 189] on button "View email" at bounding box center [115, 186] width 36 height 9
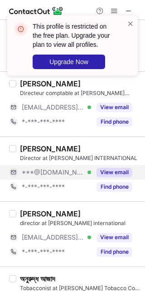
click at [117, 176] on button "View email" at bounding box center [115, 172] width 36 height 9
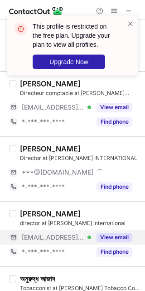
click at [110, 232] on div "View email" at bounding box center [111, 237] width 41 height 15
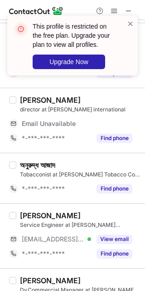
scroll to position [936, 0]
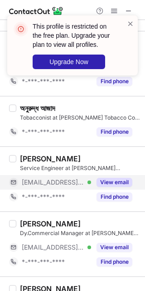
click at [116, 183] on button "View email" at bounding box center [115, 182] width 36 height 9
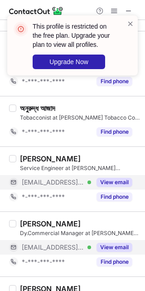
click at [113, 251] on button "View email" at bounding box center [115, 247] width 36 height 9
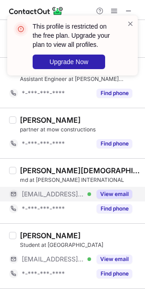
scroll to position [1164, 0]
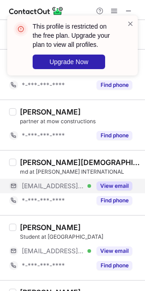
click at [119, 185] on button "View email" at bounding box center [115, 185] width 36 height 9
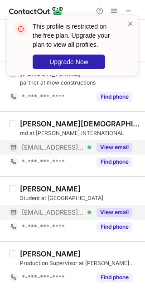
scroll to position [1205, 0]
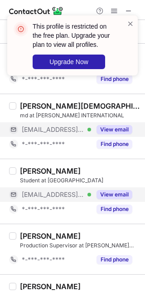
click at [110, 190] on div "View email" at bounding box center [111, 194] width 41 height 15
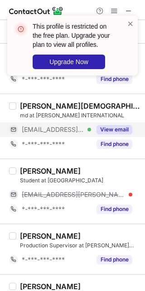
click at [128, 196] on div "[EMAIL_ADDRESS][PERSON_NAME][DOMAIN_NAME]" at bounding box center [77, 194] width 111 height 8
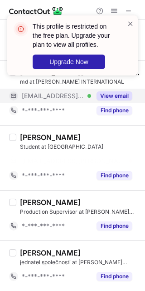
scroll to position [1212, 0]
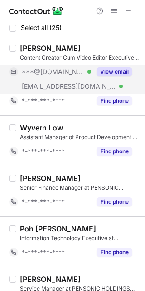
click at [120, 73] on button "View email" at bounding box center [115, 71] width 36 height 9
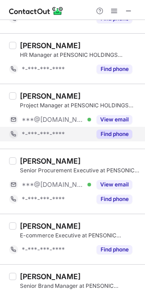
scroll to position [455, 0]
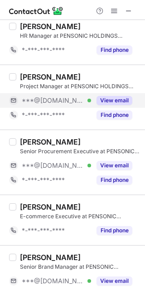
click at [114, 94] on div "View email" at bounding box center [111, 100] width 41 height 15
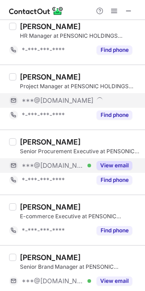
click at [114, 166] on button "View email" at bounding box center [115, 165] width 36 height 9
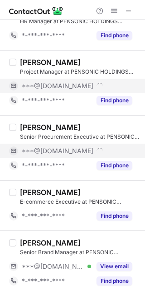
scroll to position [440, 0]
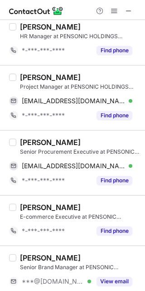
click at [35, 76] on div "[PERSON_NAME]" at bounding box center [50, 77] width 61 height 9
copy div "[PERSON_NAME]"
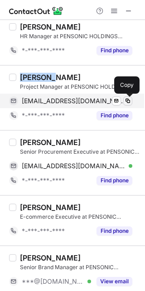
click at [131, 104] on span at bounding box center [128, 100] width 7 height 7
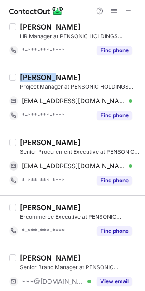
click at [30, 140] on div "[PERSON_NAME]" at bounding box center [50, 142] width 61 height 9
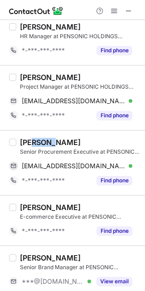
click at [31, 141] on div "[PERSON_NAME]" at bounding box center [50, 142] width 61 height 9
drag, startPoint x: 31, startPoint y: 141, endPoint x: 24, endPoint y: 127, distance: 15.5
click at [24, 127] on div "[PERSON_NAME] Project Manager at PENSONIC HOLDINGS BERHAD [EMAIL_ADDRESS][DOMAI…" at bounding box center [72, 97] width 145 height 65
click at [41, 138] on div "[PERSON_NAME]" at bounding box center [50, 142] width 61 height 9
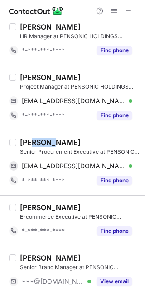
copy div "SHAN"
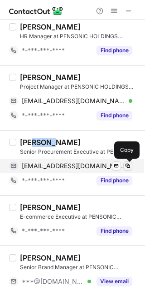
click at [132, 169] on button at bounding box center [128, 165] width 9 height 9
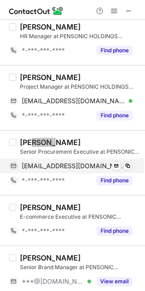
scroll to position [553, 0]
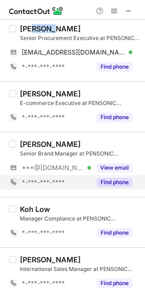
drag, startPoint x: 116, startPoint y: 169, endPoint x: 118, endPoint y: 176, distance: 8.1
click at [116, 169] on button "View email" at bounding box center [115, 167] width 36 height 9
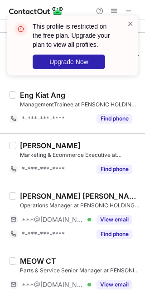
scroll to position [951, 0]
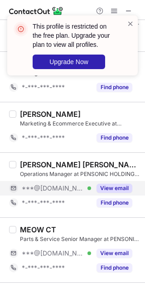
click at [110, 188] on button "View email" at bounding box center [115, 188] width 36 height 9
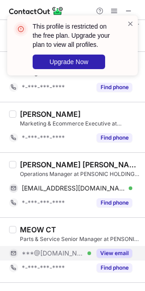
click at [110, 260] on div "View email" at bounding box center [111, 253] width 41 height 15
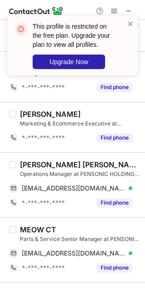
click at [40, 166] on div "[PERSON_NAME] [PERSON_NAME]" at bounding box center [80, 164] width 120 height 9
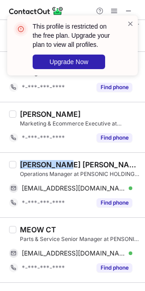
click at [40, 166] on div "[PERSON_NAME] [PERSON_NAME]" at bounding box center [80, 164] width 120 height 9
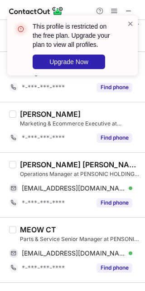
click at [40, 166] on div "[PERSON_NAME] [PERSON_NAME]" at bounding box center [80, 164] width 120 height 9
drag, startPoint x: 40, startPoint y: 166, endPoint x: 29, endPoint y: 167, distance: 11.0
click at [29, 167] on div "[PERSON_NAME] [PERSON_NAME]" at bounding box center [80, 164] width 120 height 9
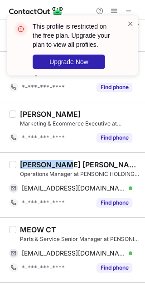
click at [29, 167] on div "[PERSON_NAME] [PERSON_NAME]" at bounding box center [80, 164] width 120 height 9
click at [23, 162] on div "[PERSON_NAME] [PERSON_NAME]" at bounding box center [80, 164] width 120 height 9
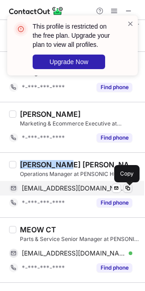
click at [128, 191] on span at bounding box center [128, 188] width 7 height 7
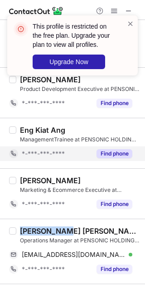
scroll to position [998, 0]
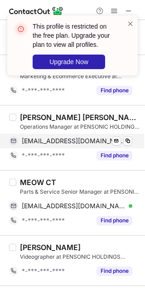
click at [128, 137] on div "[EMAIL_ADDRESS][DOMAIN_NAME] Verified Send email Copy" at bounding box center [71, 141] width 124 height 15
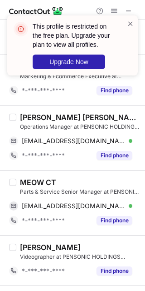
click at [30, 182] on div "MEOW CT" at bounding box center [38, 182] width 36 height 9
copy div "MEOW"
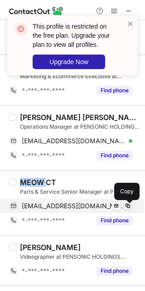
click at [127, 206] on span at bounding box center [128, 205] width 7 height 7
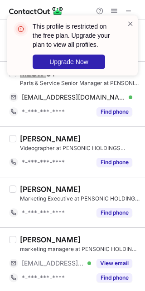
scroll to position [1110, 0]
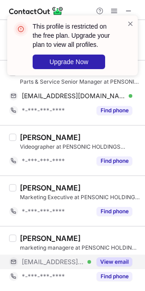
click at [119, 255] on div "View email" at bounding box center [111, 262] width 41 height 15
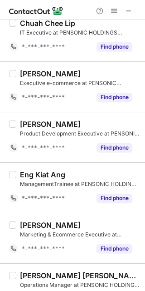
scroll to position [1383, 0]
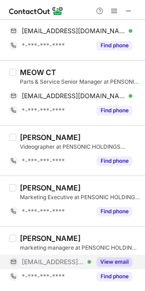
click at [108, 9] on div at bounding box center [115, 10] width 44 height 11
click at [113, 12] on span at bounding box center [114, 10] width 7 height 7
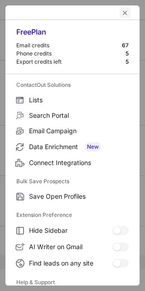
click at [122, 10] on span "left-button" at bounding box center [125, 12] width 7 height 7
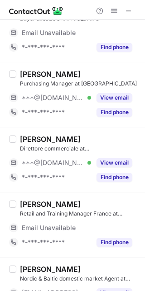
scroll to position [57, 0]
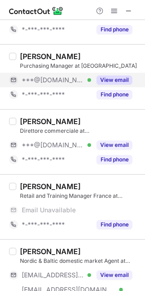
click at [98, 76] on button "View email" at bounding box center [115, 79] width 36 height 9
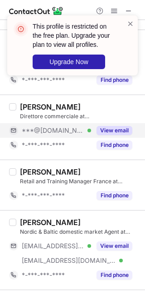
click at [121, 130] on button "View email" at bounding box center [115, 130] width 36 height 9
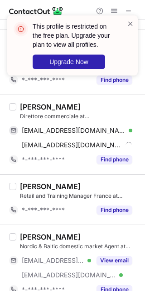
click at [120, 246] on div "Nordic & Baltic domestic market Agent at [GEOGRAPHIC_DATA]" at bounding box center [80, 246] width 120 height 8
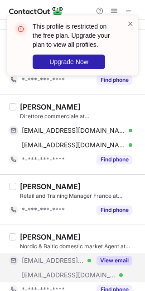
click at [117, 259] on button "View email" at bounding box center [115, 260] width 36 height 9
click at [51, 109] on div "[PERSON_NAME]" at bounding box center [50, 106] width 61 height 9
copy div "Gallone"
click at [33, 110] on div "[PERSON_NAME]" at bounding box center [50, 106] width 61 height 9
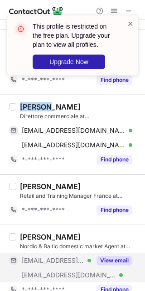
click at [33, 110] on div "[PERSON_NAME]" at bounding box center [50, 106] width 61 height 9
copy div "[PERSON_NAME]"
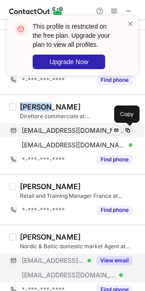
click at [125, 130] on button at bounding box center [128, 130] width 9 height 9
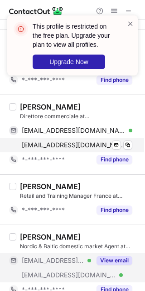
click at [133, 142] on div "[EMAIL_ADDRESS][DOMAIN_NAME] Verified Send email Copy" at bounding box center [71, 145] width 124 height 15
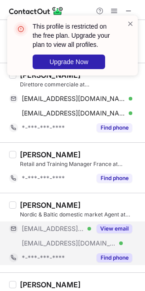
scroll to position [114, 0]
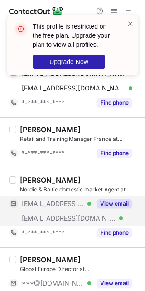
click at [110, 207] on button "View email" at bounding box center [115, 203] width 36 height 9
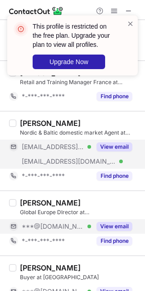
click at [120, 224] on button "View email" at bounding box center [115, 226] width 36 height 9
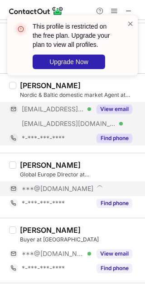
scroll to position [227, 0]
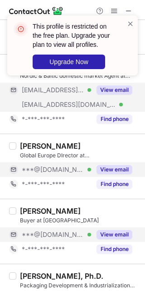
click at [107, 229] on div "View email" at bounding box center [111, 234] width 41 height 15
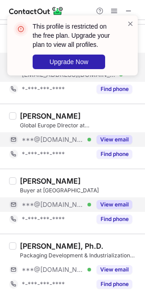
scroll to position [284, 0]
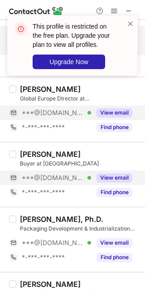
click at [110, 176] on button "View email" at bounding box center [115, 177] width 36 height 9
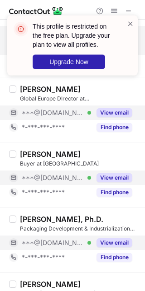
click at [111, 237] on div "View email" at bounding box center [111, 242] width 41 height 15
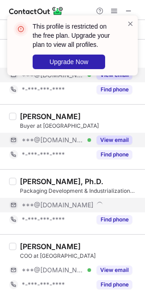
scroll to position [341, 0]
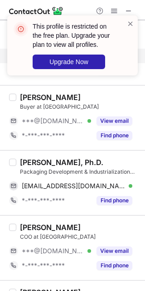
click at [49, 163] on div "[PERSON_NAME], Ph.D." at bounding box center [62, 162] width 84 height 9
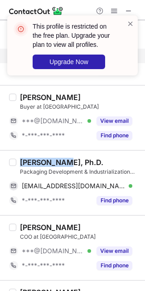
click at [49, 163] on div "[PERSON_NAME], Ph.D." at bounding box center [62, 162] width 84 height 9
copy div "[PERSON_NAME]"
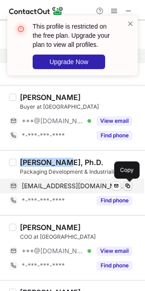
click at [128, 186] on span at bounding box center [128, 185] width 7 height 7
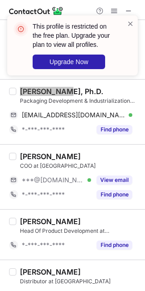
scroll to position [455, 0]
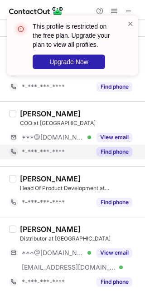
drag, startPoint x: 117, startPoint y: 141, endPoint x: 117, endPoint y: 145, distance: 4.6
click at [117, 141] on button "View email" at bounding box center [115, 137] width 36 height 9
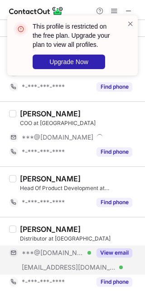
click at [115, 250] on button "View email" at bounding box center [115, 252] width 36 height 9
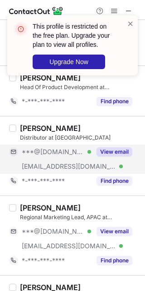
scroll to position [568, 0]
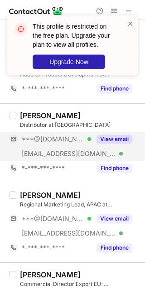
click at [110, 210] on div "[PERSON_NAME] Regional Marketing Lead, APAC at Acqua di Parma ***@[DOMAIN_NAME]…" at bounding box center [78, 222] width 124 height 65
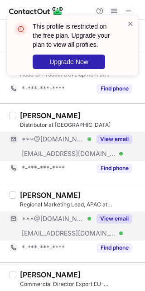
click at [110, 221] on button "View email" at bounding box center [115, 218] width 36 height 9
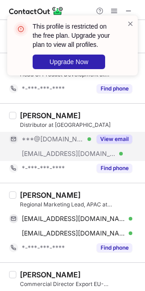
click at [33, 191] on div "[PERSON_NAME] Regional Marketing Lead, APAC at Acqua di Parma [EMAIL_ADDRESS][D…" at bounding box center [72, 223] width 145 height 80
copy div "[PERSON_NAME]"
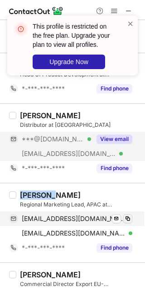
click at [125, 219] on span at bounding box center [128, 218] width 7 height 7
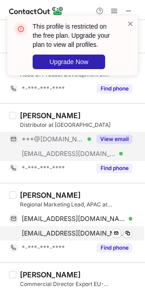
click at [125, 239] on div "[EMAIL_ADDRESS][DOMAIN_NAME] Verified Send email Copy" at bounding box center [71, 233] width 124 height 15
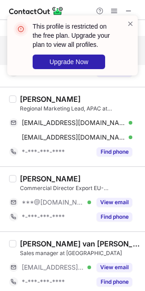
scroll to position [682, 0]
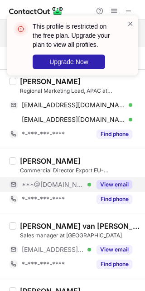
click at [115, 187] on button "View email" at bounding box center [115, 184] width 36 height 9
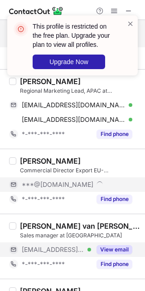
click at [112, 254] on button "View email" at bounding box center [115, 249] width 36 height 9
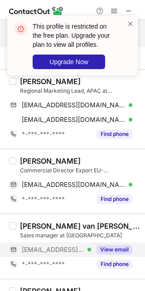
click at [29, 161] on div "[PERSON_NAME]" at bounding box center [50, 160] width 61 height 9
copy div "[PERSON_NAME]"
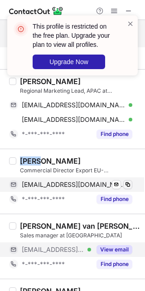
click at [132, 185] on button at bounding box center [128, 184] width 9 height 9
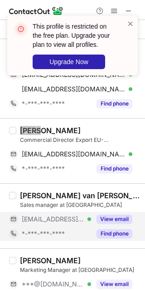
scroll to position [739, 0]
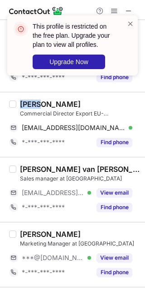
drag, startPoint x: 118, startPoint y: 189, endPoint x: 106, endPoint y: 234, distance: 46.6
click at [118, 189] on button "View email" at bounding box center [115, 192] width 36 height 9
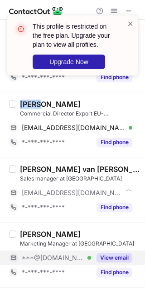
click at [105, 255] on button "View email" at bounding box center [115, 257] width 36 height 9
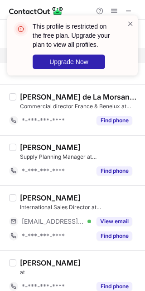
scroll to position [966, 0]
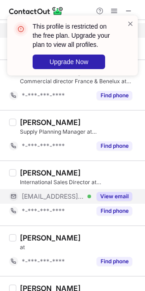
click at [109, 197] on button "View email" at bounding box center [115, 196] width 36 height 9
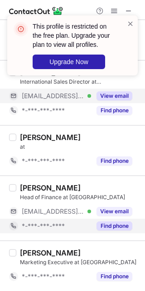
scroll to position [1080, 0]
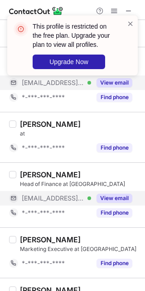
click at [109, 200] on button "View email" at bounding box center [115, 198] width 36 height 9
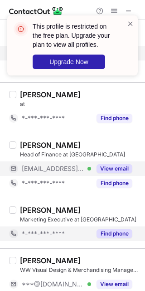
scroll to position [1136, 0]
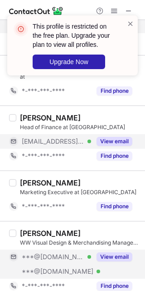
click at [112, 256] on button "View email" at bounding box center [115, 256] width 36 height 9
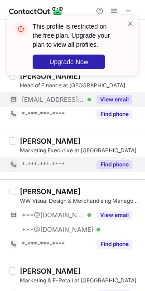
scroll to position [1193, 0]
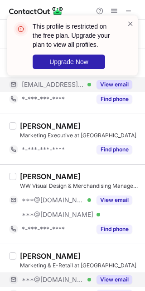
click at [110, 276] on button "View email" at bounding box center [115, 279] width 36 height 9
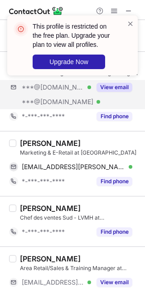
scroll to position [1307, 0]
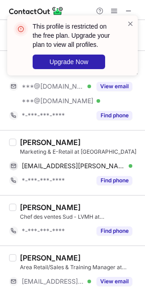
click at [28, 142] on div "[PERSON_NAME]" at bounding box center [50, 142] width 61 height 9
copy div "Bella"
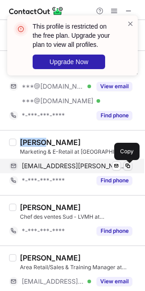
click at [129, 167] on span at bounding box center [128, 165] width 7 height 7
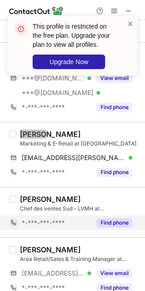
scroll to position [1328, 0]
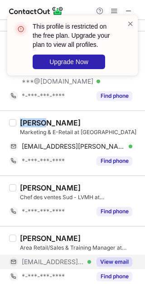
click at [112, 260] on button "View email" at bounding box center [115, 261] width 36 height 9
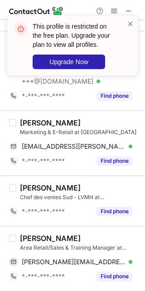
click at [82, 239] on div "[PERSON_NAME]" at bounding box center [80, 238] width 120 height 9
click at [30, 238] on div "[PERSON_NAME]" at bounding box center [50, 238] width 61 height 9
copy div "[PERSON_NAME]"
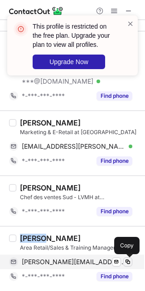
click at [128, 265] on span at bounding box center [128, 261] width 7 height 7
